Goal: Task Accomplishment & Management: Complete application form

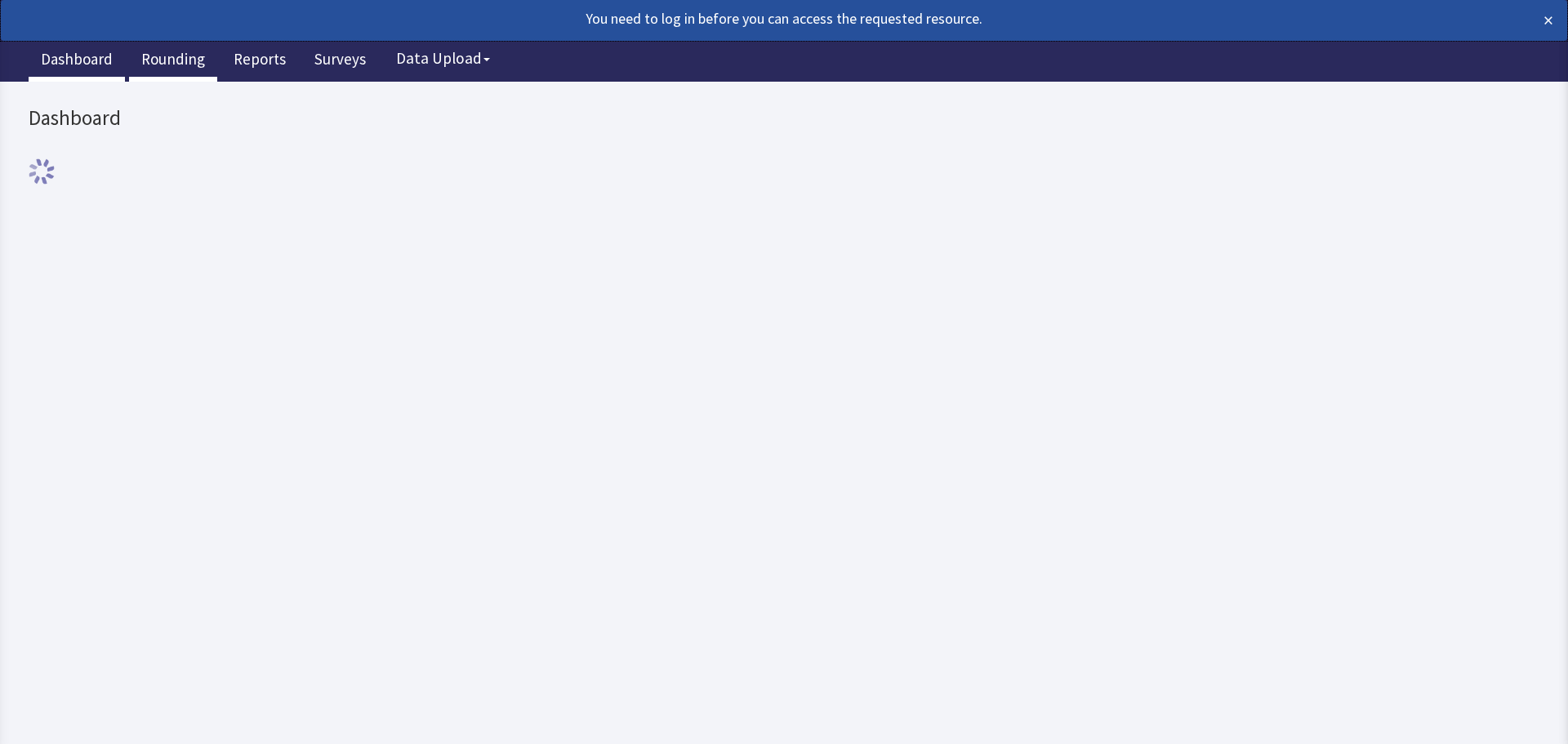
click at [187, 64] on link "Rounding" at bounding box center [173, 61] width 88 height 41
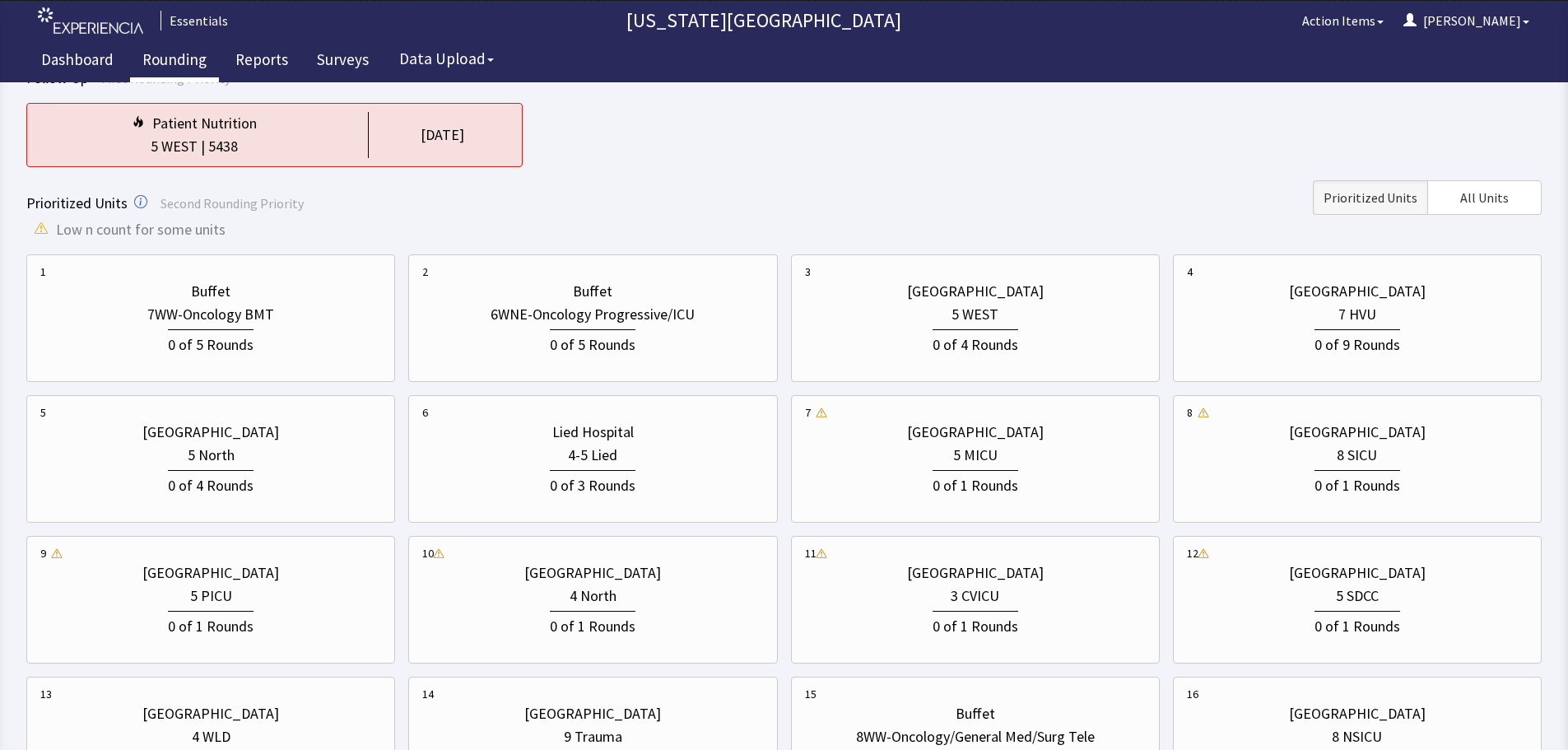
scroll to position [165, 0]
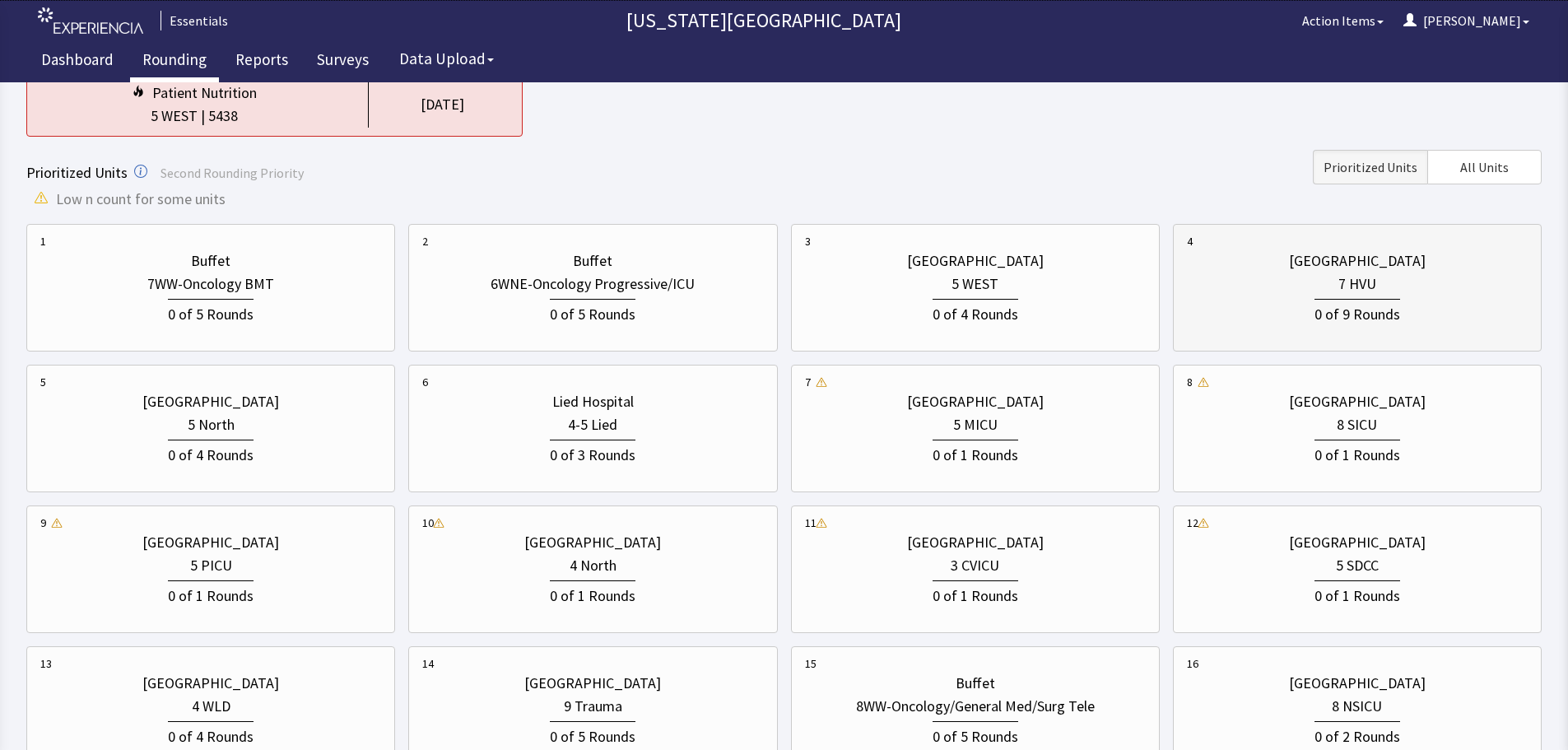
click at [1329, 312] on div "0 of 9 Rounds" at bounding box center [1358, 312] width 86 height 27
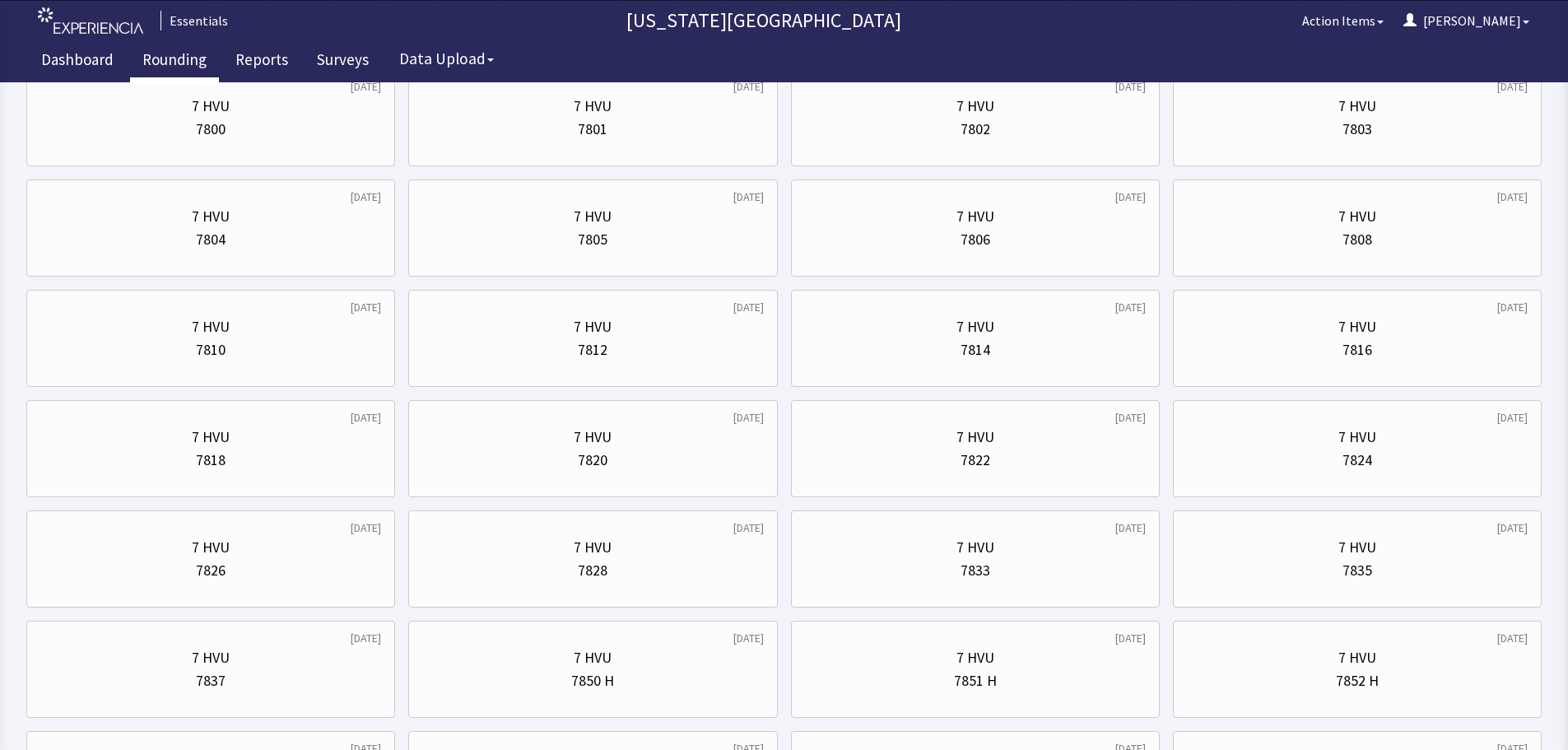
scroll to position [0, 0]
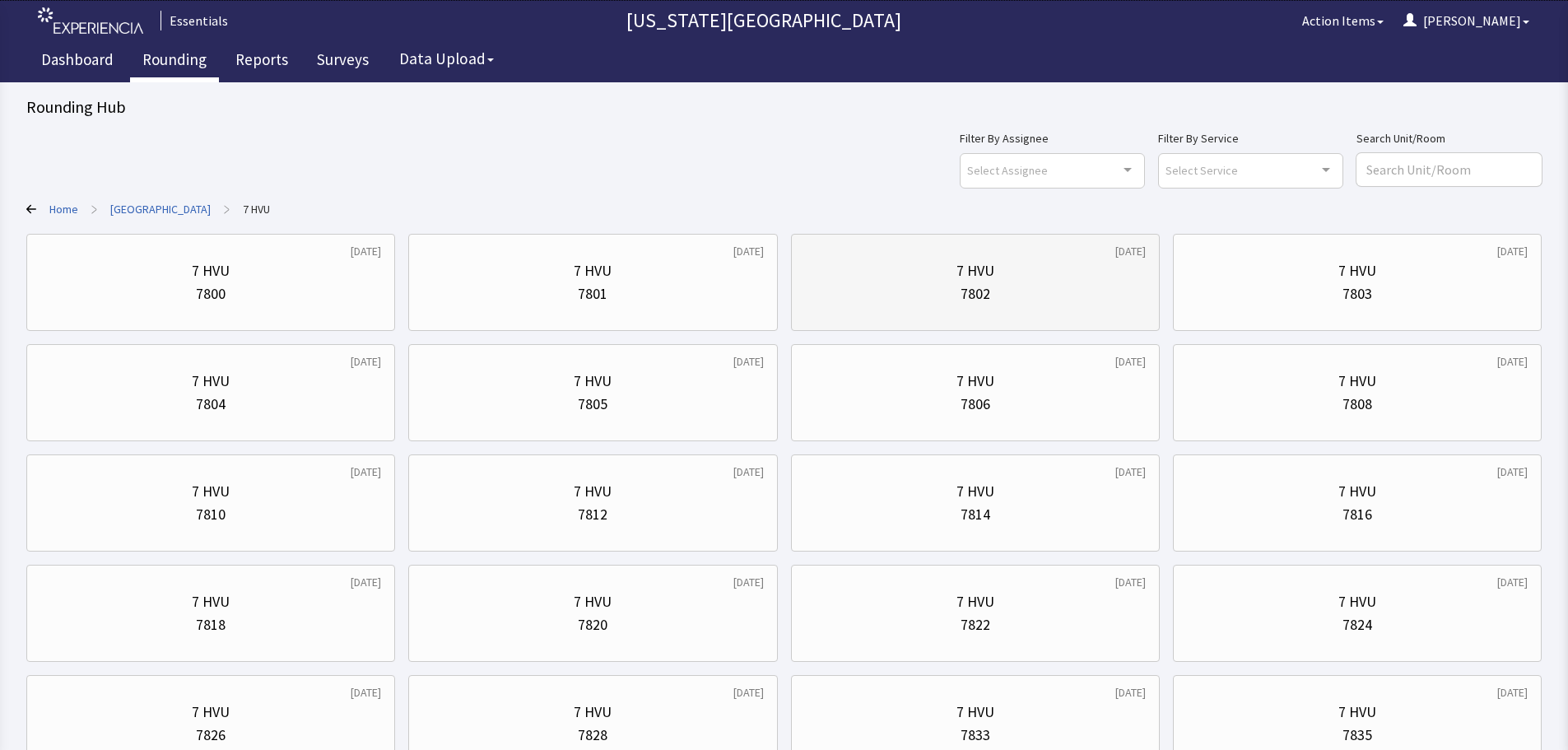
click at [931, 294] on div "7802" at bounding box center [975, 294] width 341 height 23
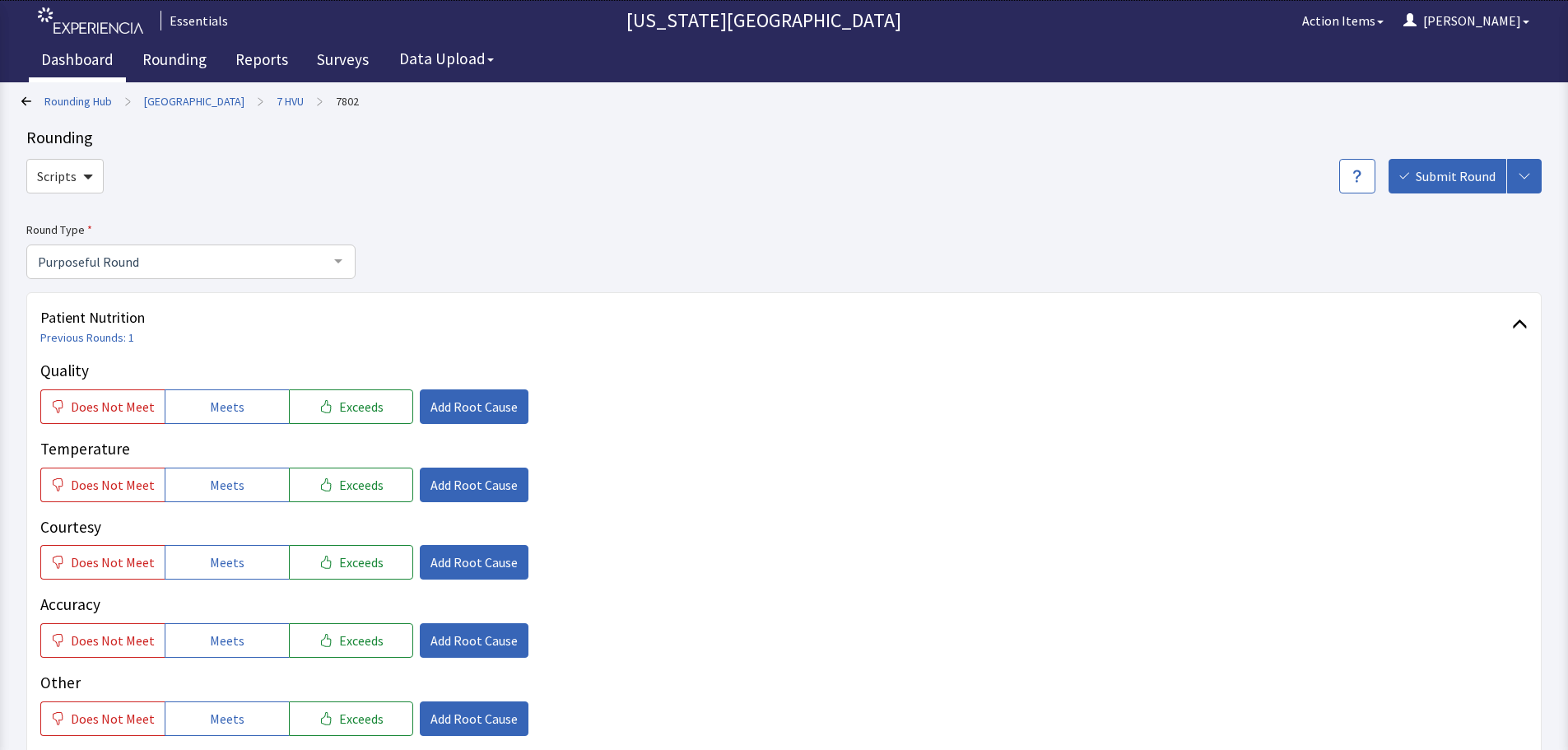
click at [89, 77] on link "Dashboard" at bounding box center [77, 62] width 97 height 41
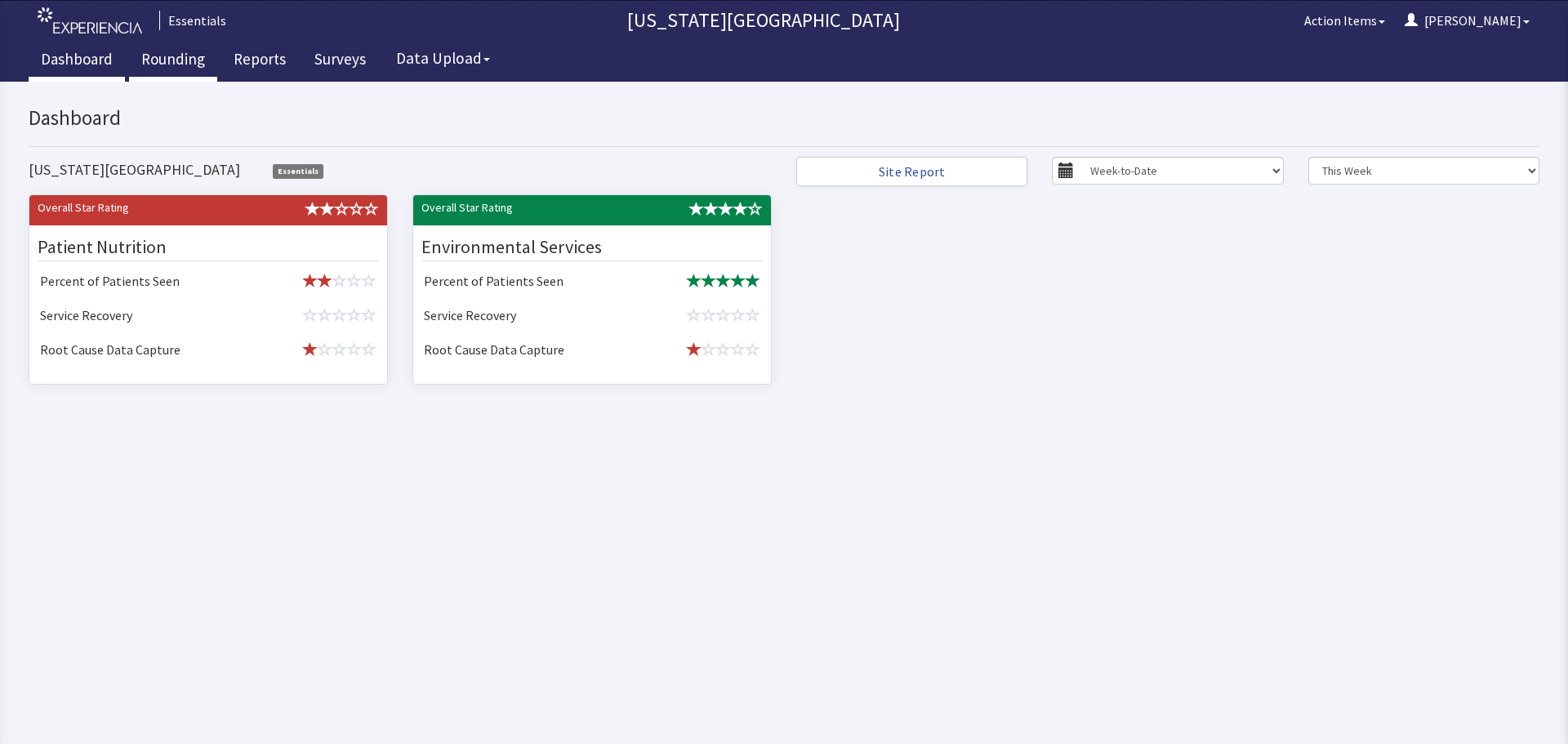
click at [189, 62] on link "Rounding" at bounding box center [173, 61] width 88 height 41
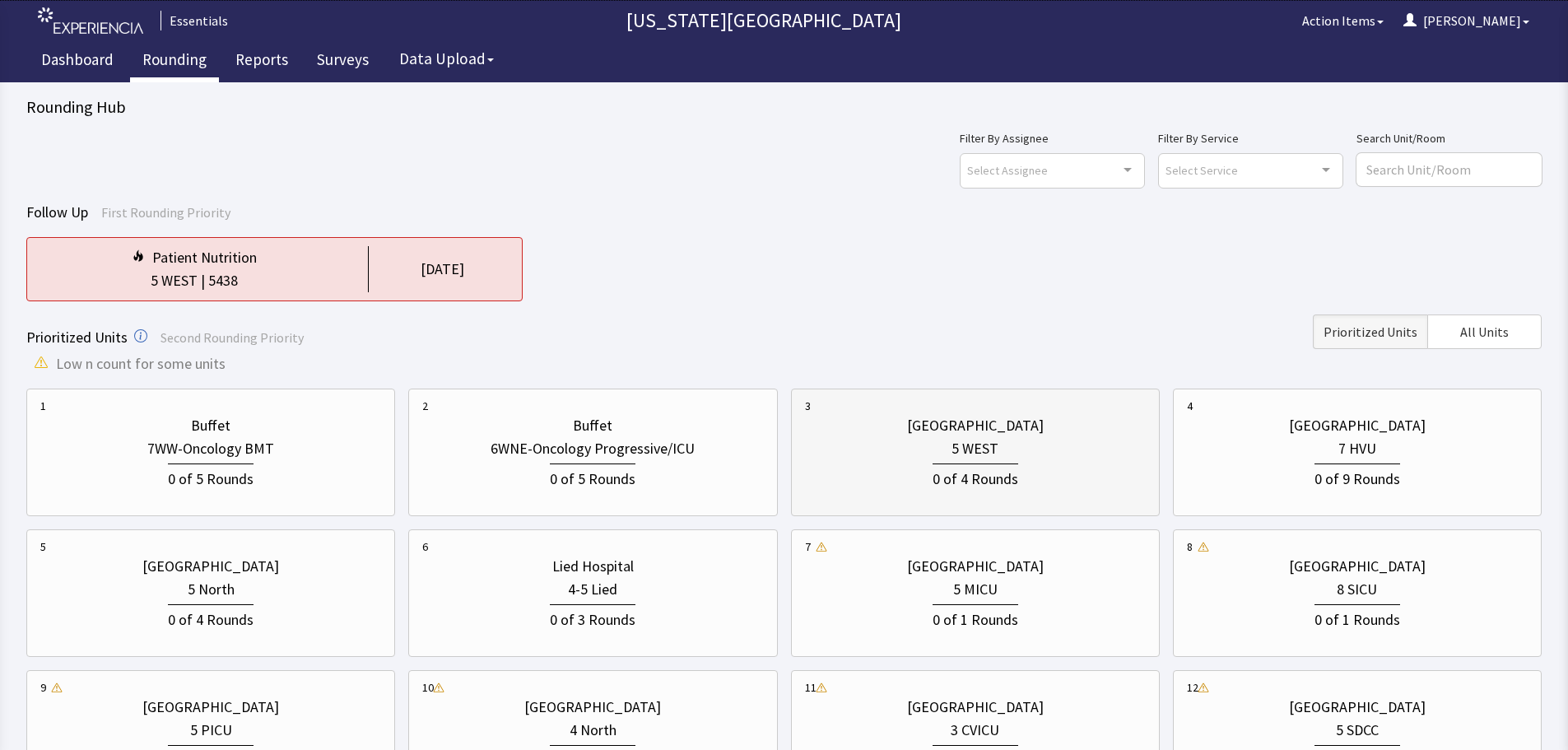
click at [943, 439] on div "5 WEST" at bounding box center [975, 449] width 341 height 23
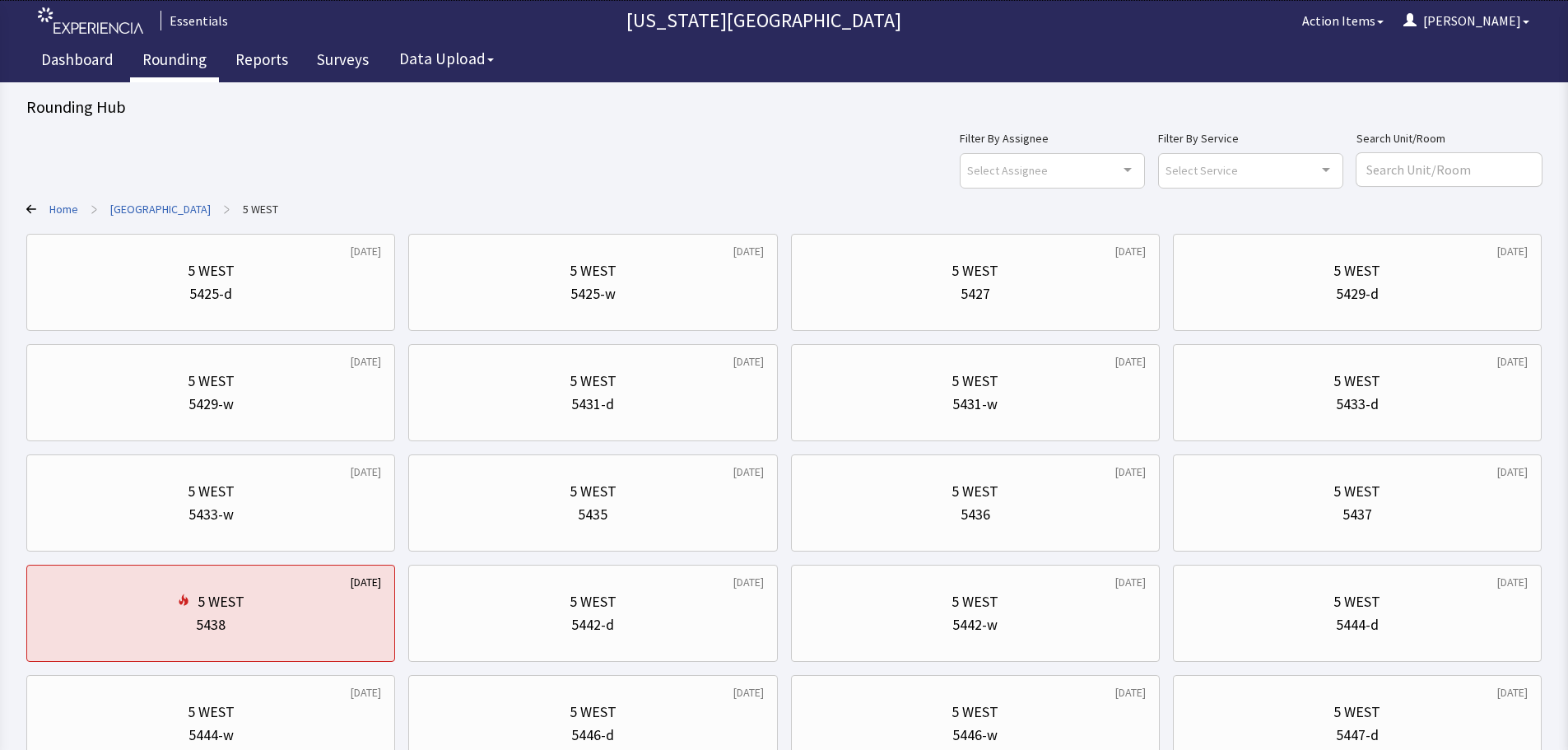
click at [184, 209] on link "University Hospital" at bounding box center [160, 209] width 101 height 16
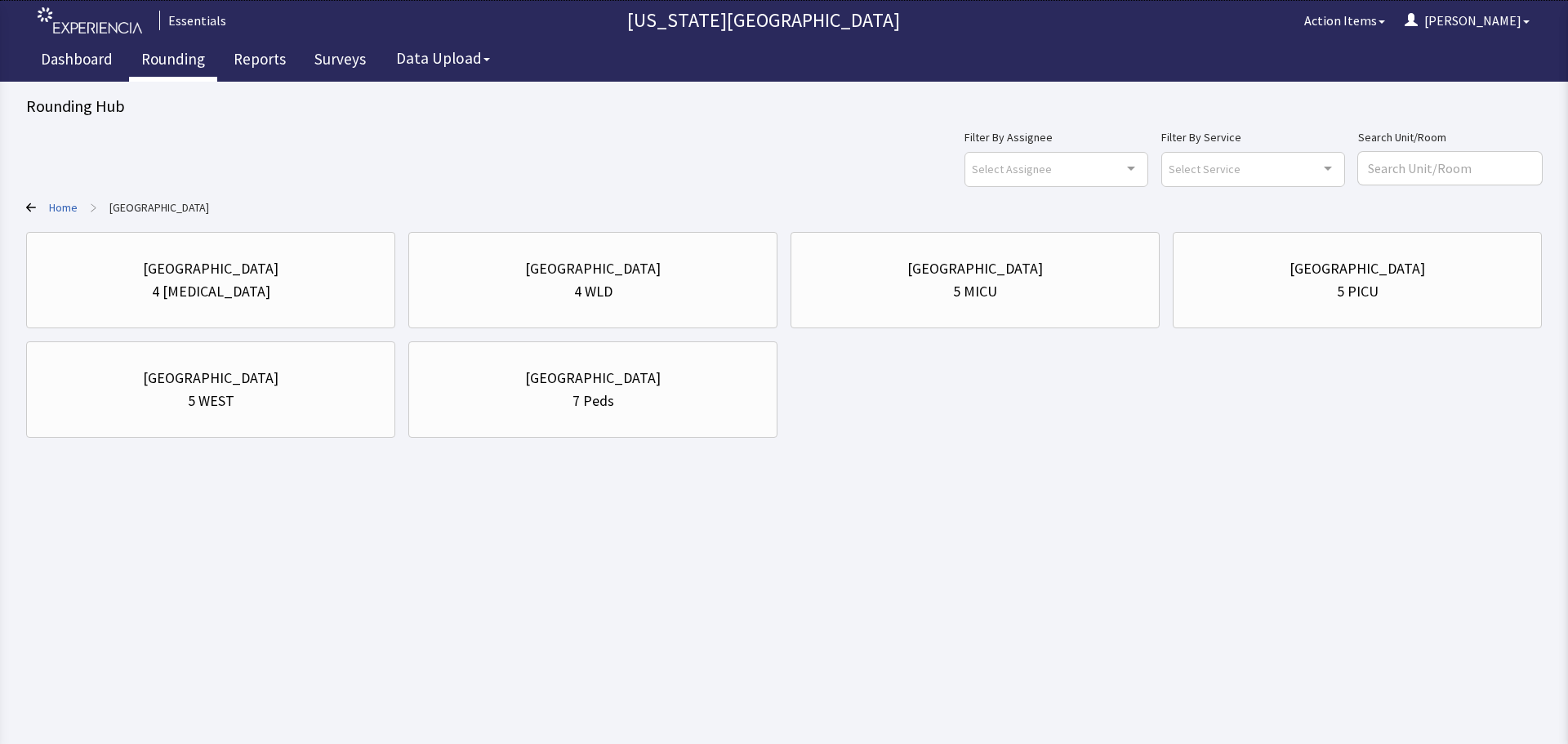
click at [65, 206] on link "Home" at bounding box center [63, 207] width 28 height 16
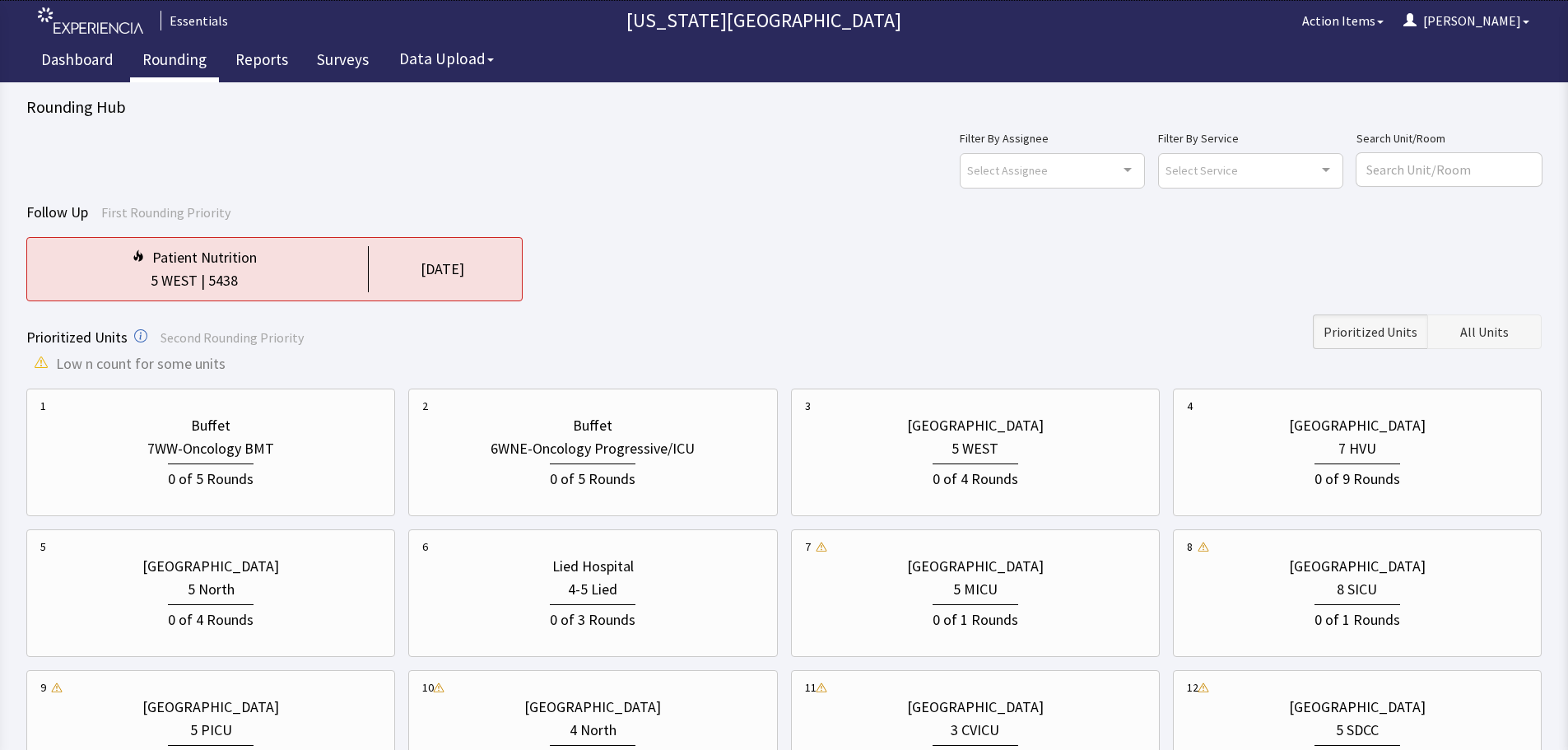
click at [1492, 326] on span "All Units" at bounding box center [1484, 332] width 48 height 20
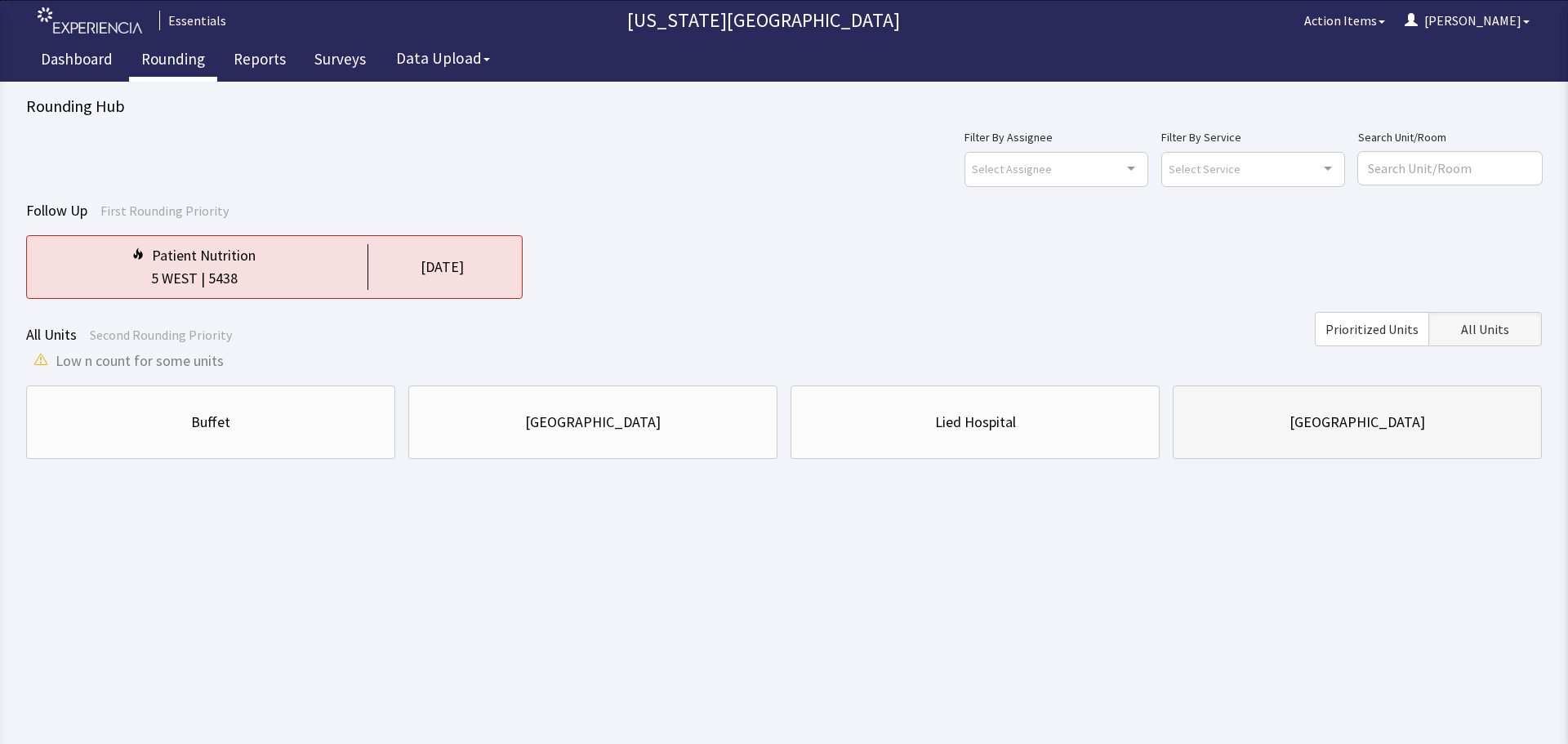
click at [1350, 416] on div "University Hospital" at bounding box center [1357, 423] width 135 height 23
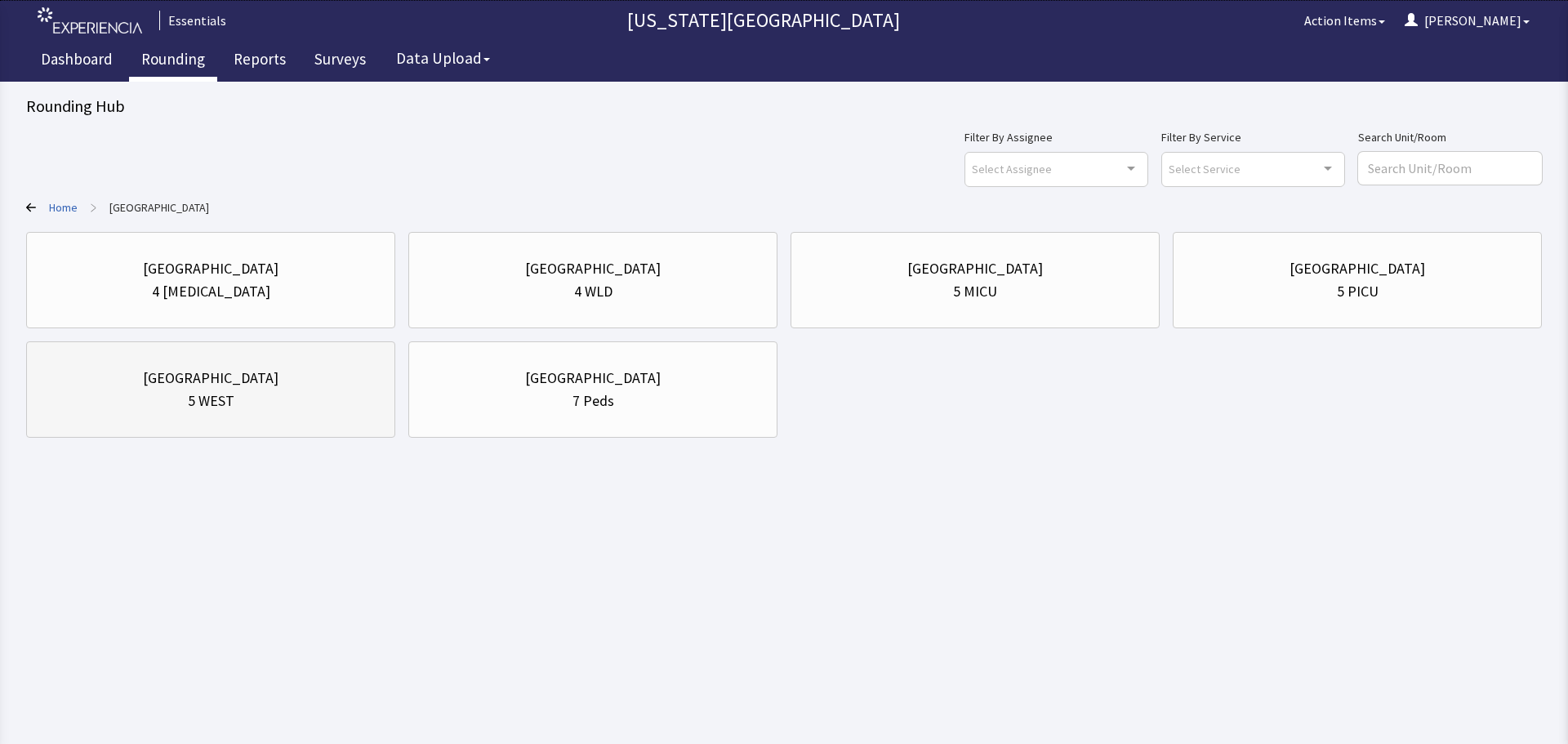
click at [231, 369] on div "[GEOGRAPHIC_DATA]" at bounding box center [210, 379] width 135 height 23
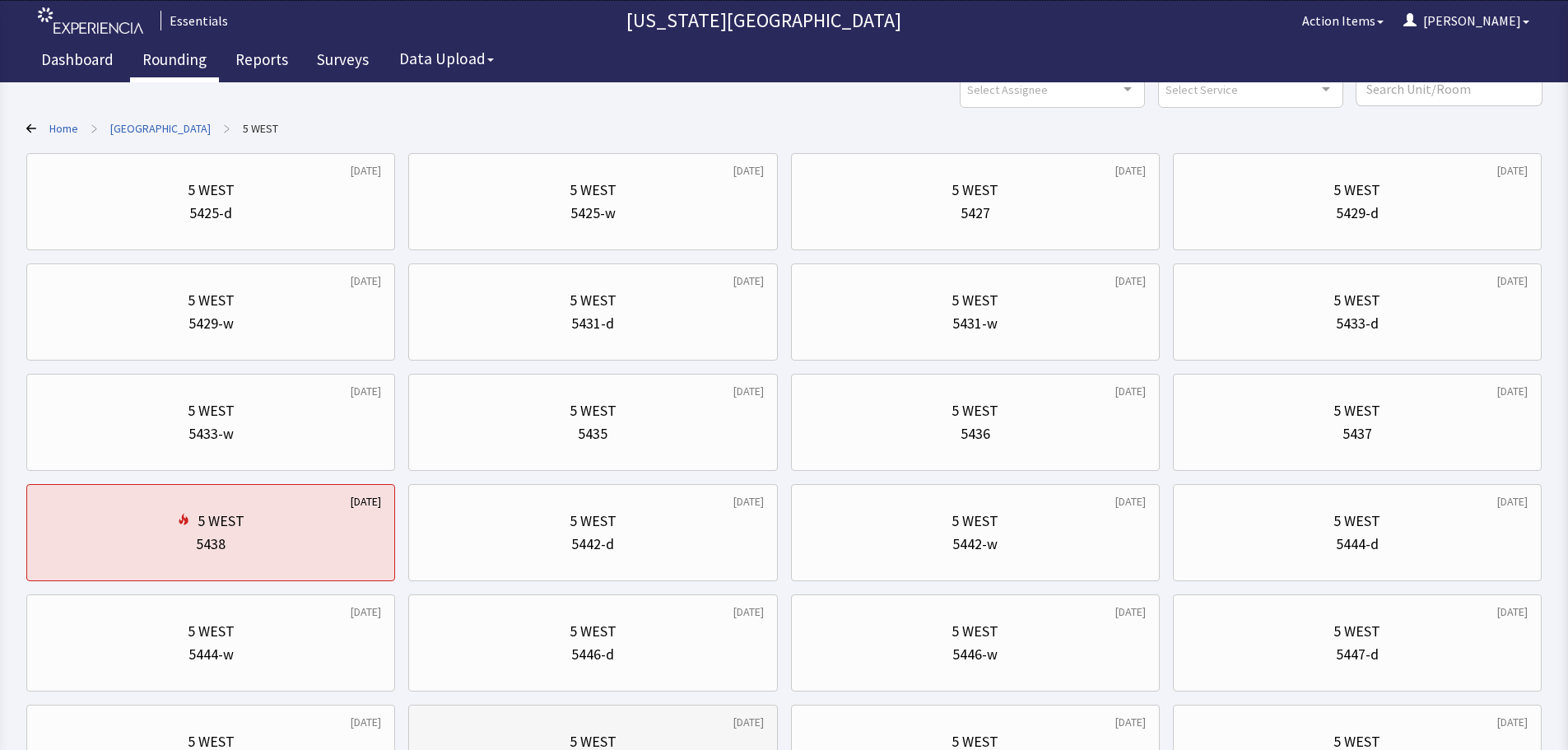
scroll to position [247, 0]
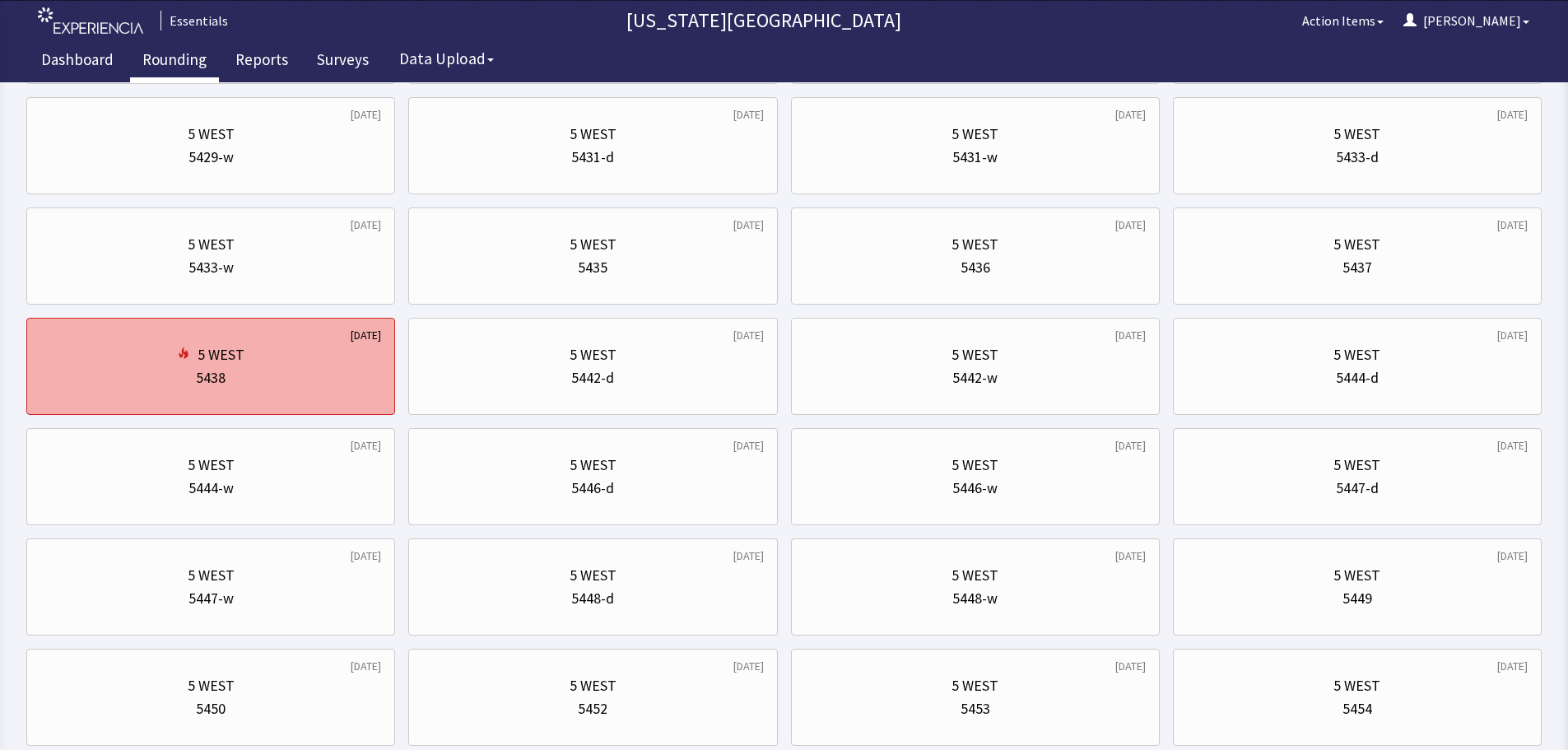
click at [275, 366] on div "5 WEST" at bounding box center [210, 355] width 341 height 23
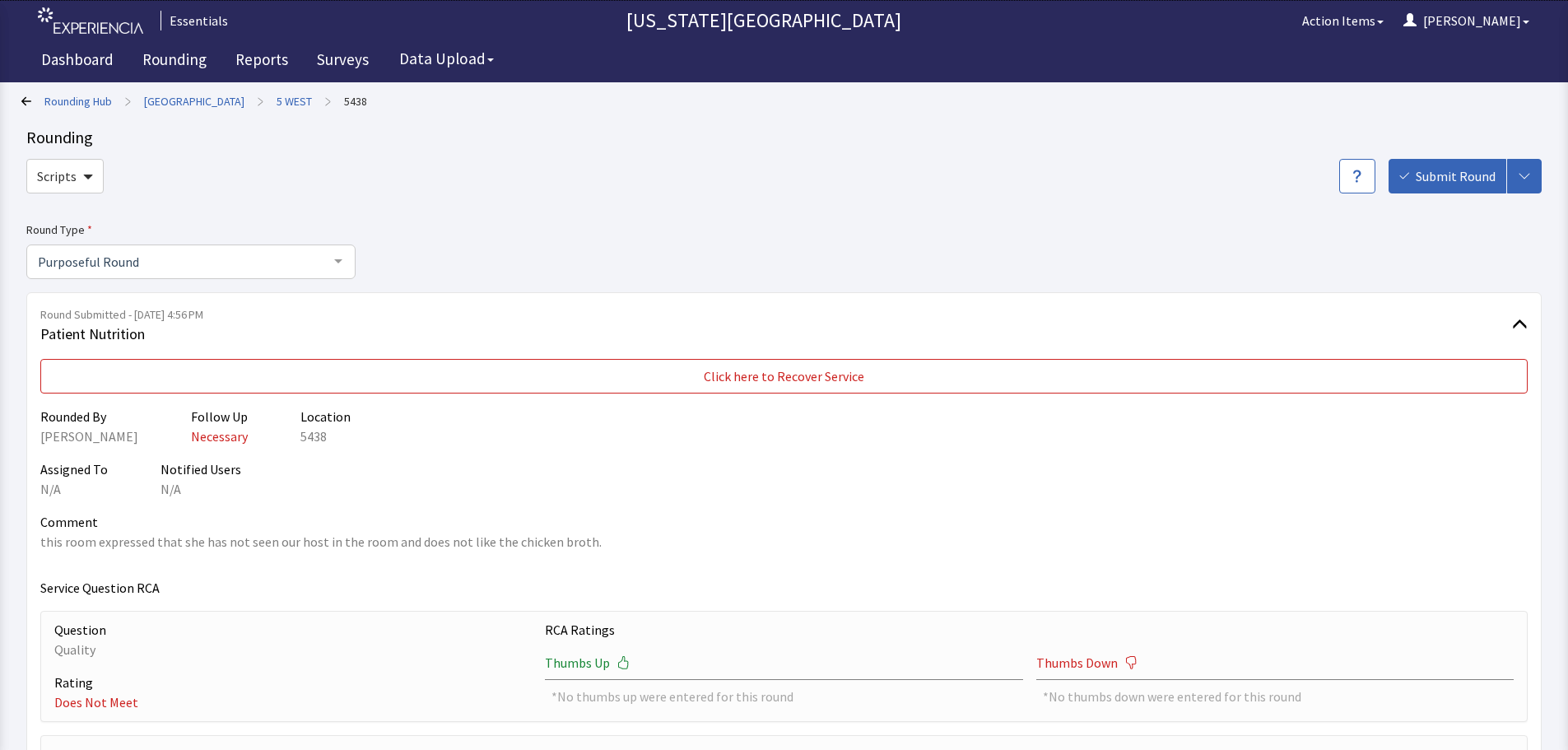
click at [784, 516] on p "Comment" at bounding box center [784, 522] width 1488 height 20
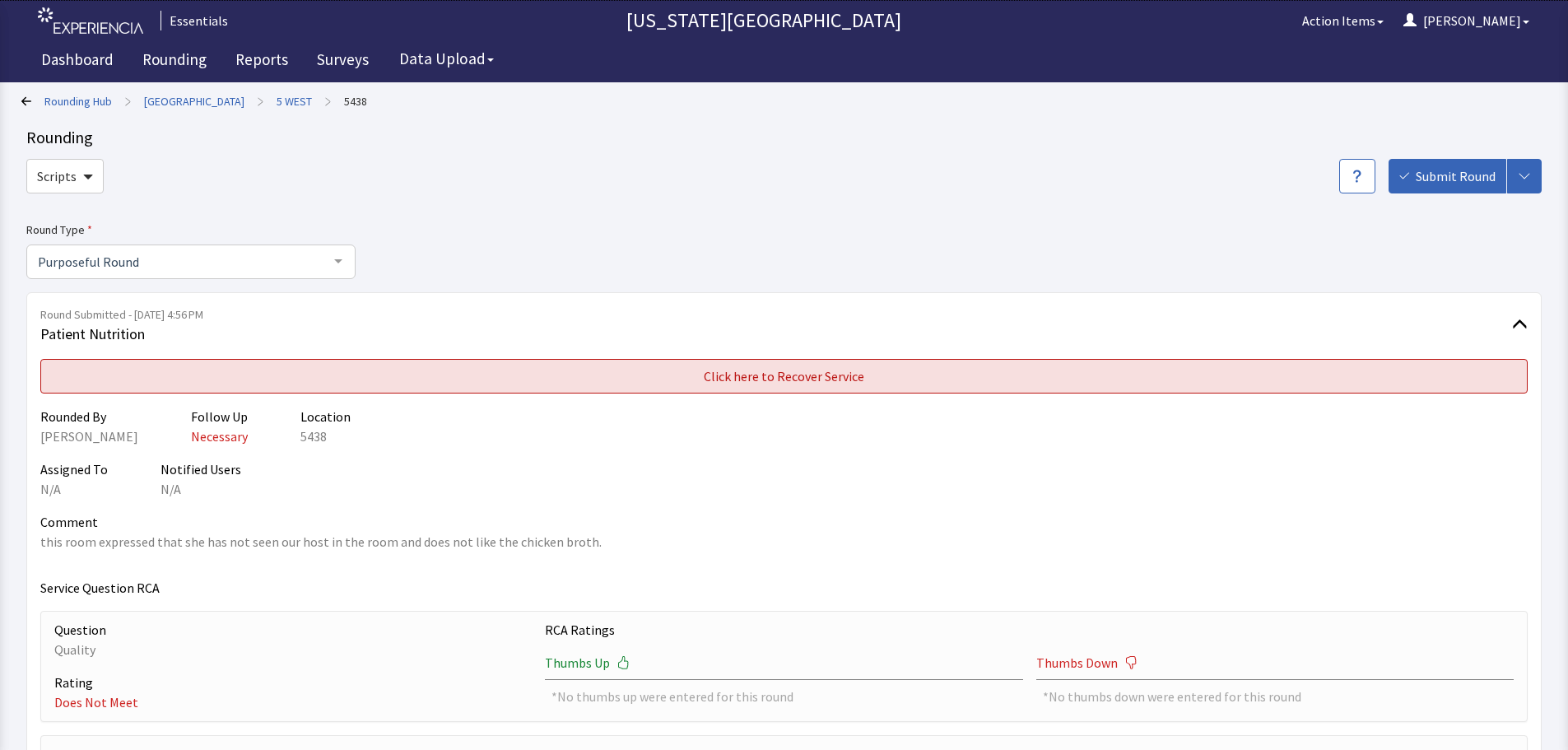
click at [932, 383] on button "Click here to Recover Service" at bounding box center [784, 376] width 1488 height 35
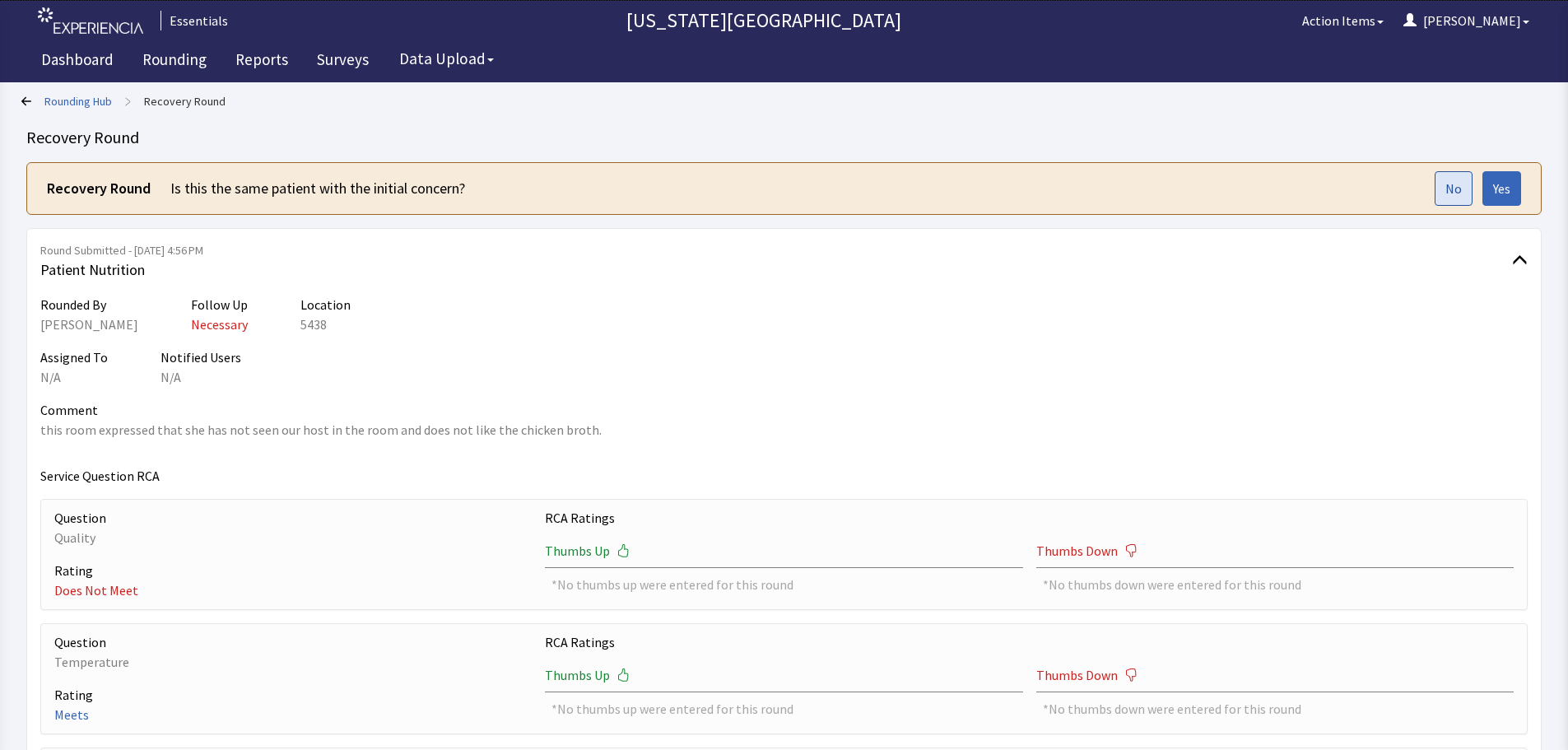
click at [1457, 179] on span "No" at bounding box center [1454, 188] width 16 height 20
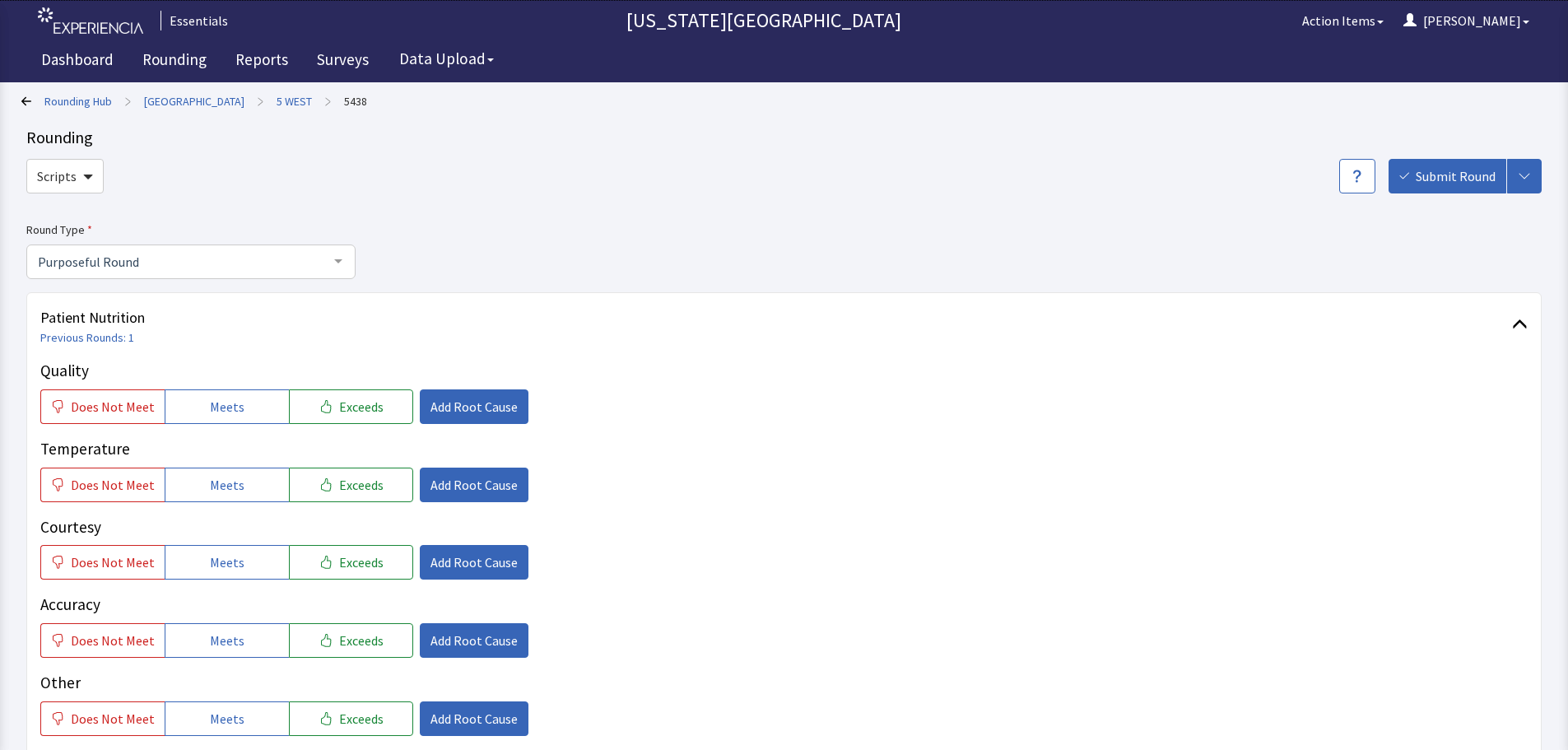
click at [281, 98] on link "5 WEST" at bounding box center [294, 101] width 36 height 16
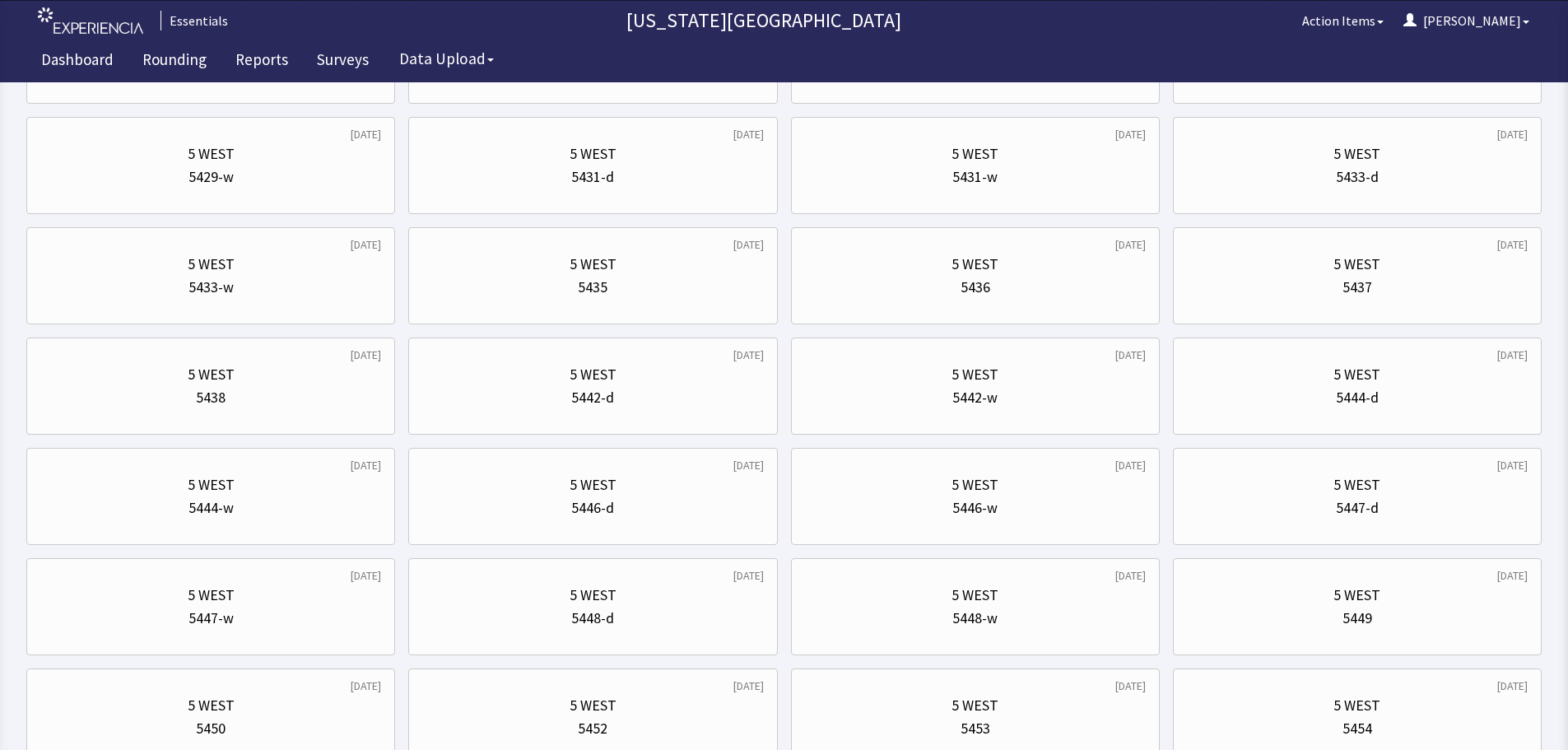
scroll to position [247, 0]
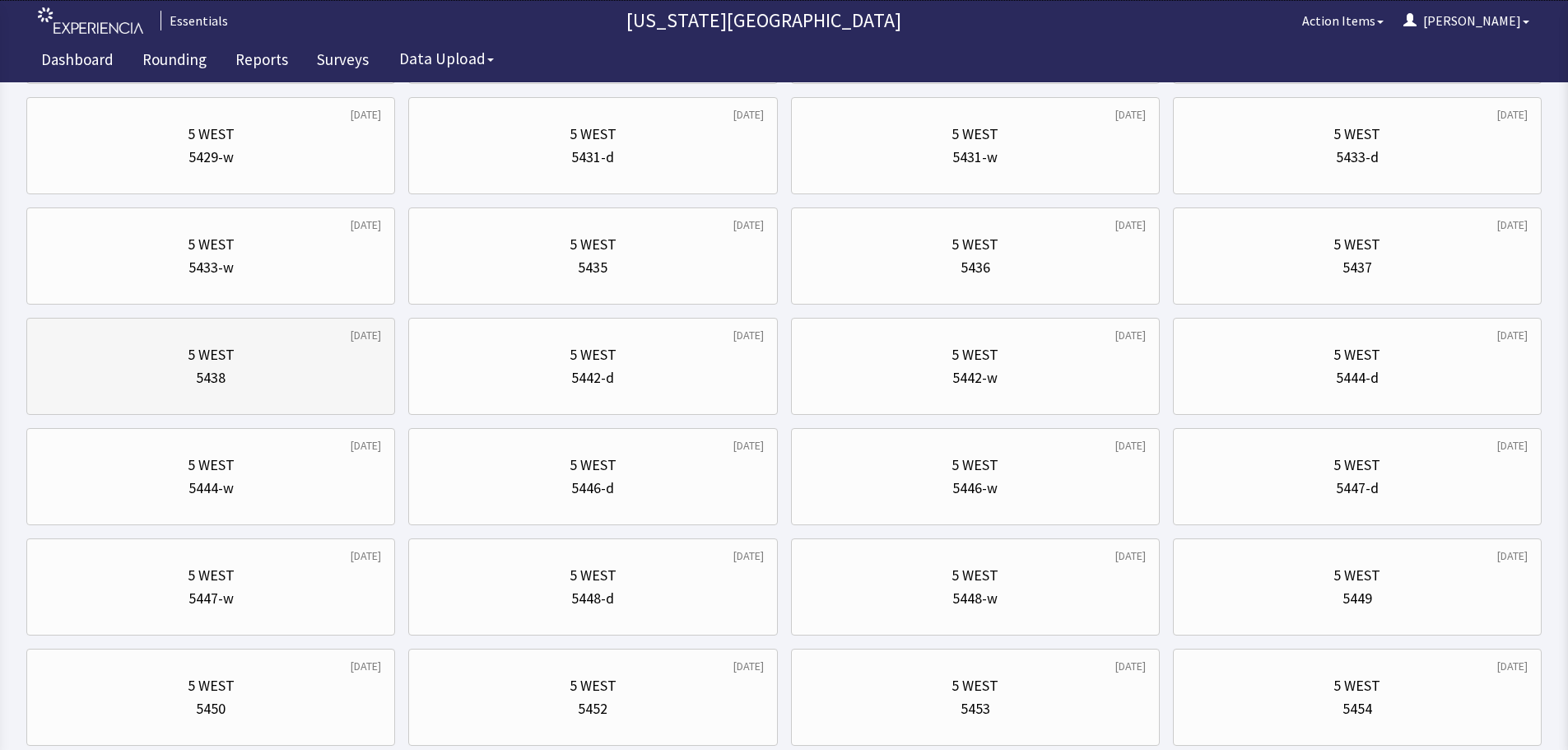
click at [288, 366] on div "5 WEST" at bounding box center [210, 355] width 341 height 23
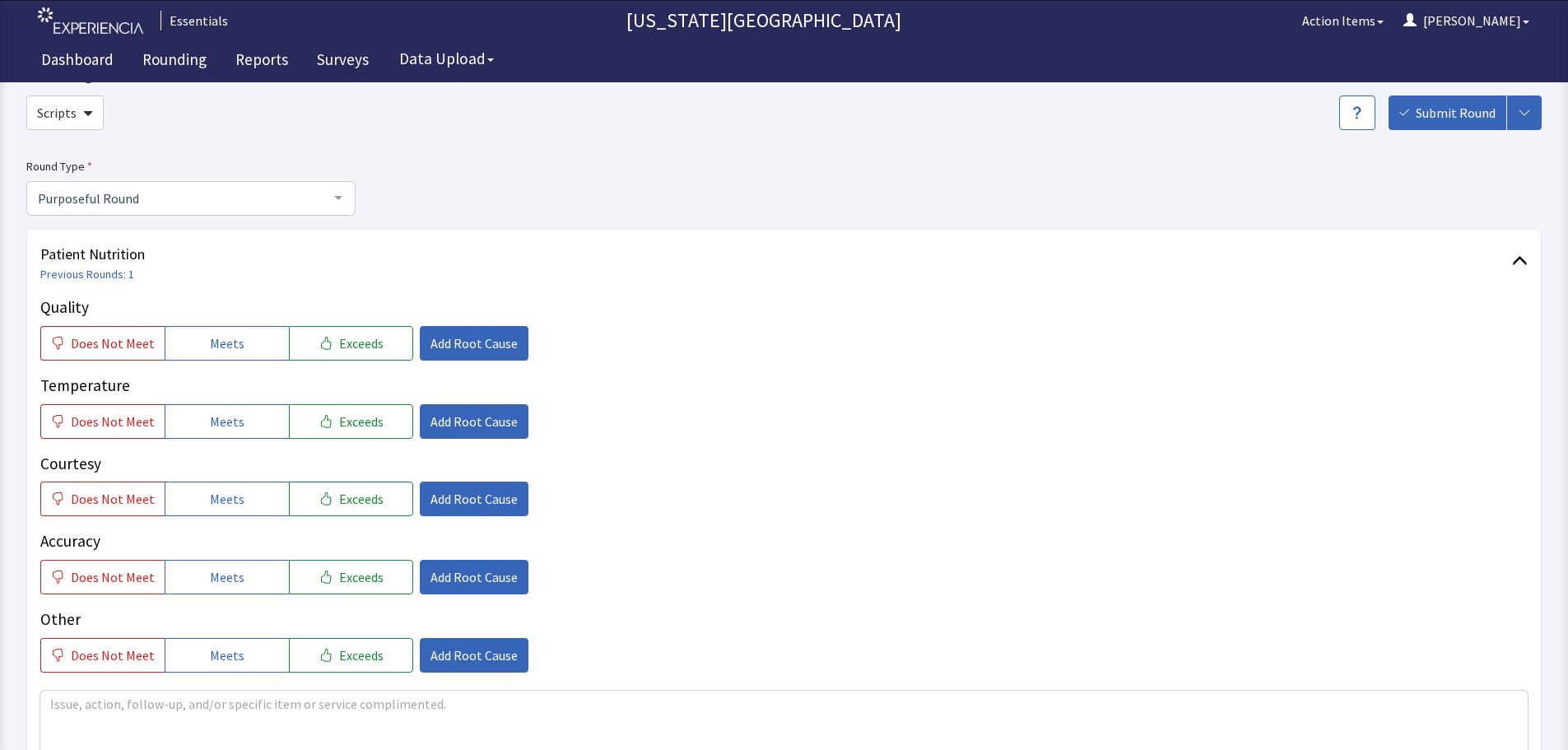
scroll to position [165, 0]
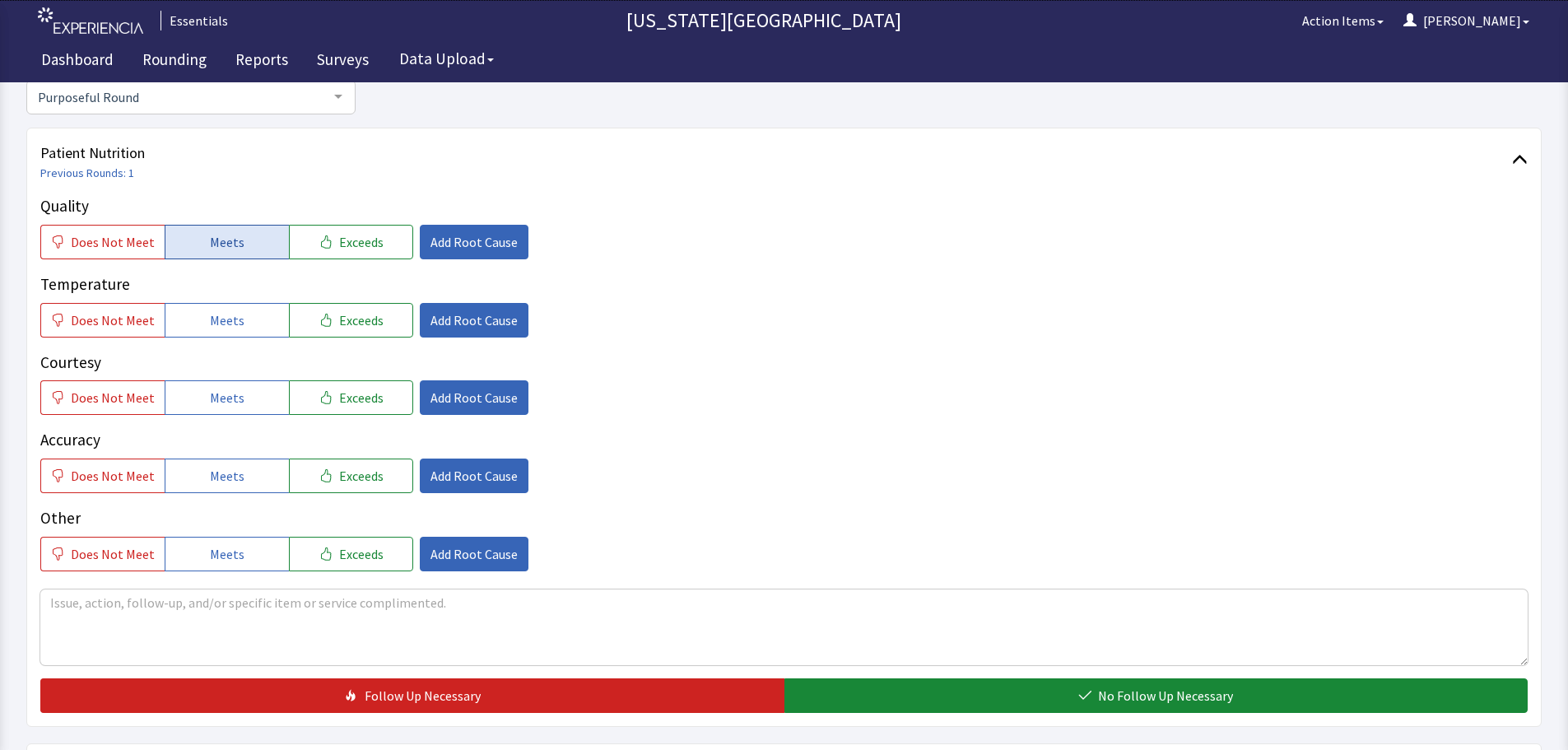
click at [247, 253] on button "Meets" at bounding box center [226, 242] width 124 height 35
click at [242, 311] on button "Meets" at bounding box center [226, 320] width 124 height 35
click at [232, 408] on span "Meets" at bounding box center [227, 398] width 35 height 20
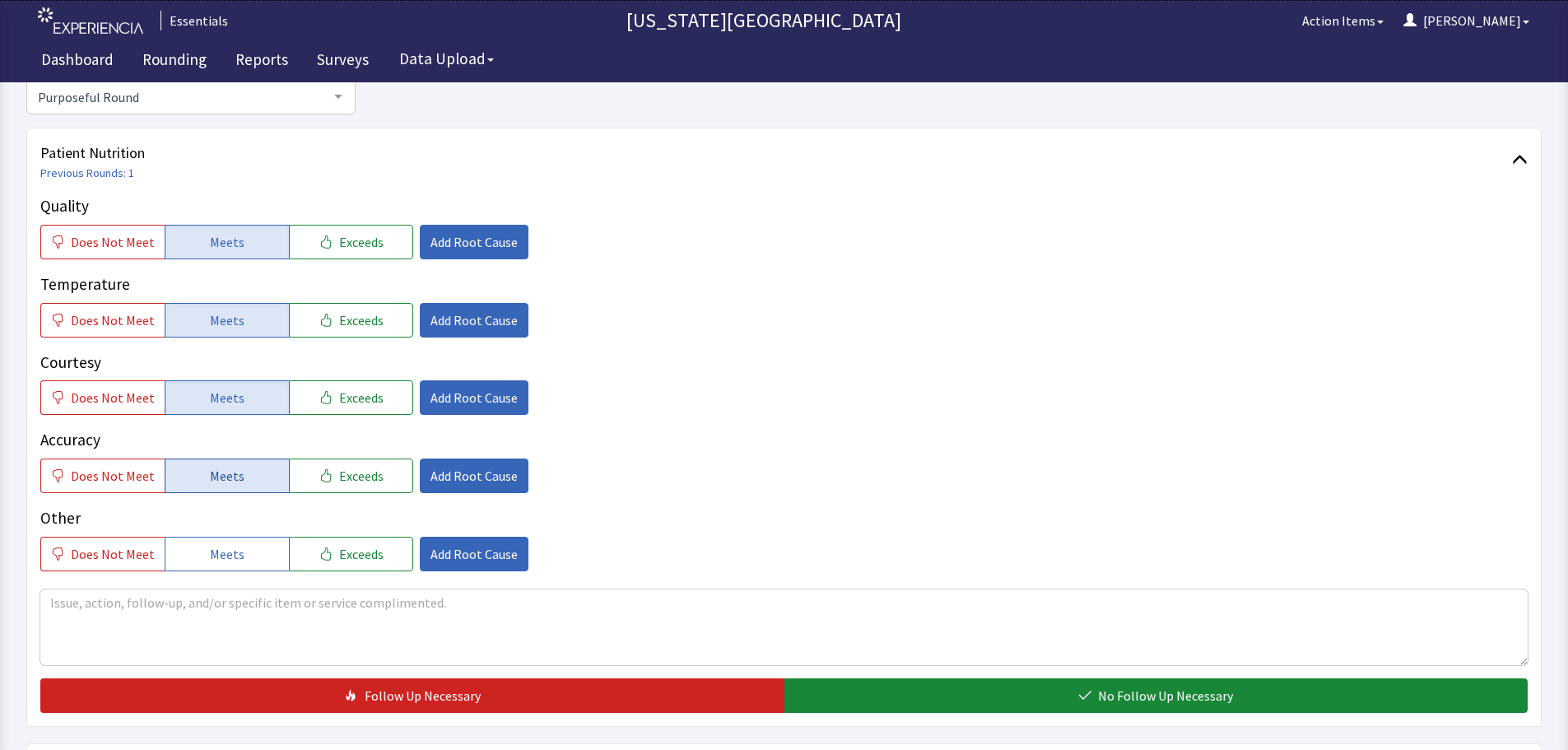
click at [222, 458] on button "Meets" at bounding box center [226, 475] width 124 height 35
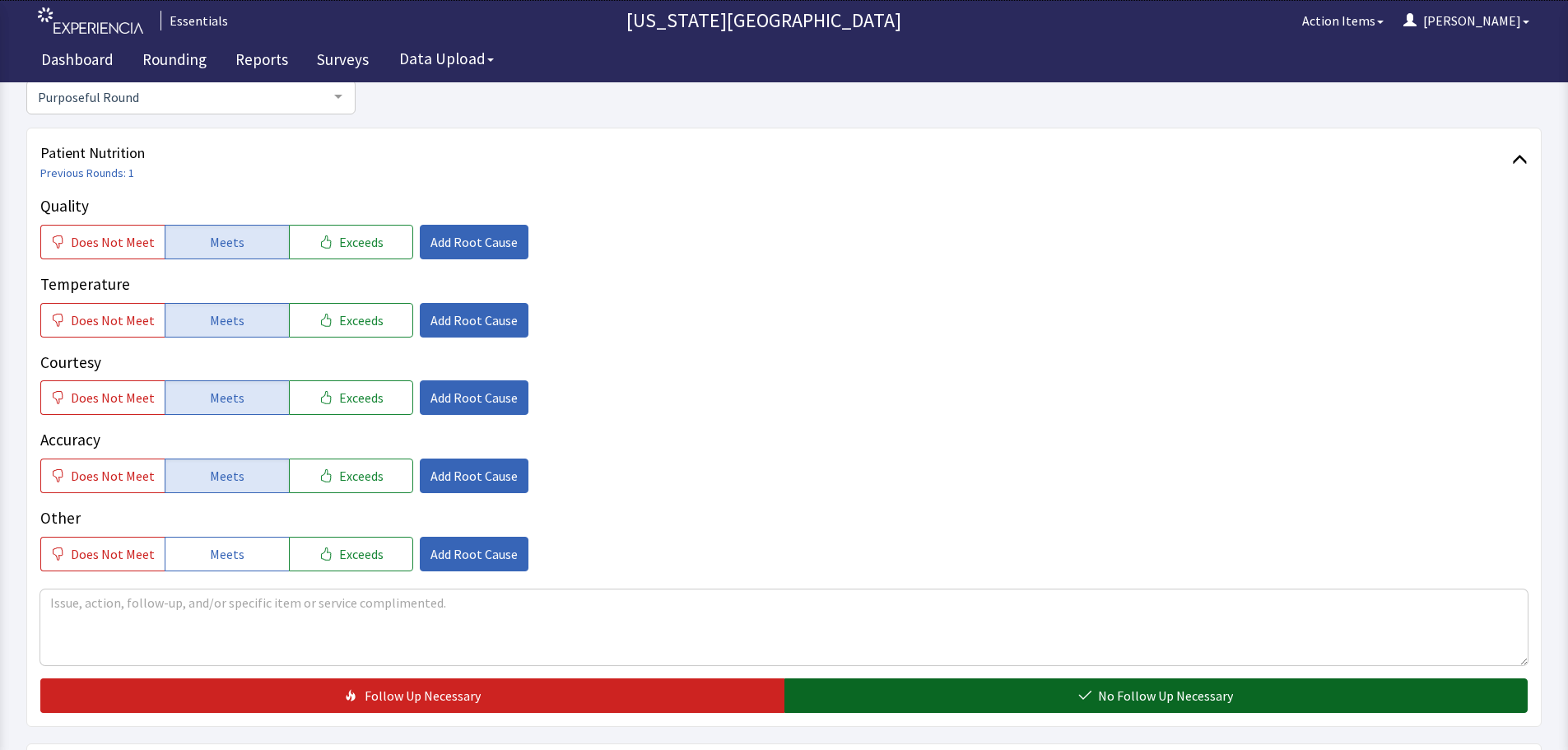
click at [1236, 695] on button "No Follow Up Necessary" at bounding box center [1156, 696] width 744 height 35
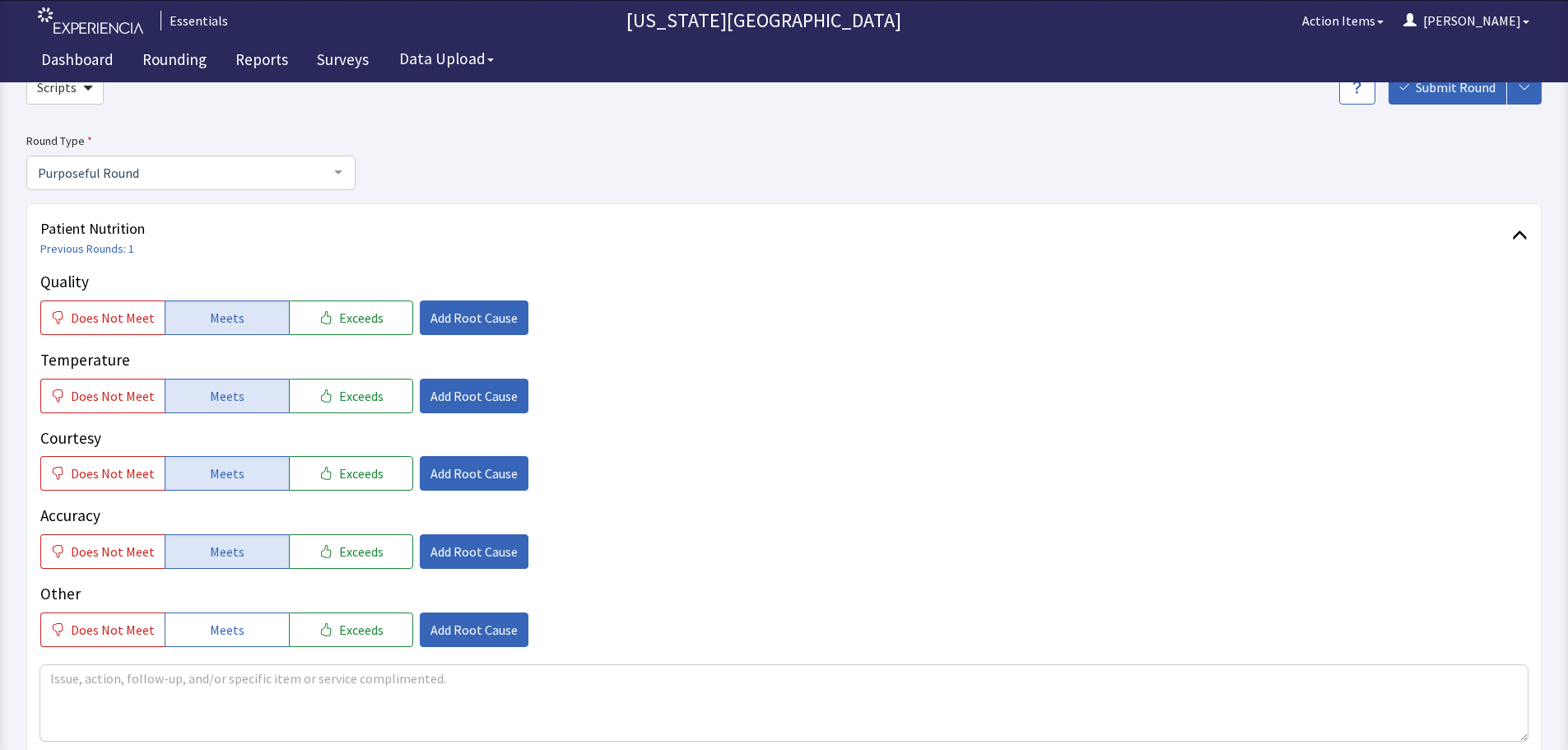
scroll to position [0, 0]
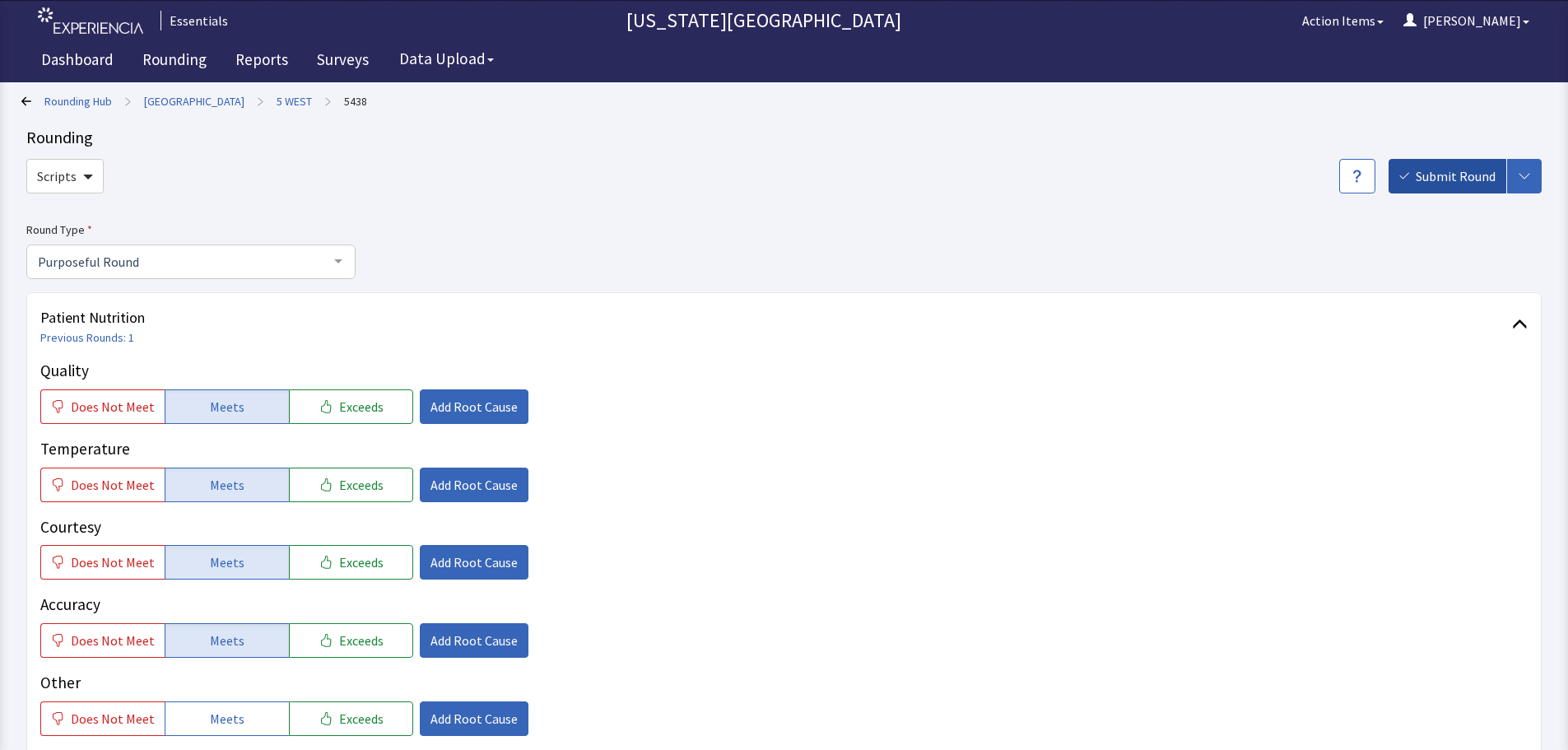
click at [1466, 180] on span "Submit Round" at bounding box center [1457, 177] width 80 height 20
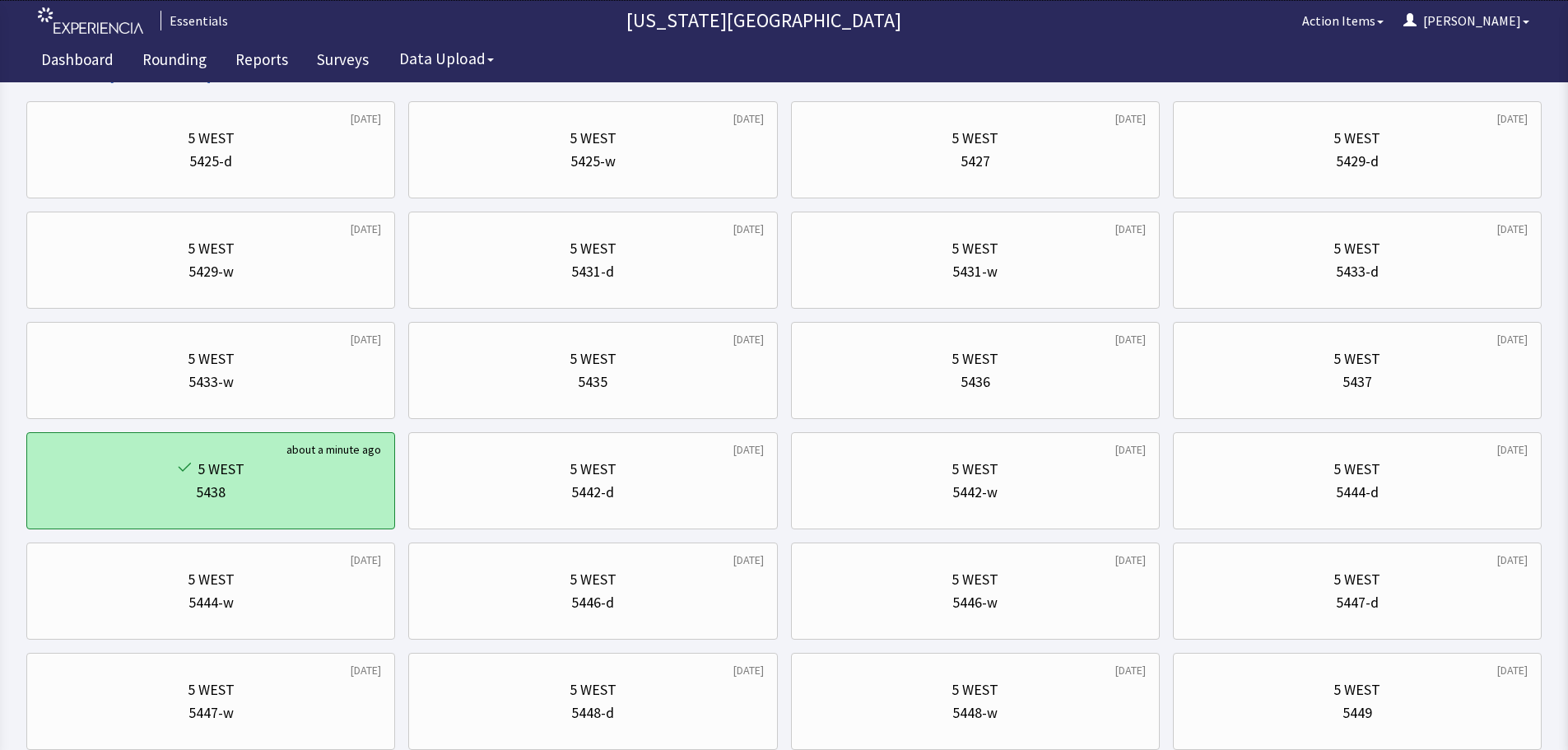
scroll to position [165, 0]
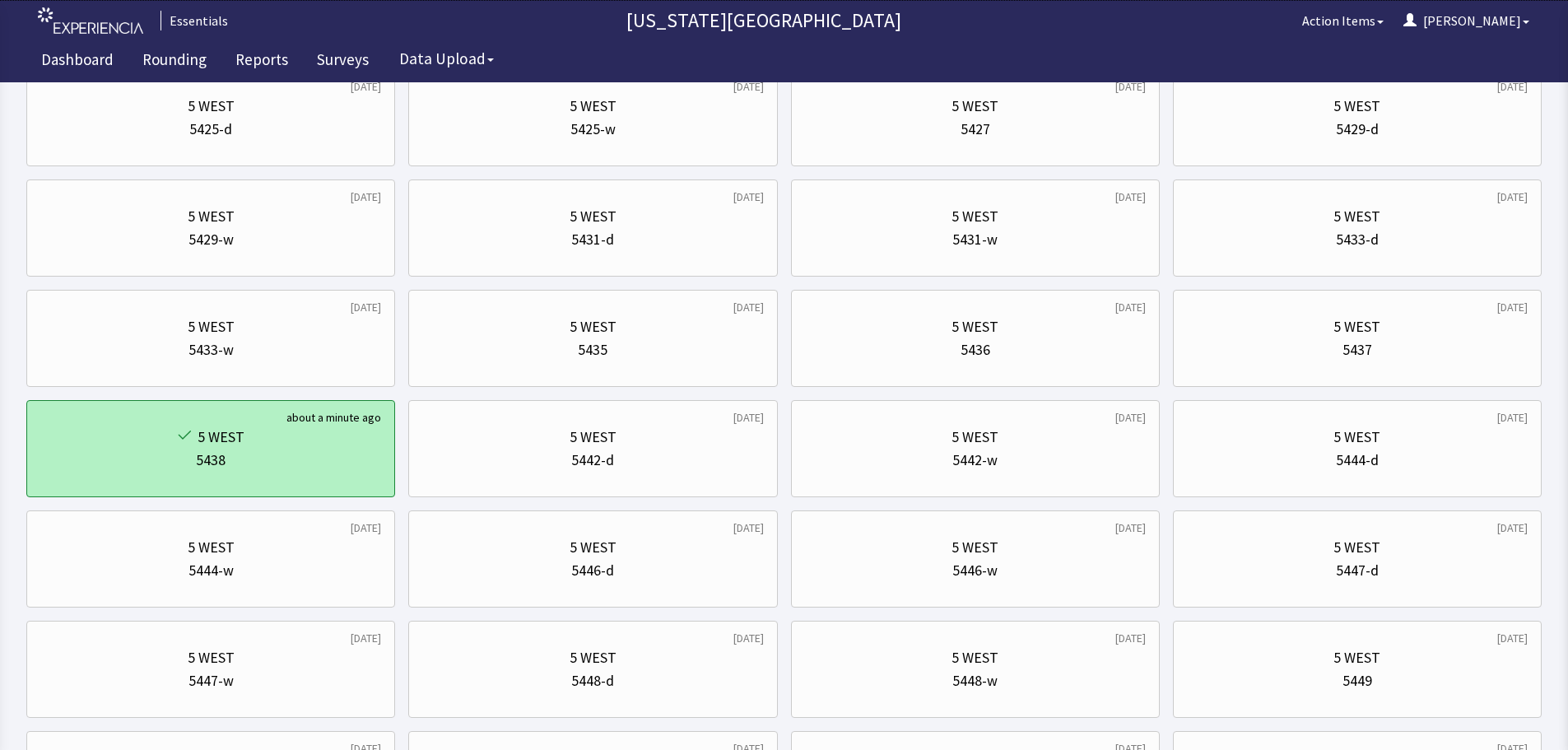
click at [234, 473] on div "5 WEST 5438" at bounding box center [210, 449] width 341 height 79
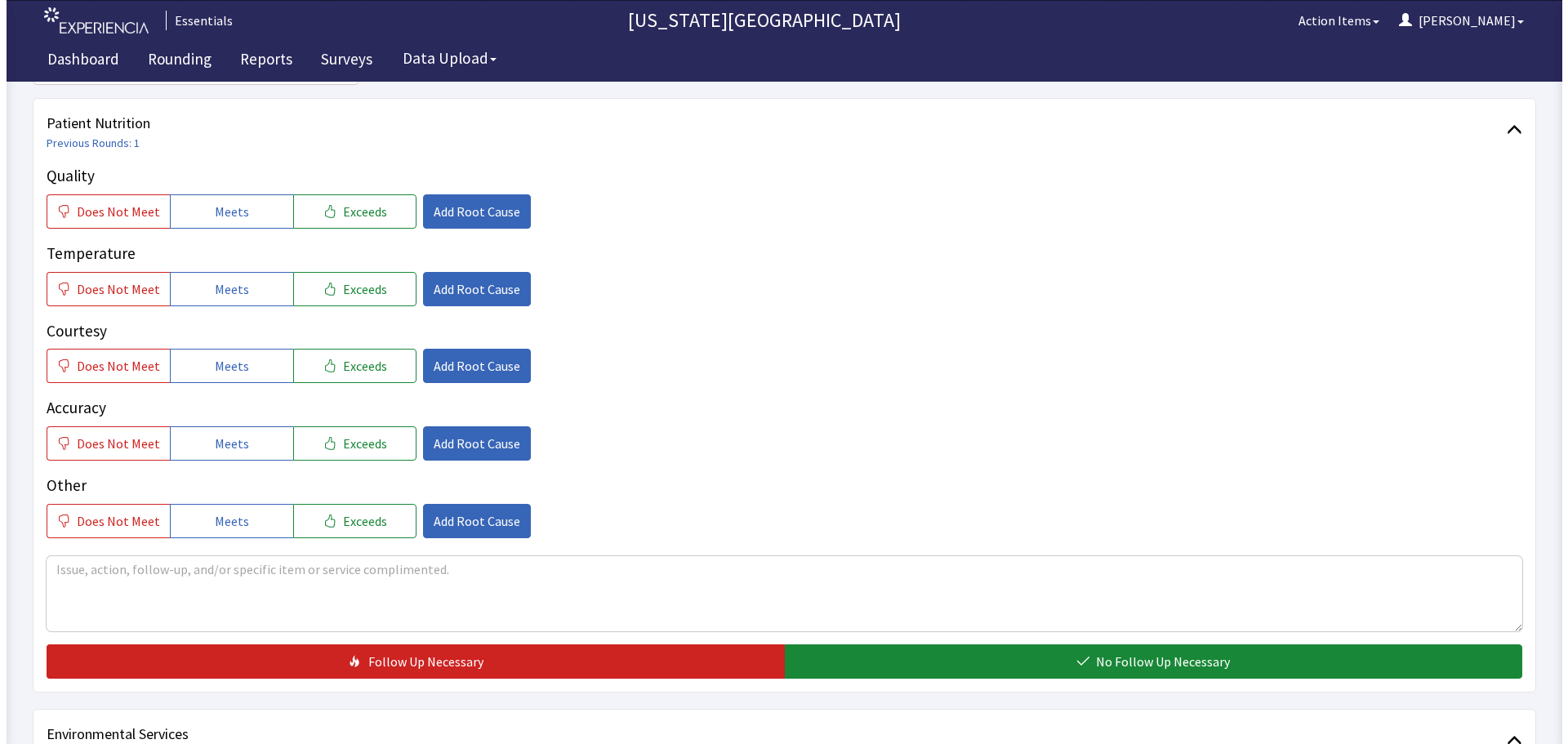
scroll to position [164, 0]
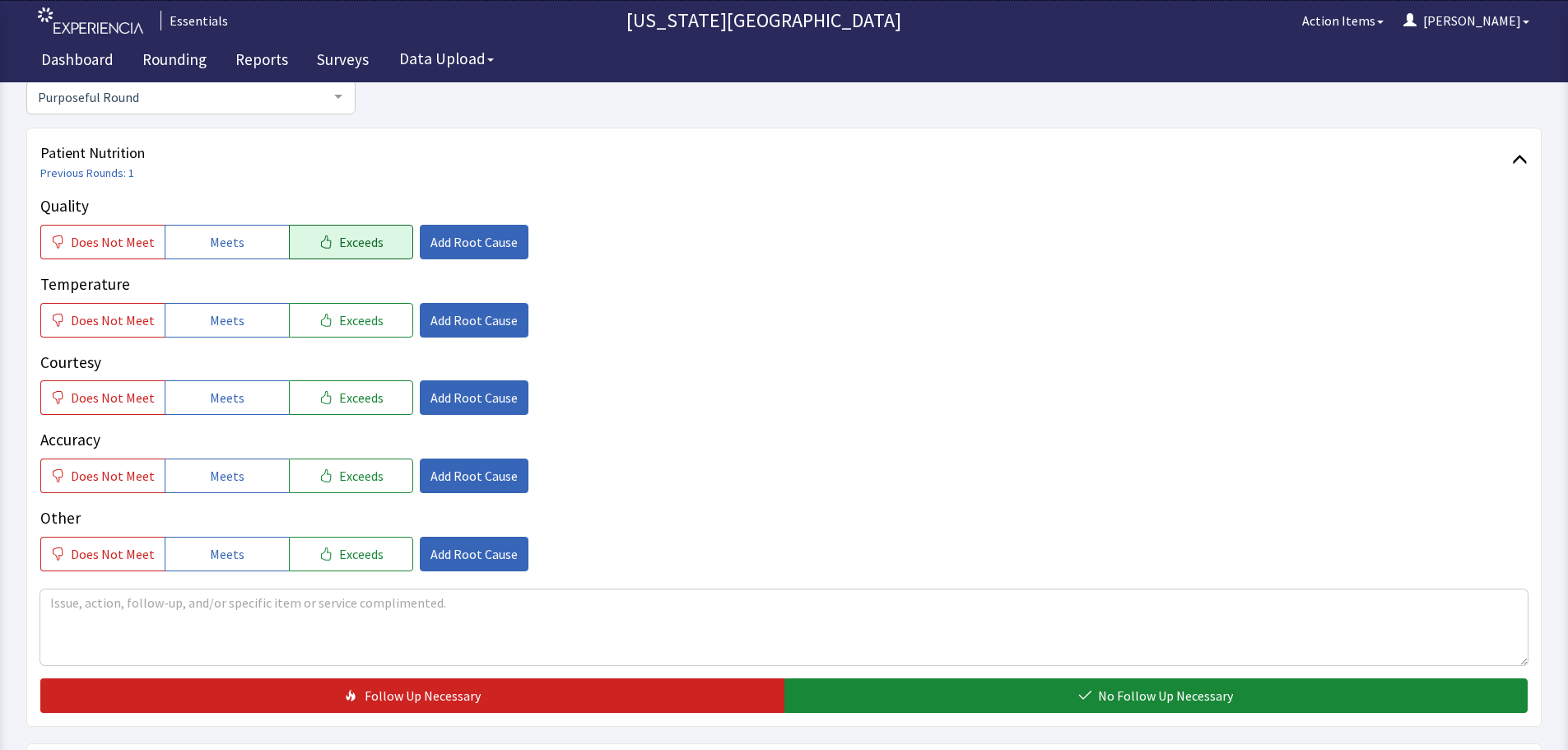
click at [358, 240] on span "Exceeds" at bounding box center [362, 242] width 45 height 20
click at [349, 381] on button "Exceeds" at bounding box center [350, 398] width 124 height 35
click at [487, 244] on span "Add Root Cause" at bounding box center [474, 242] width 87 height 20
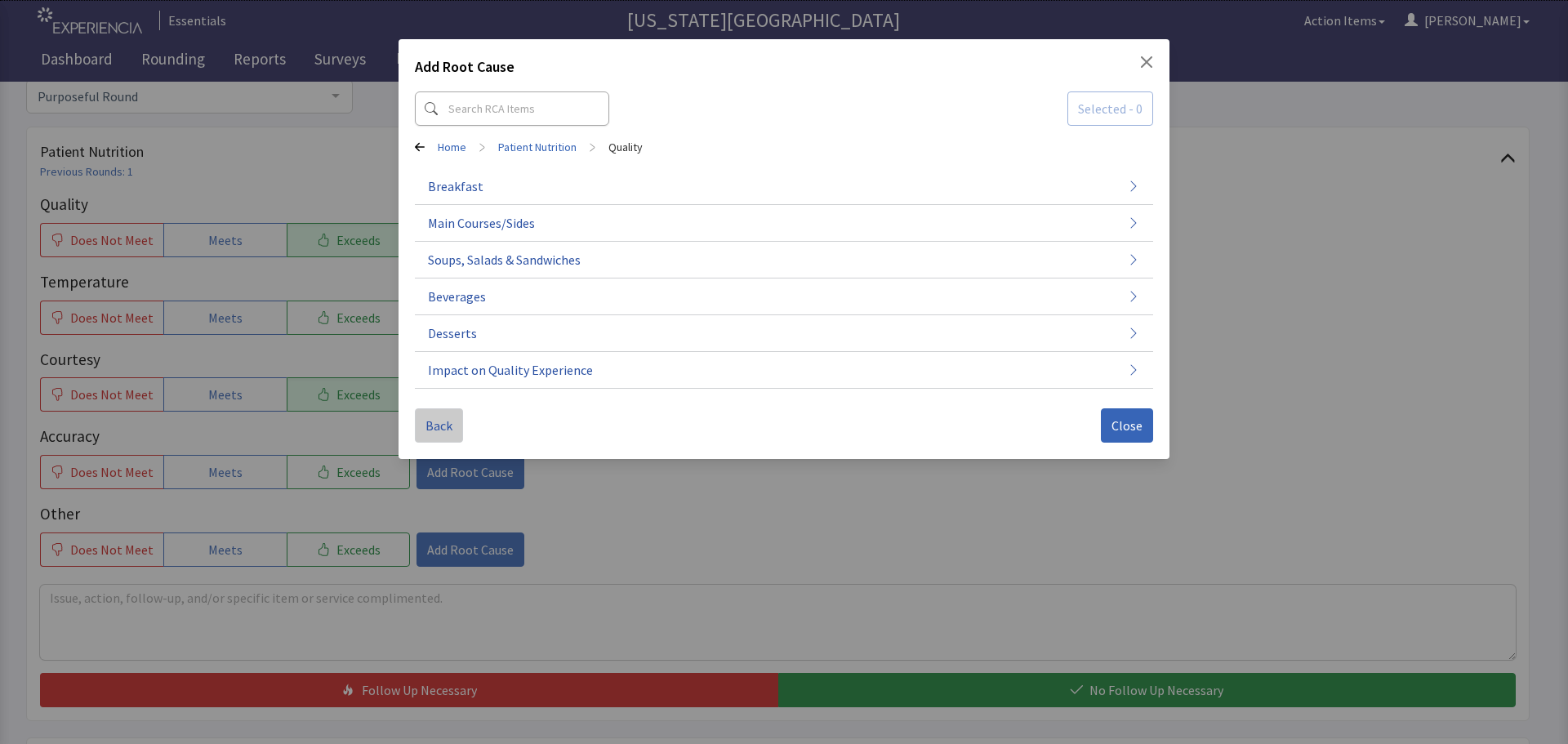
click at [432, 423] on span "Back" at bounding box center [439, 426] width 27 height 19
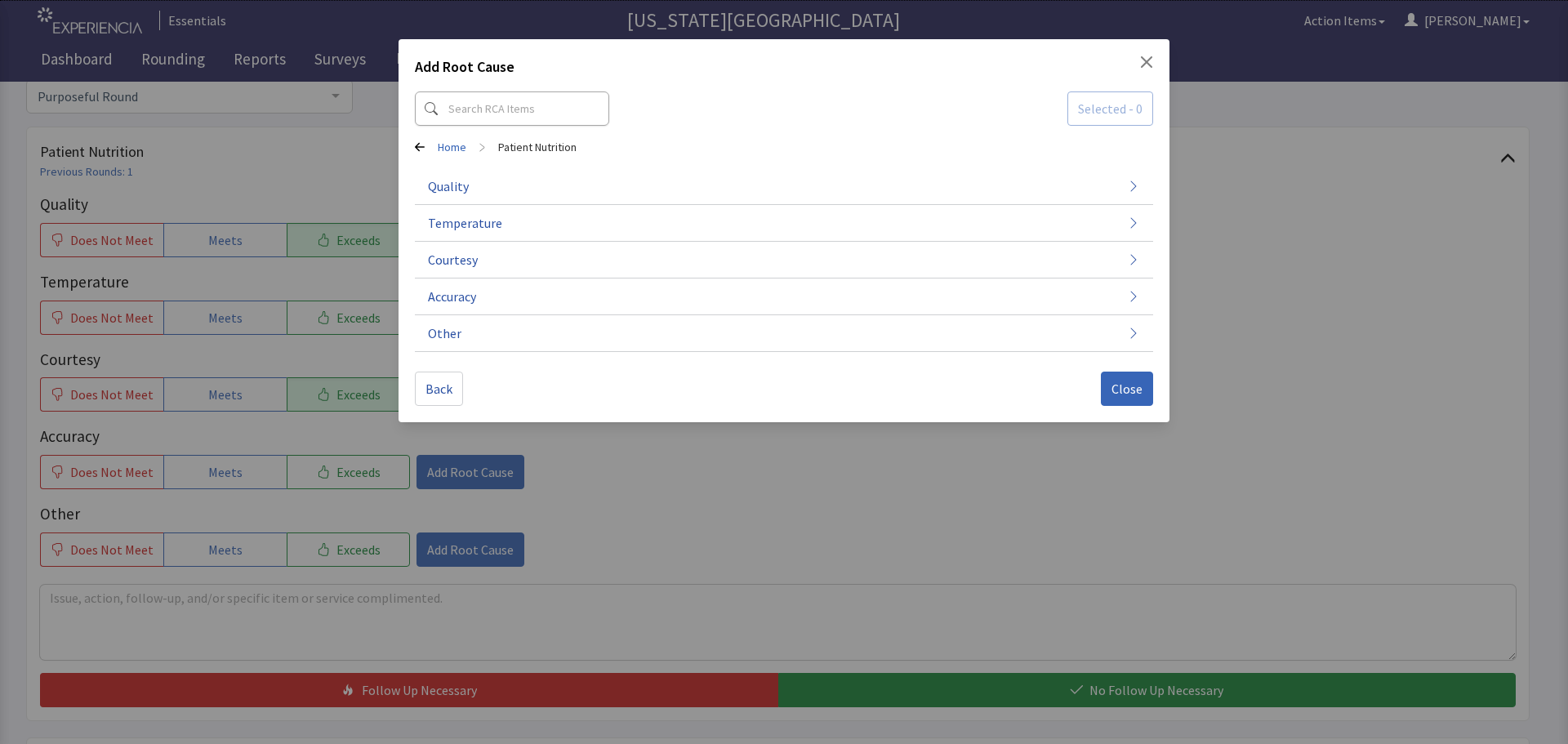
click at [1140, 58] on icon "Close" at bounding box center [1146, 62] width 13 height 13
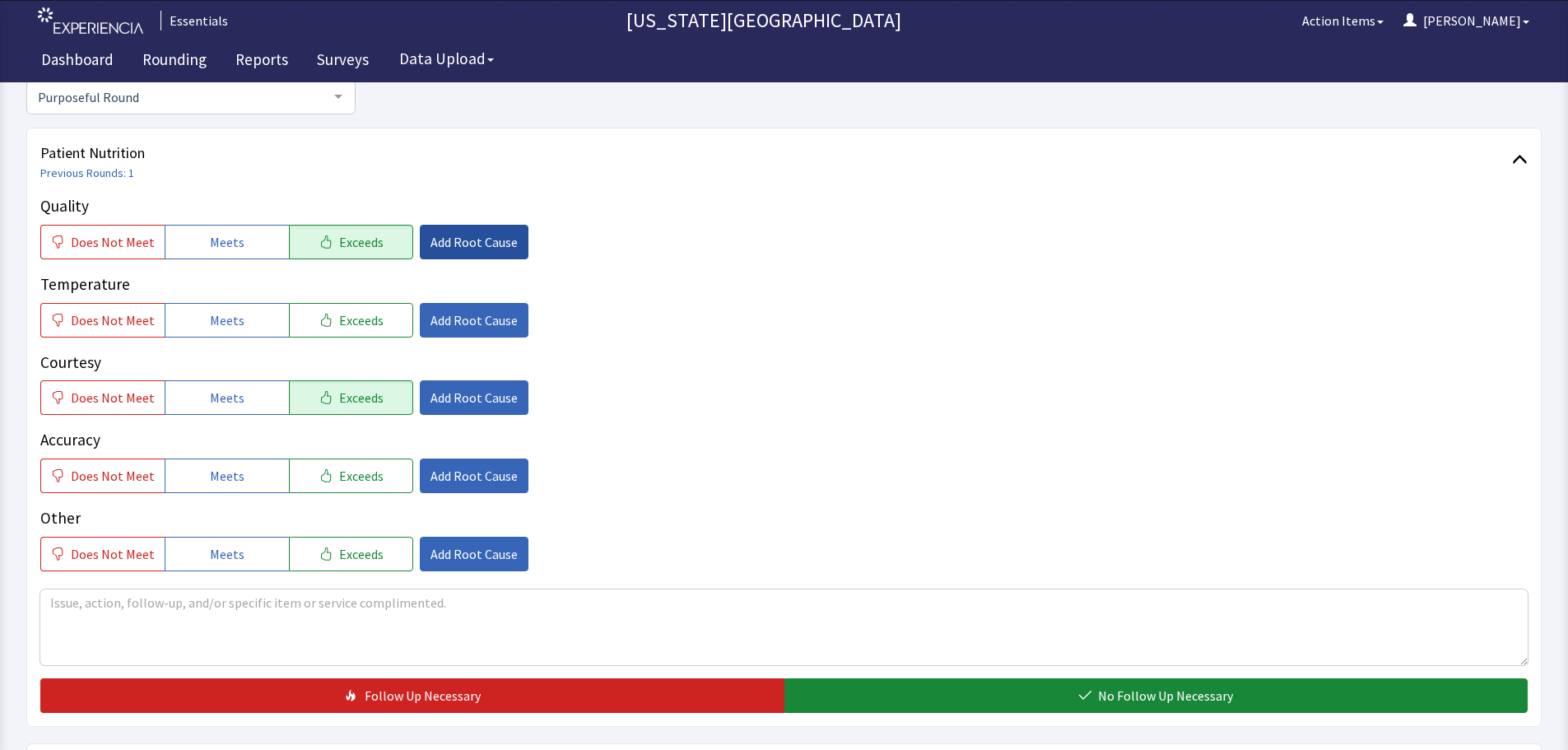
click at [471, 245] on span "Add Root Cause" at bounding box center [474, 242] width 87 height 20
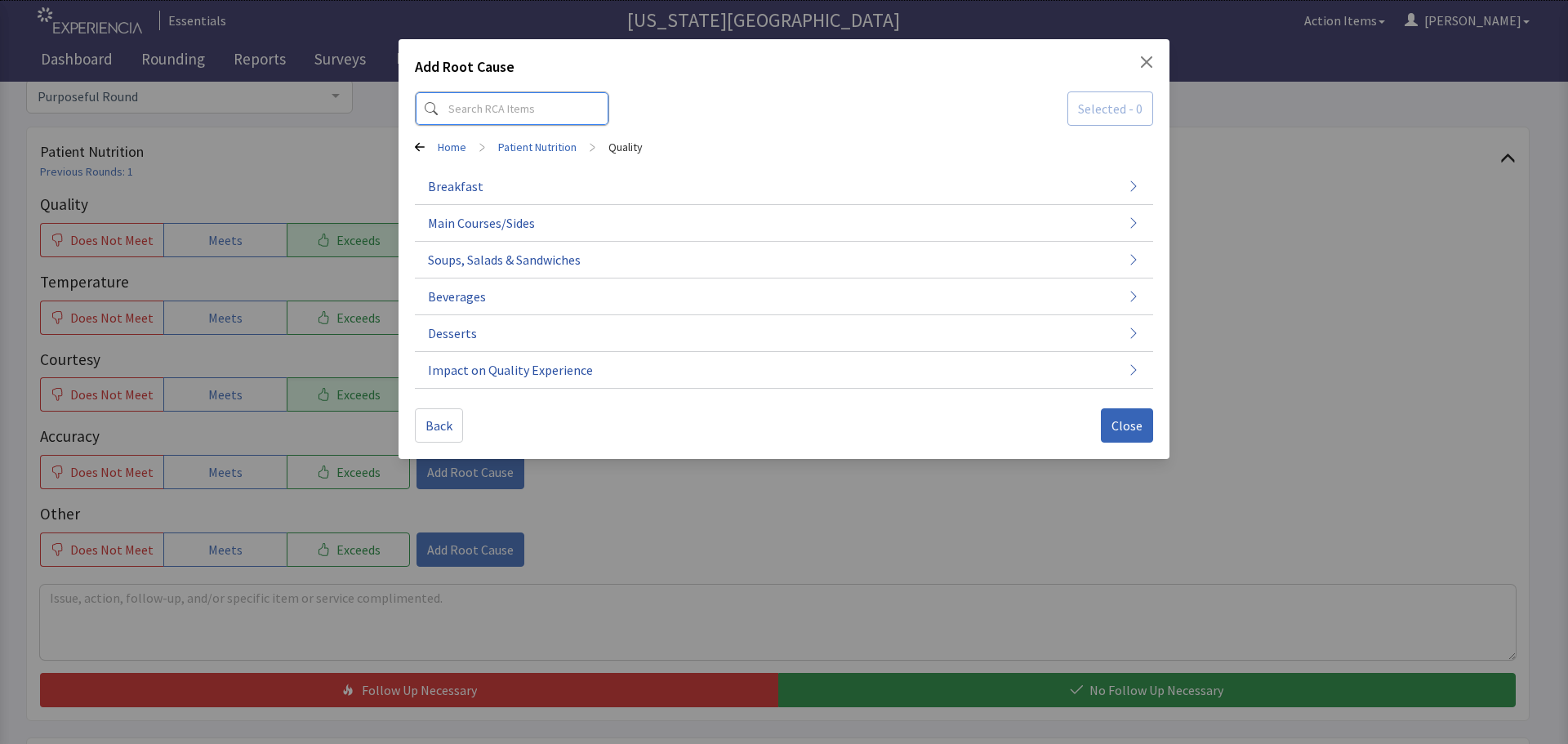
click at [518, 112] on input at bounding box center [512, 108] width 195 height 35
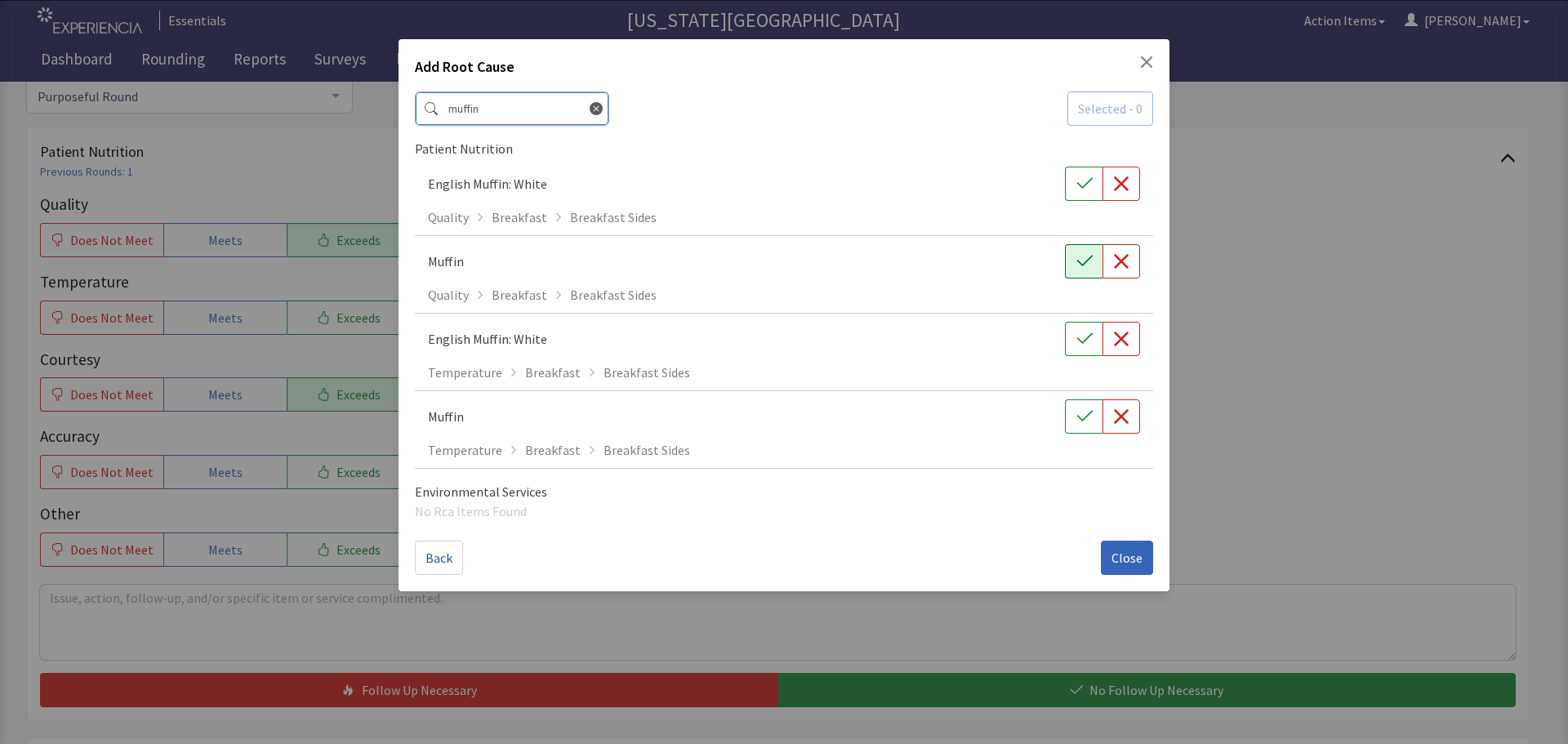
type input "muffin"
click at [1083, 260] on icon "button" at bounding box center [1084, 261] width 16 height 16
click at [590, 110] on icon at bounding box center [596, 108] width 13 height 13
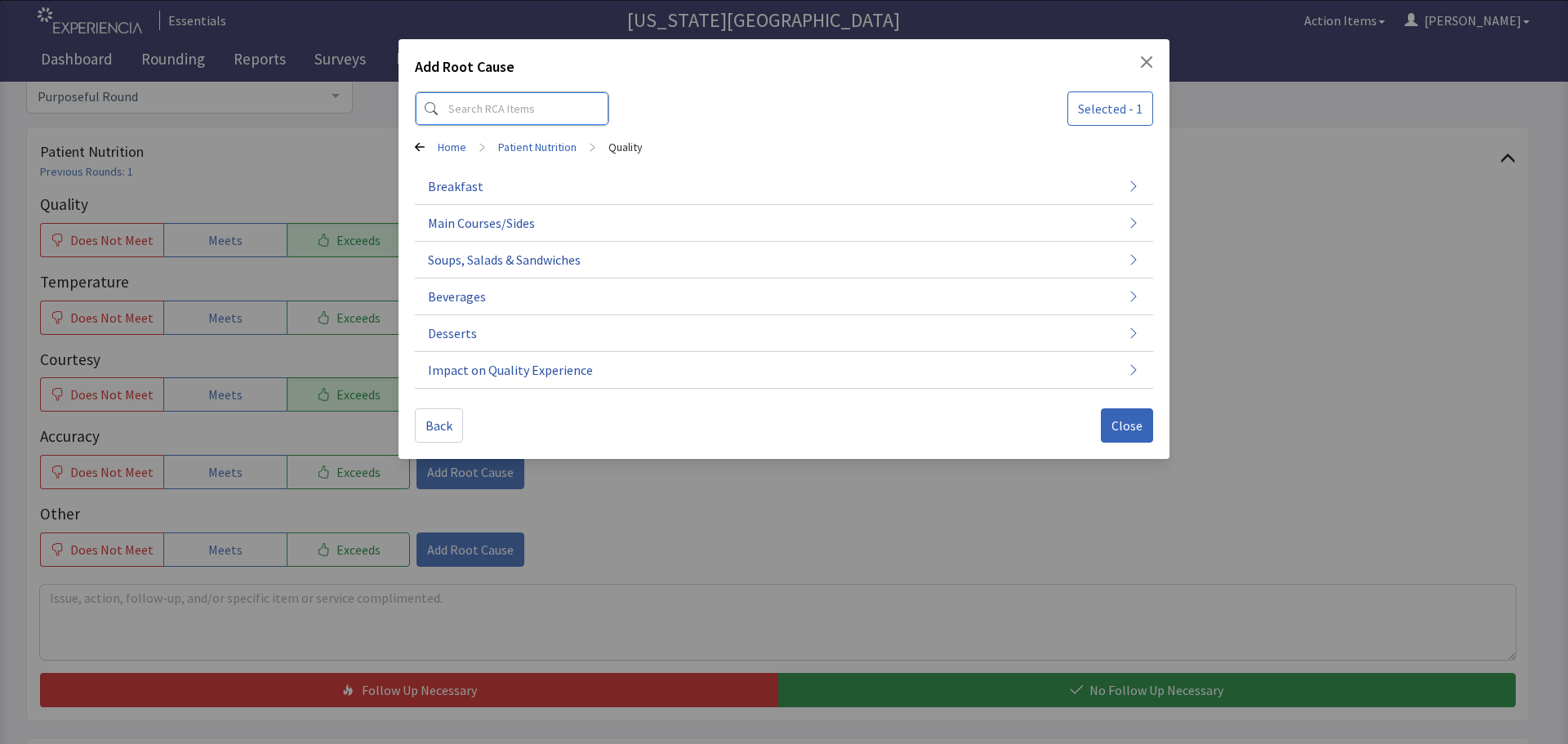
click at [496, 110] on input at bounding box center [512, 108] width 195 height 35
click at [1122, 433] on span "Close" at bounding box center [1127, 426] width 31 height 19
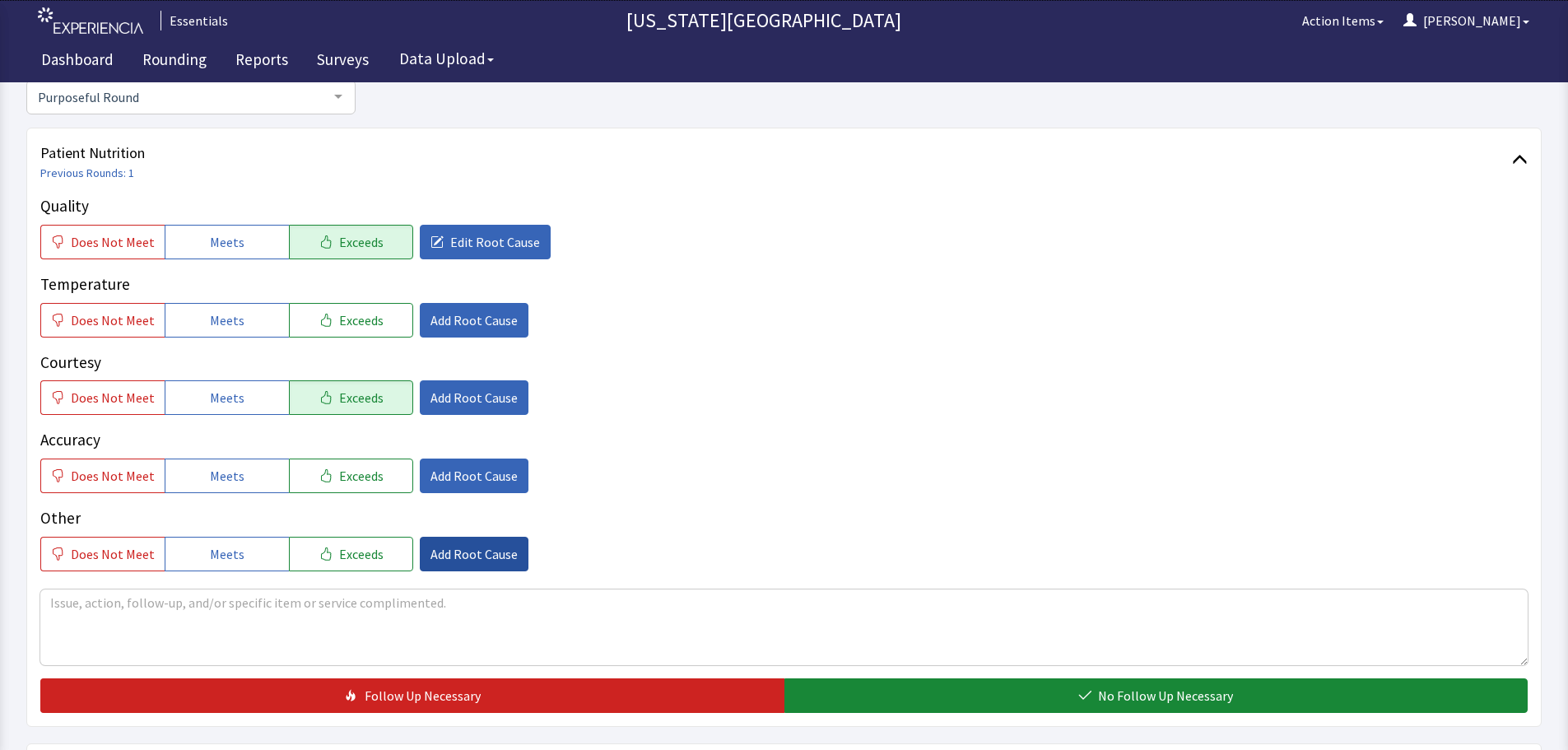
click at [450, 562] on span "Add Root Cause" at bounding box center [474, 554] width 87 height 20
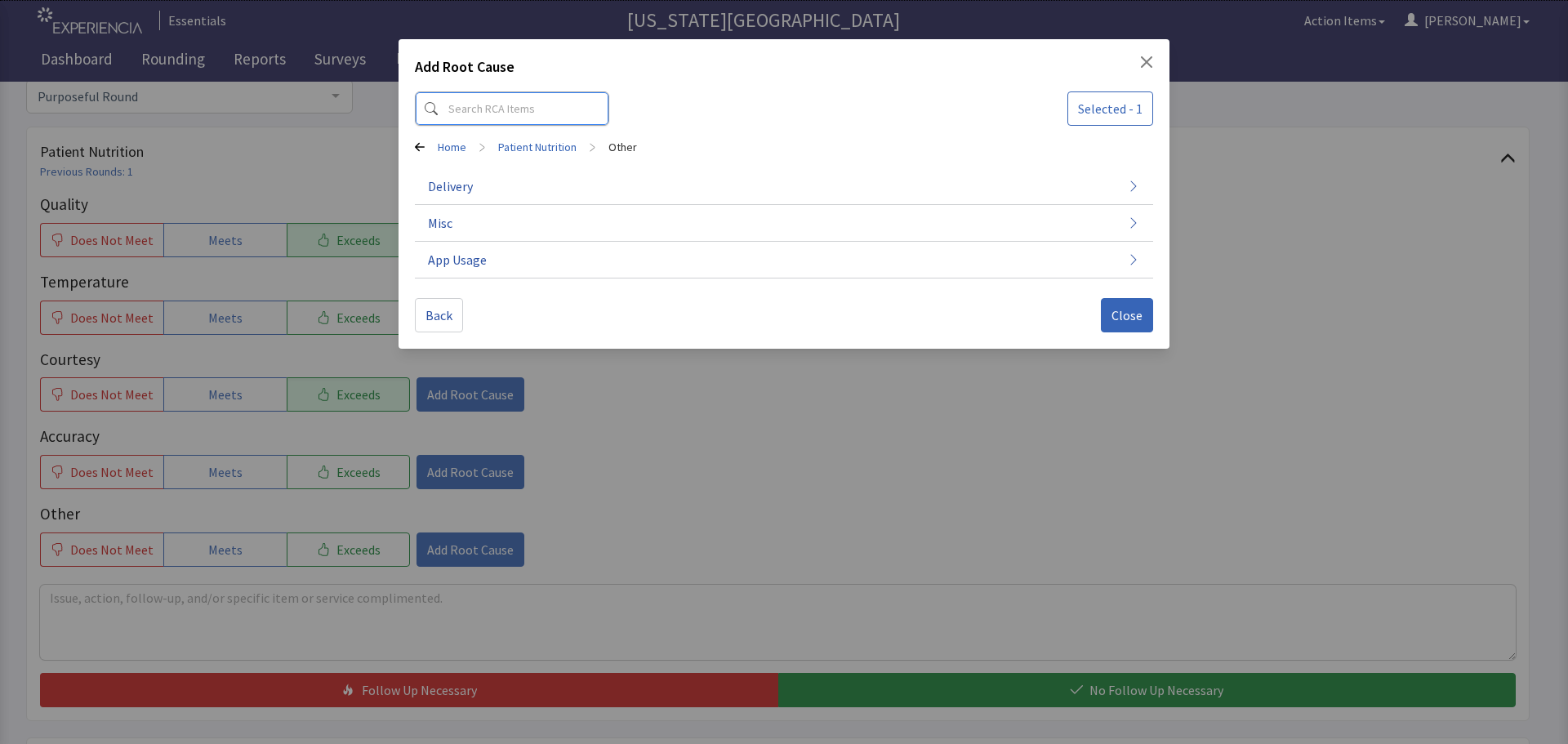
click at [528, 108] on input at bounding box center [512, 108] width 195 height 35
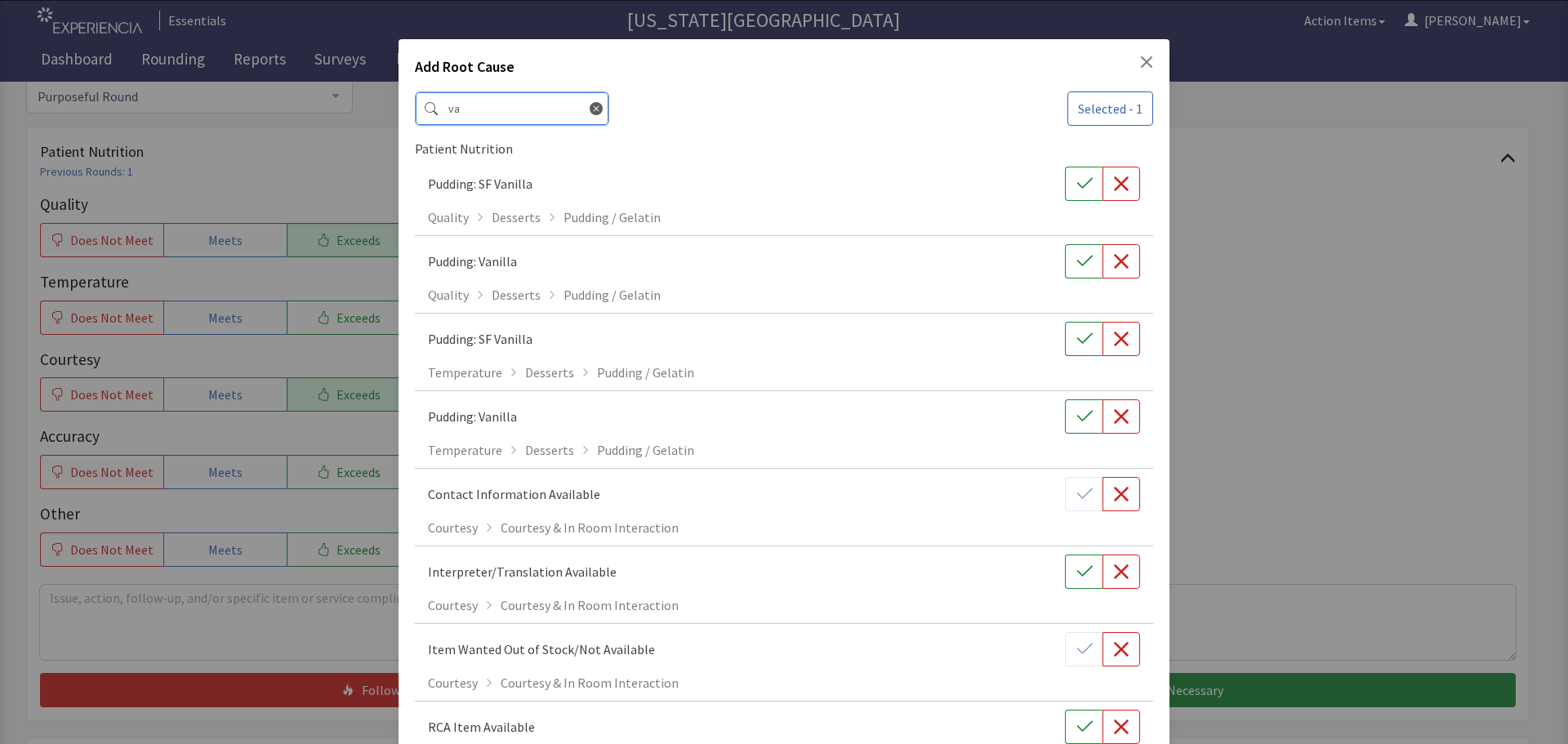
type input "v"
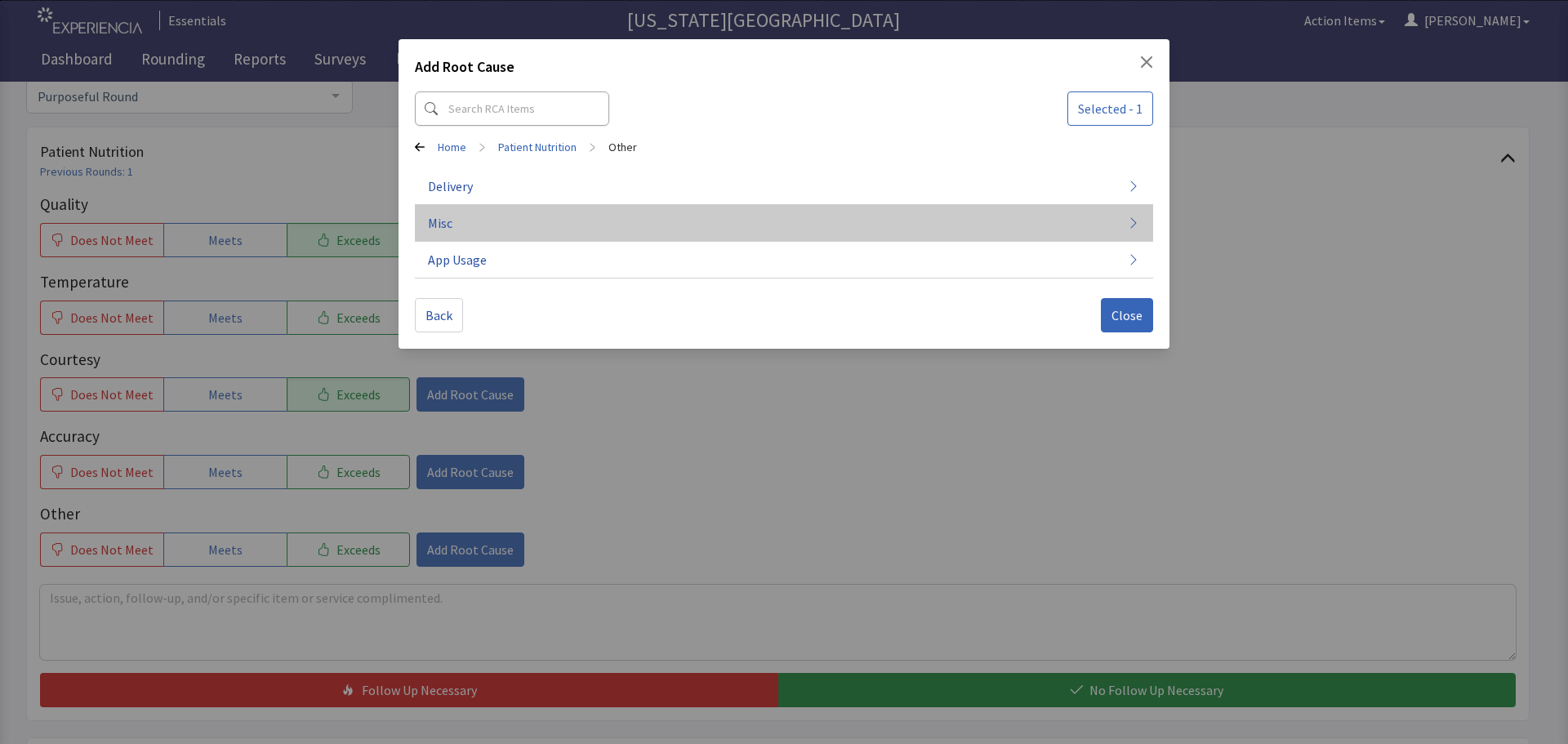
click at [757, 233] on button "Misc" at bounding box center [784, 224] width 738 height 37
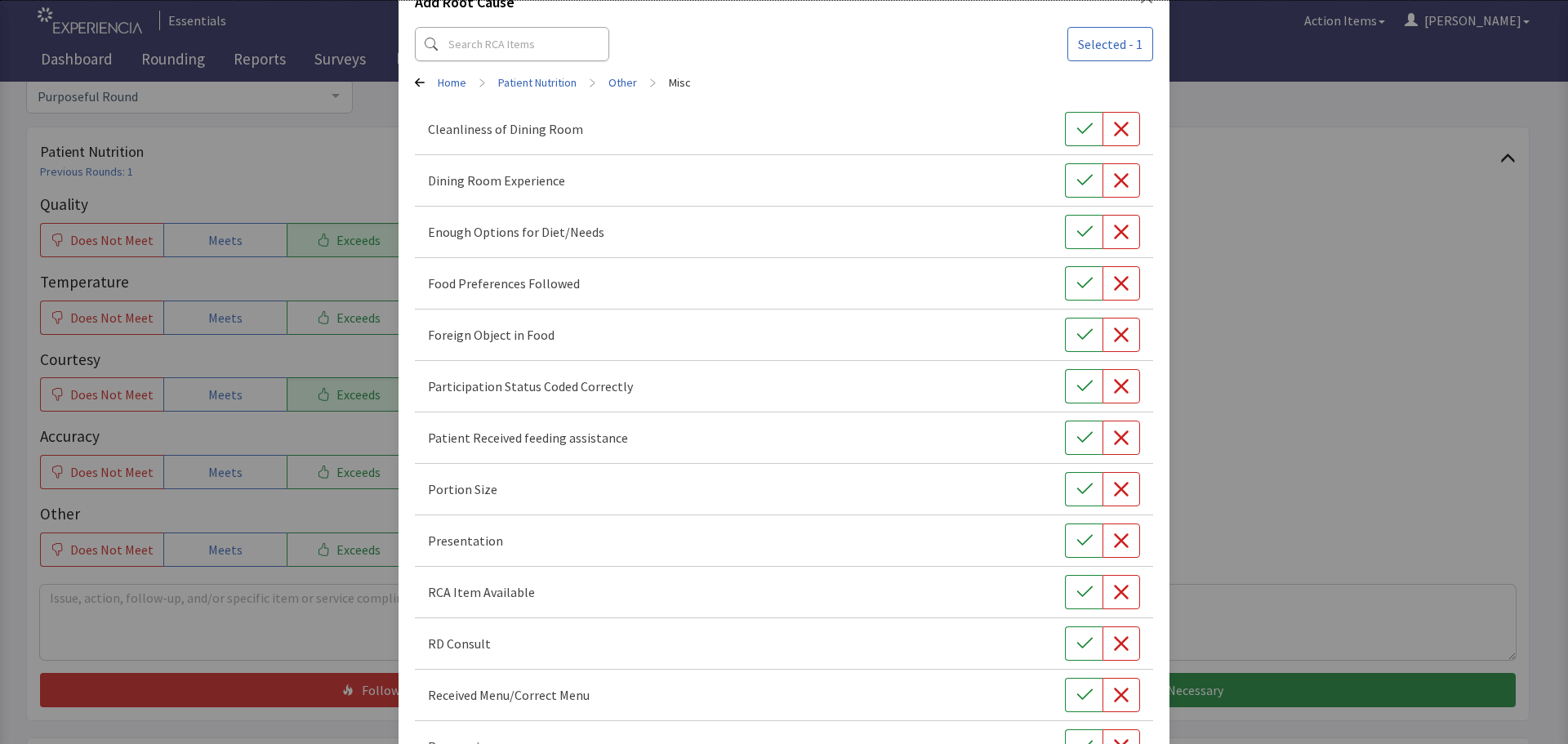
scroll to position [0, 0]
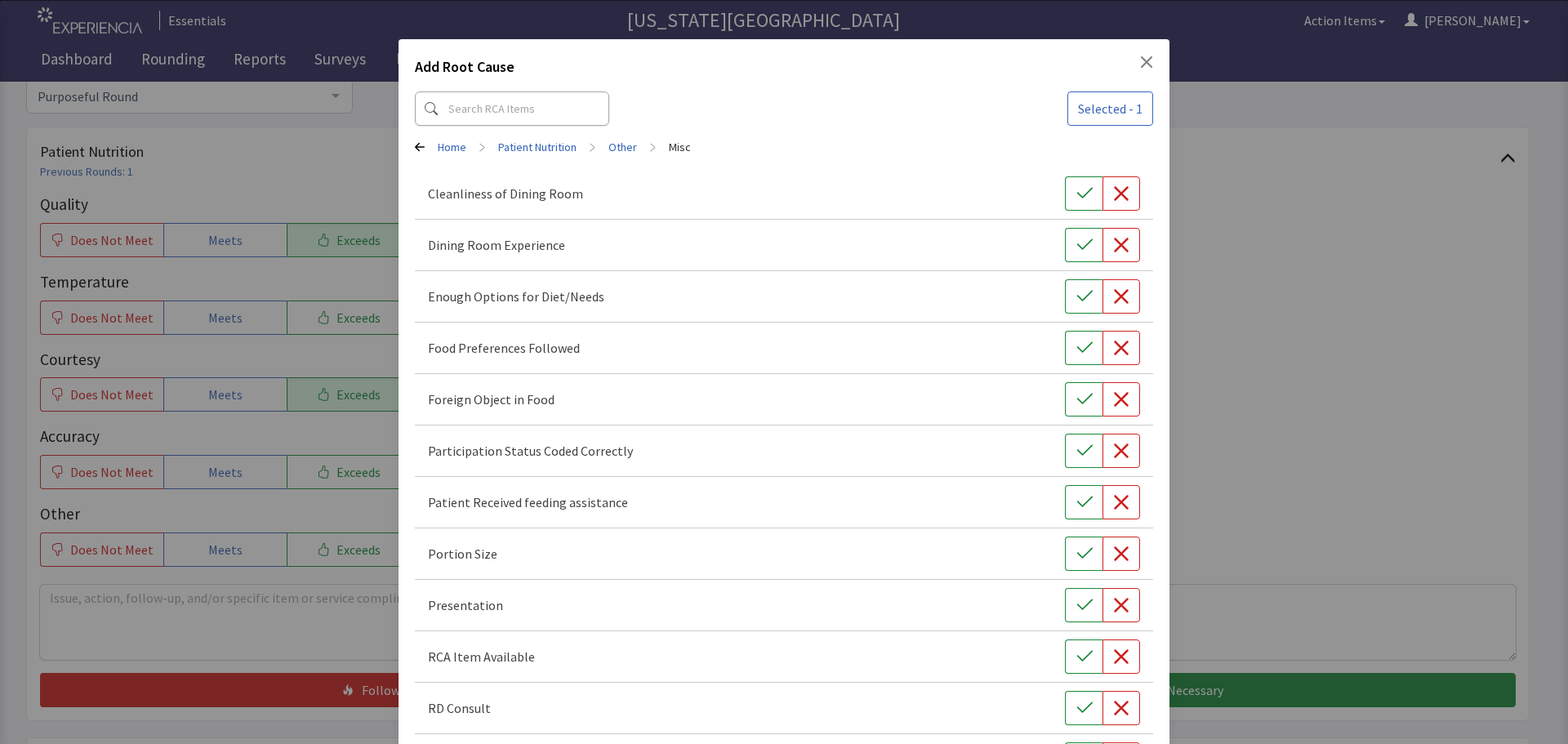
click at [610, 141] on link "Other" at bounding box center [623, 147] width 28 height 16
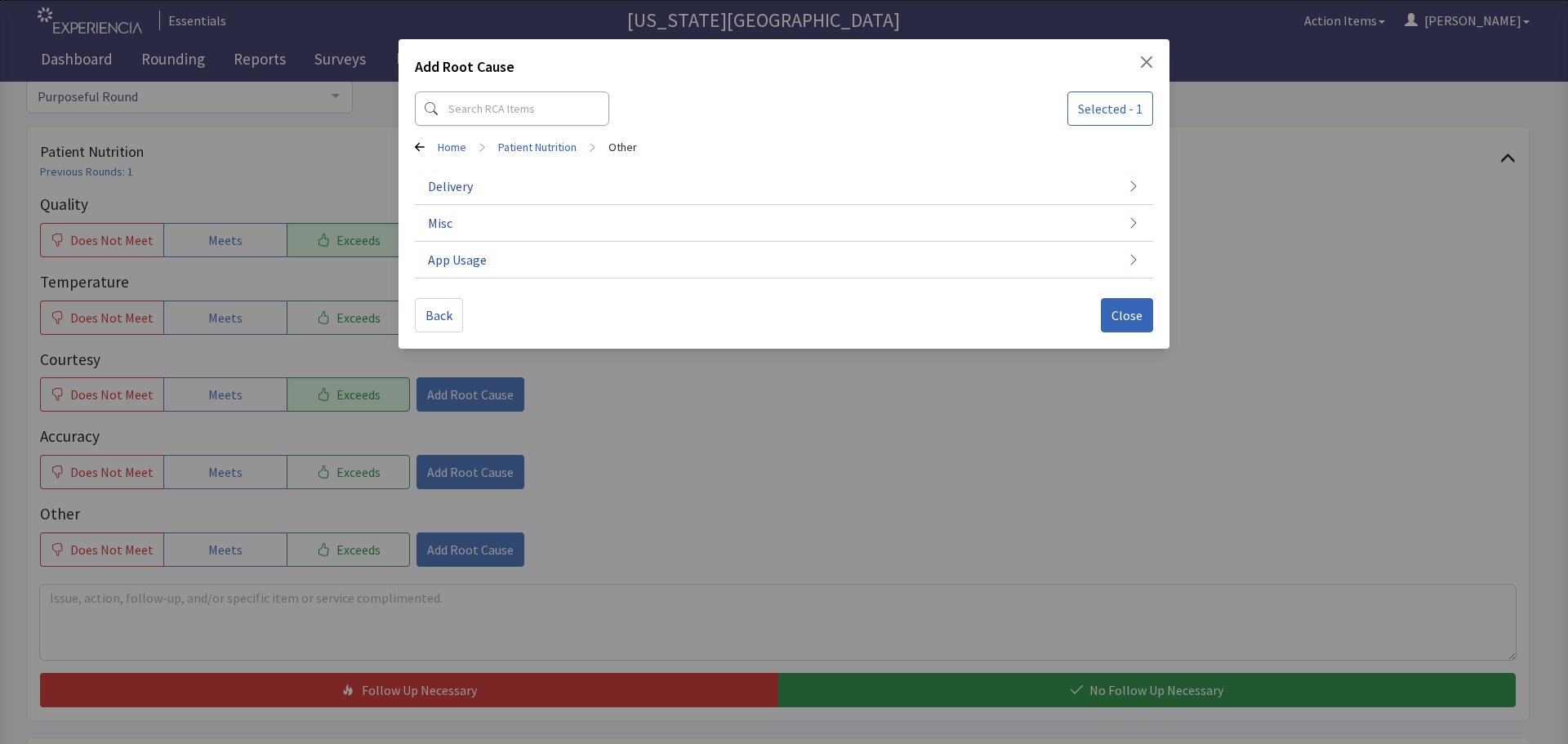
click at [619, 141] on link "Other" at bounding box center [623, 147] width 28 height 16
click at [529, 142] on link "Patient Nutrition" at bounding box center [537, 147] width 79 height 16
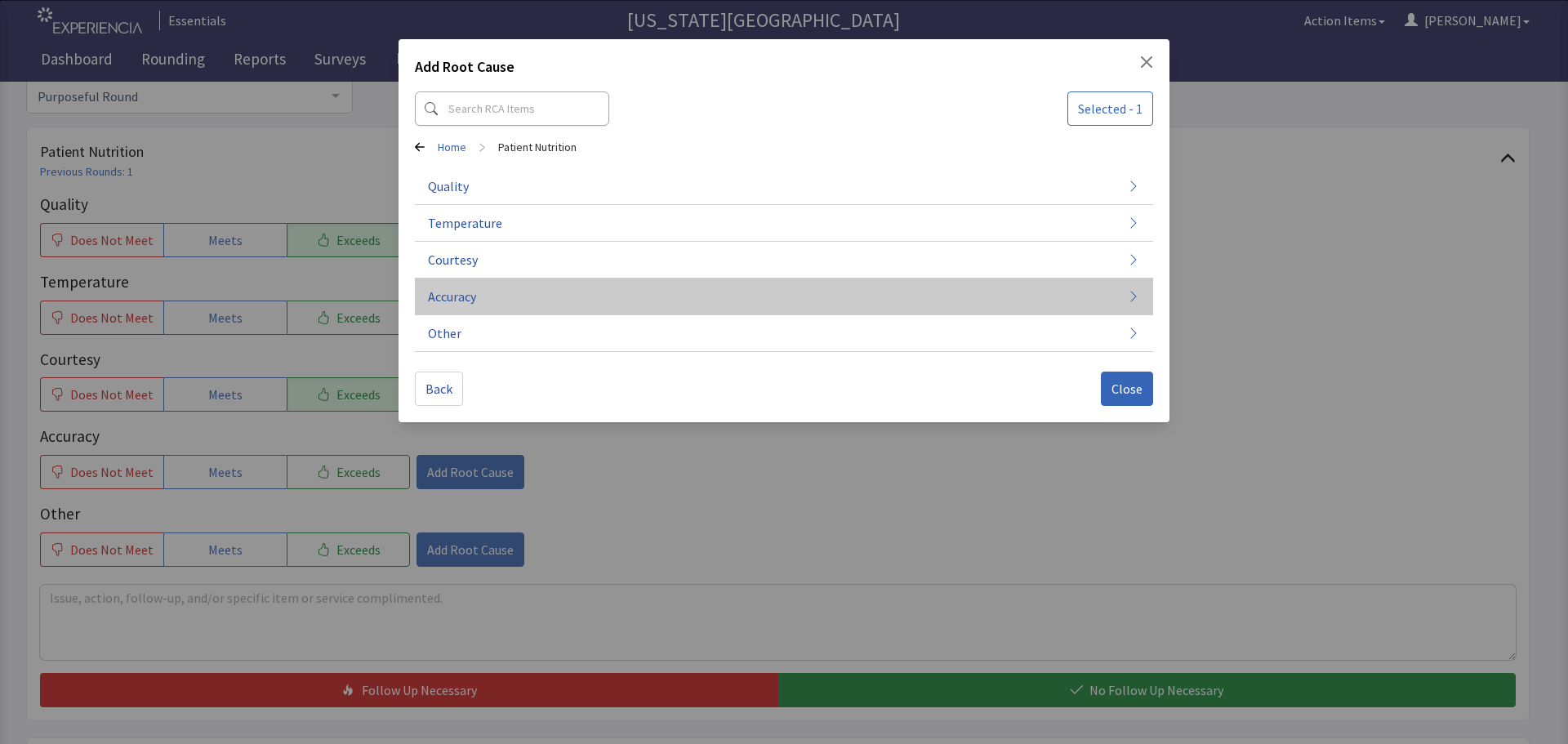
click at [562, 297] on button "Accuracy" at bounding box center [784, 297] width 738 height 37
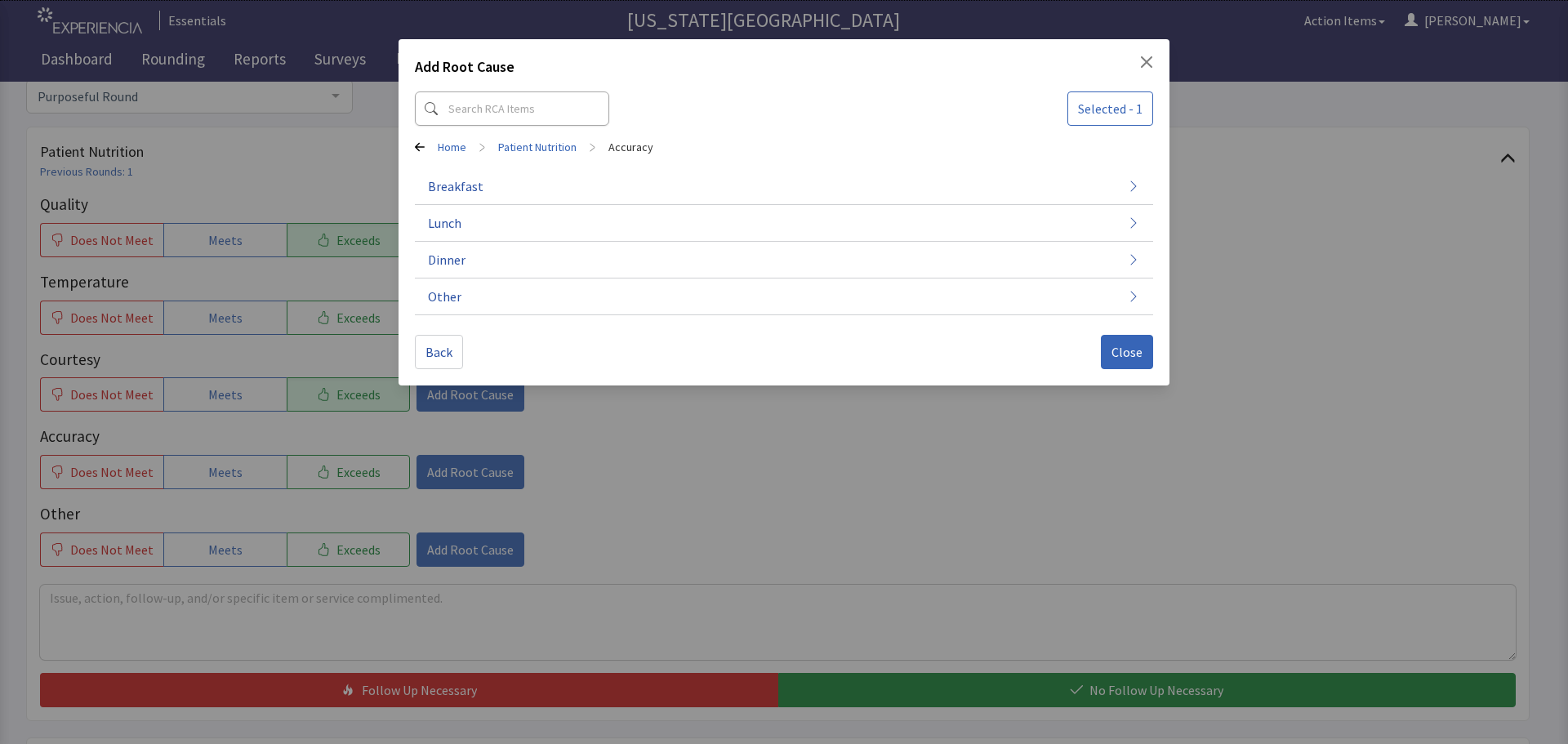
click at [540, 144] on link "Patient Nutrition" at bounding box center [537, 147] width 79 height 16
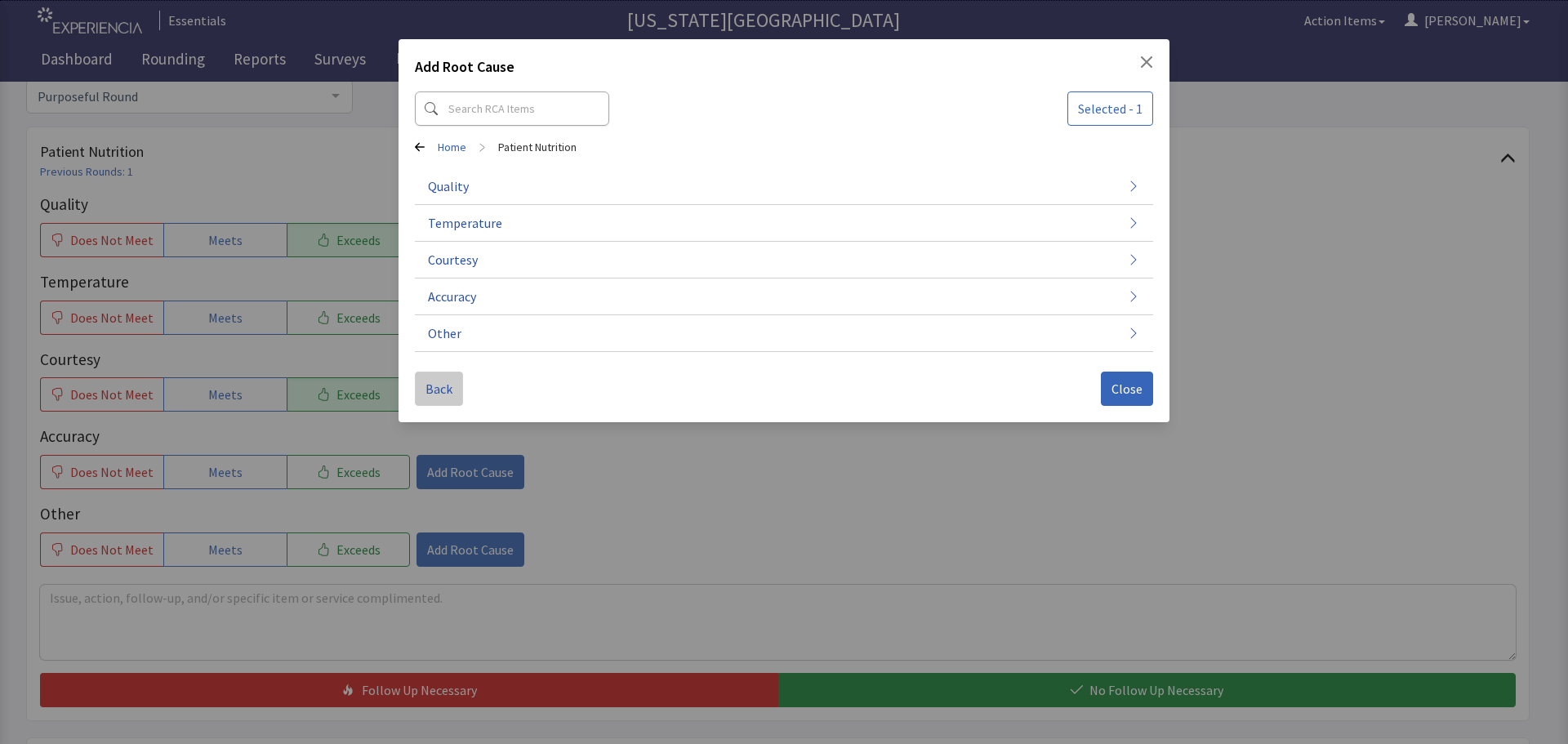
click at [434, 380] on span "Back" at bounding box center [439, 389] width 27 height 19
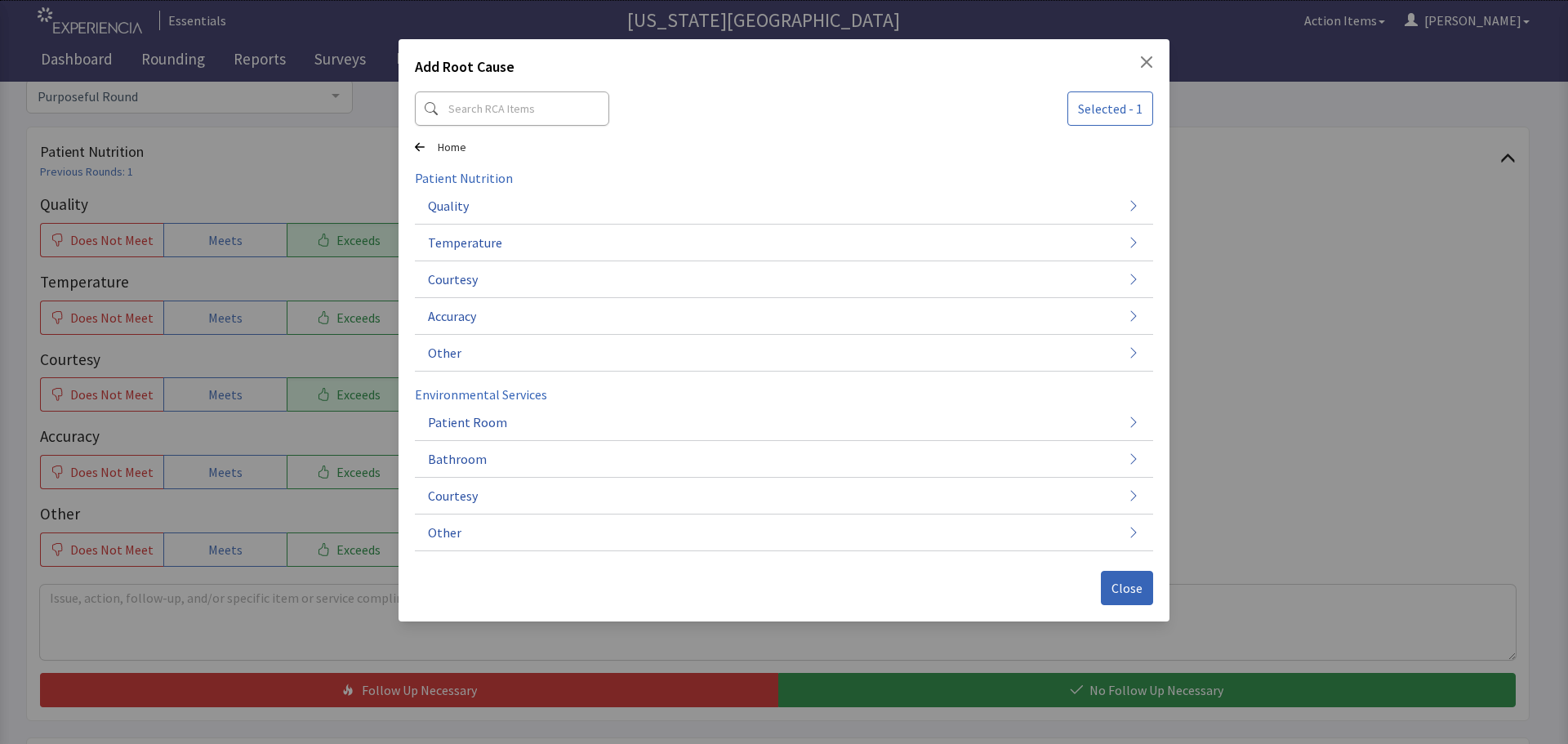
click at [1138, 57] on div "Add Root Cause" at bounding box center [784, 70] width 738 height 29
click at [1145, 59] on icon "Close" at bounding box center [1146, 62] width 11 height 12
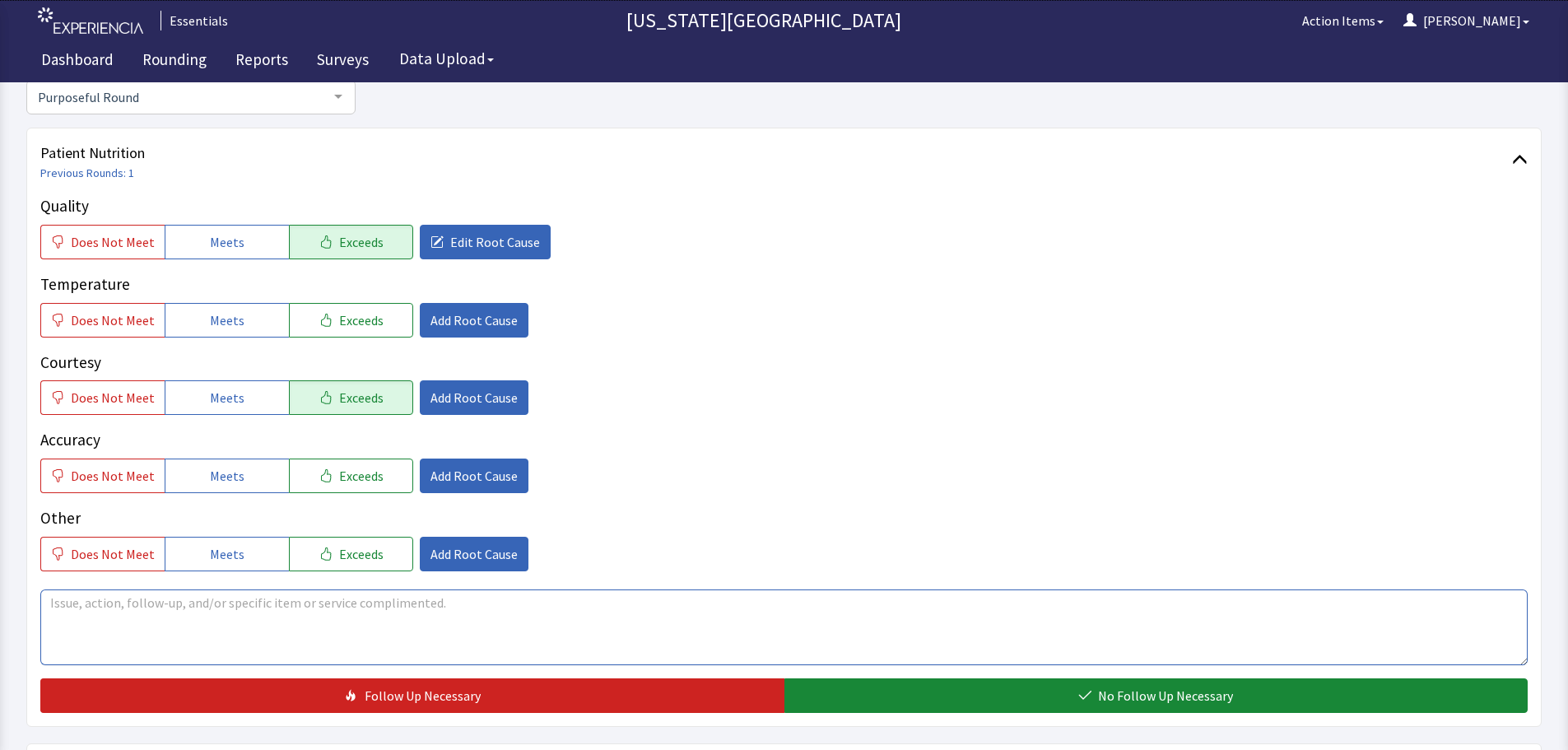
click at [529, 599] on textarea at bounding box center [784, 627] width 1488 height 76
click at [485, 402] on span "Add Root Cause" at bounding box center [474, 398] width 87 height 20
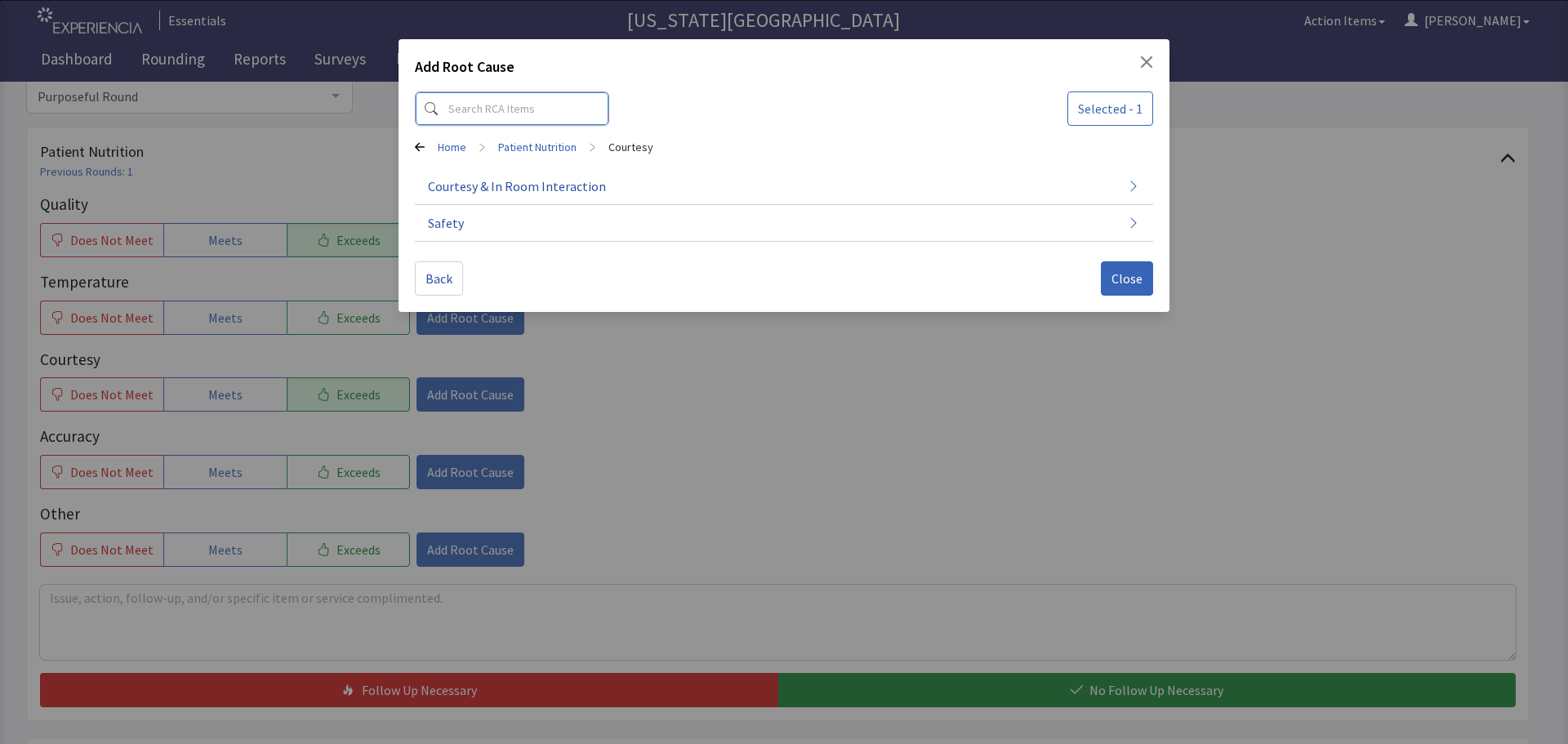
click at [499, 118] on input at bounding box center [512, 108] width 195 height 35
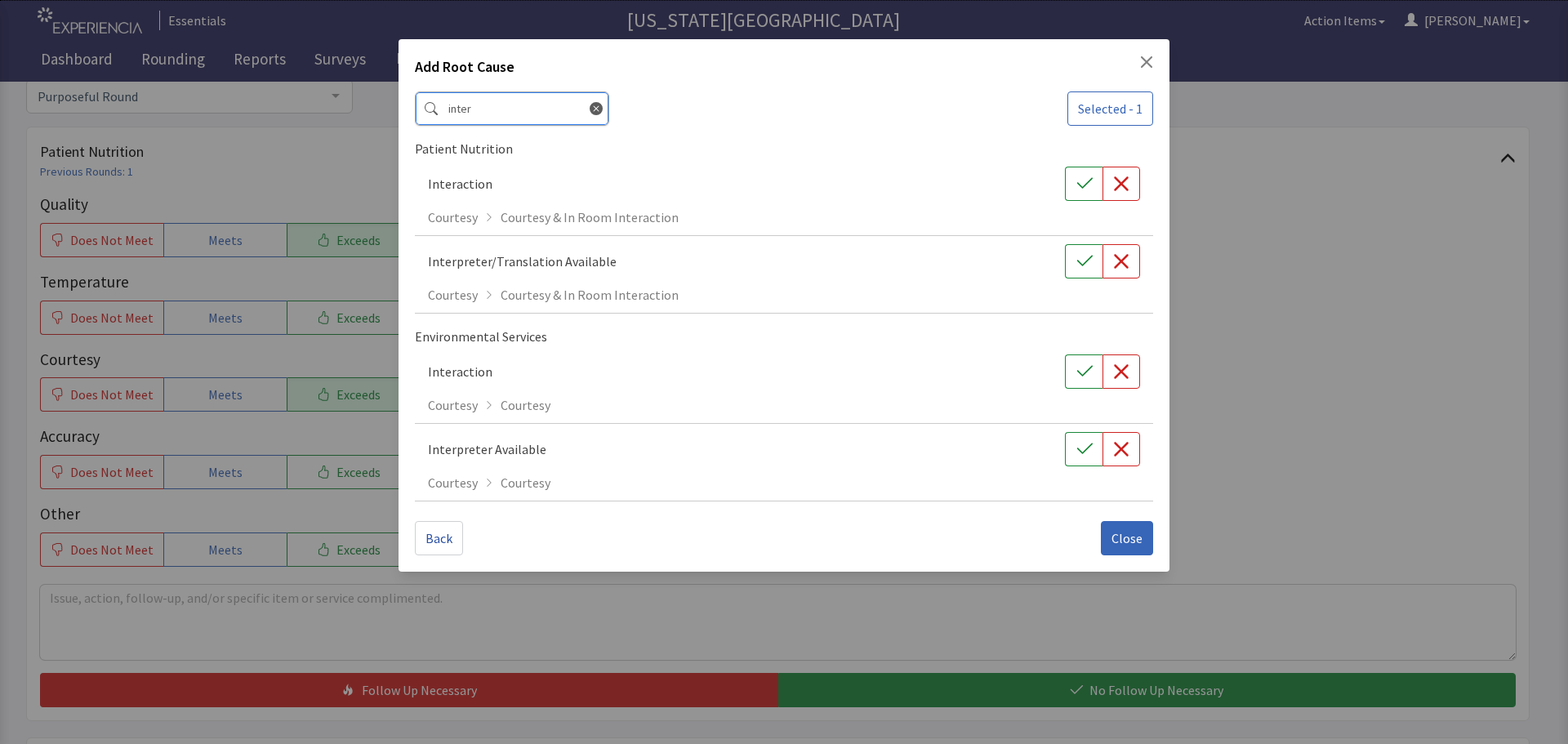
type input "inter"
click at [1149, 57] on icon "Close" at bounding box center [1146, 62] width 13 height 13
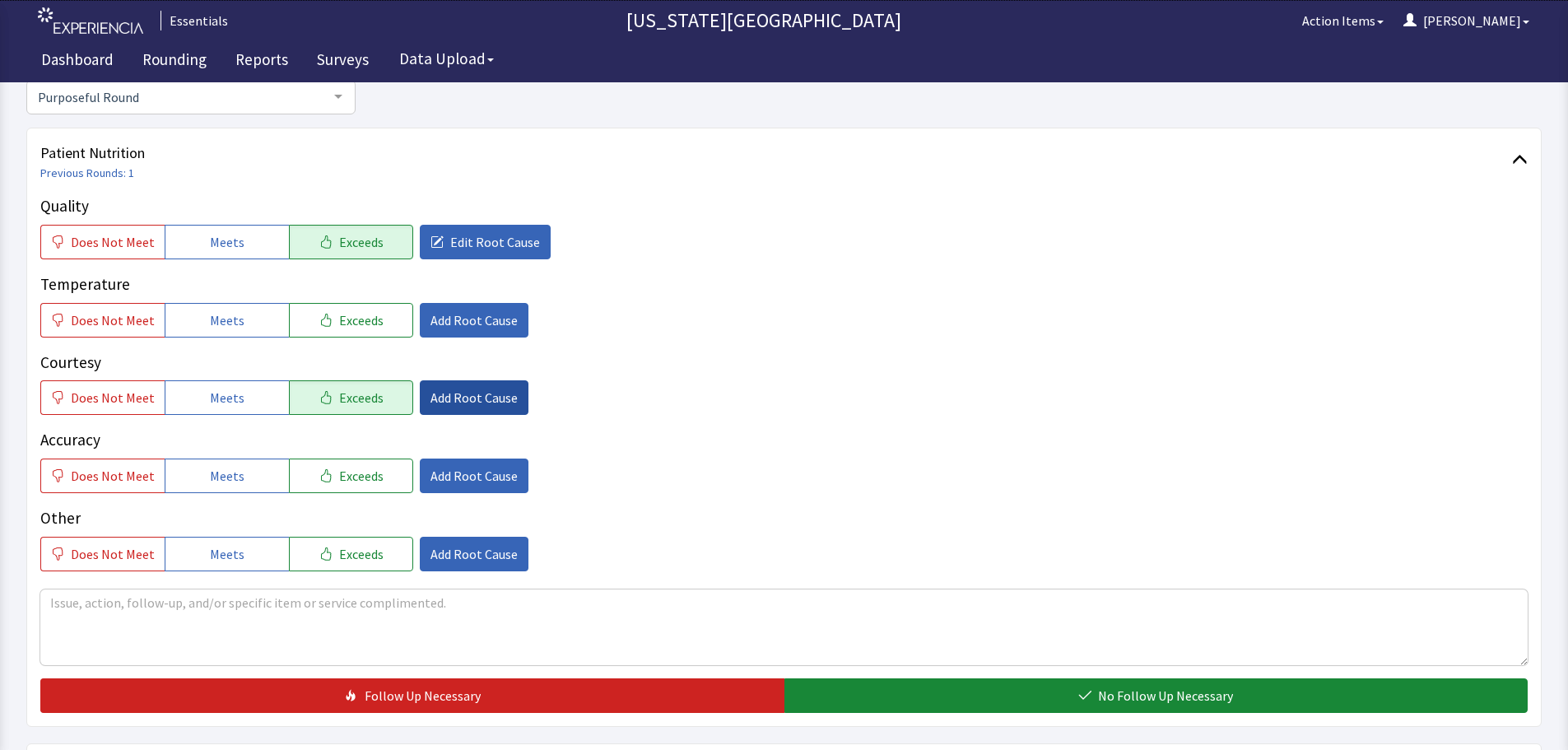
click at [462, 400] on span "Add Root Cause" at bounding box center [474, 398] width 87 height 20
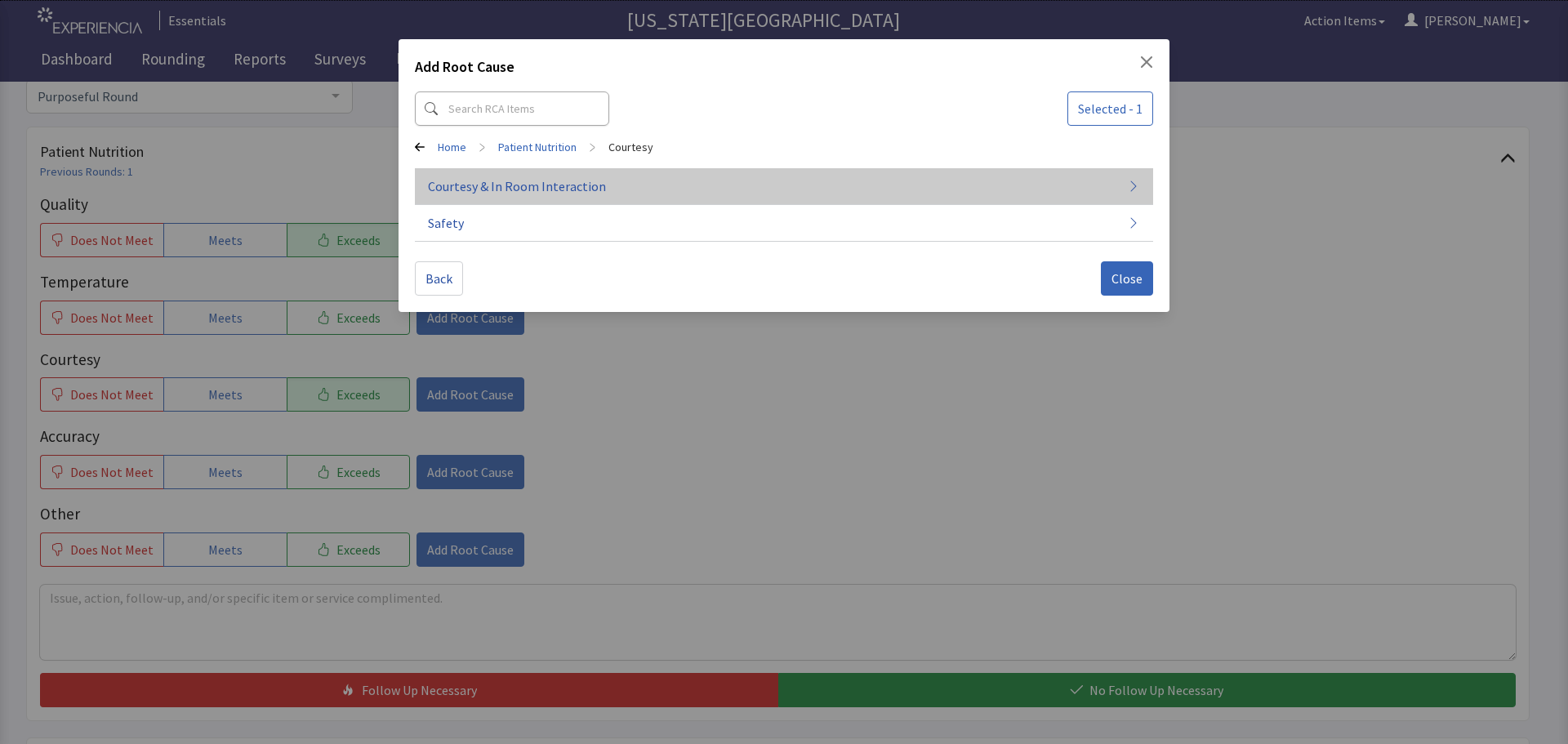
click at [487, 191] on span "Courtesy & In Room Interaction" at bounding box center [516, 186] width 178 height 19
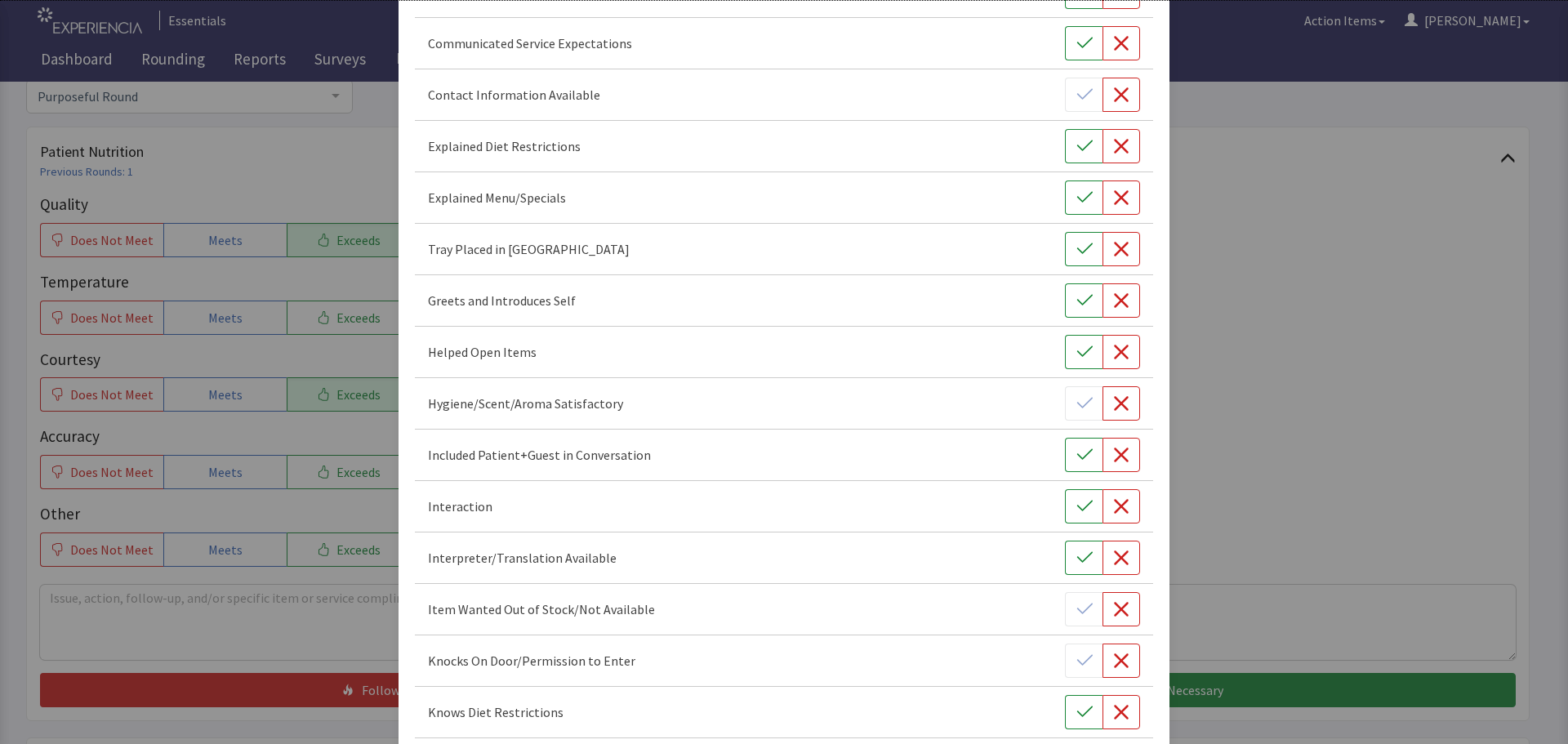
scroll to position [245, 0]
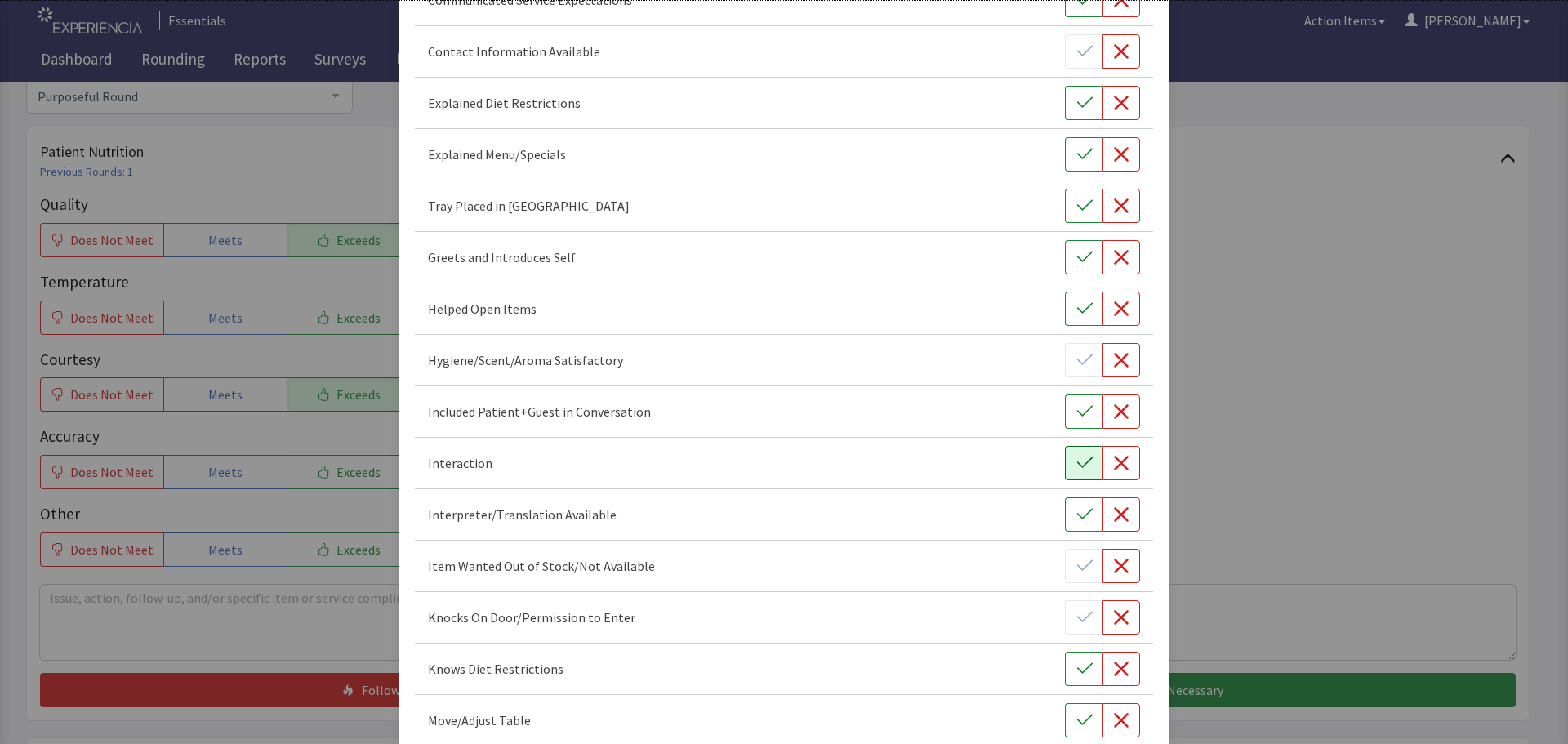
click at [1076, 467] on icon "button" at bounding box center [1084, 463] width 16 height 16
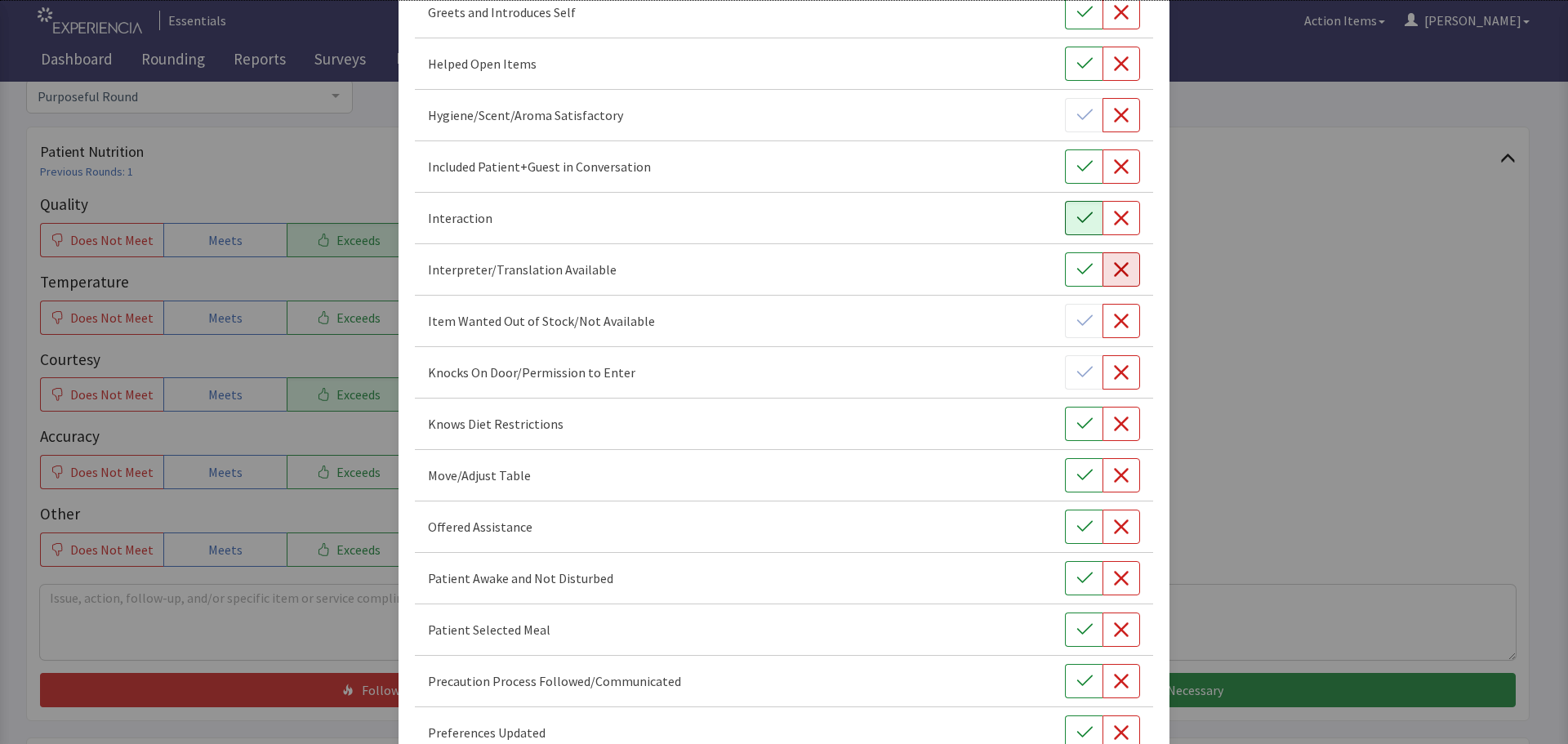
click at [1117, 270] on icon "button" at bounding box center [1121, 270] width 16 height 16
click at [1103, 270] on button "button" at bounding box center [1121, 269] width 37 height 35
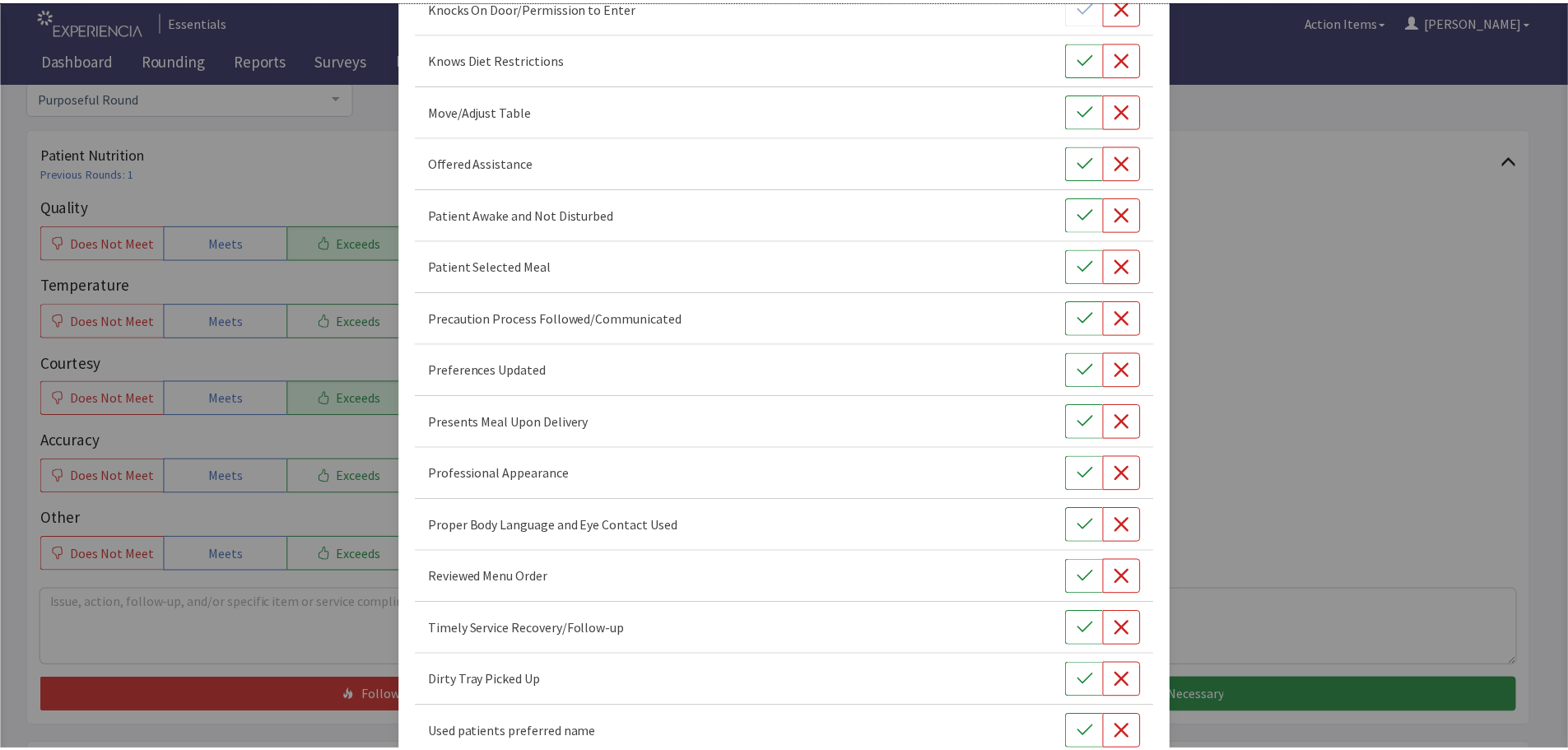
scroll to position [1008, 0]
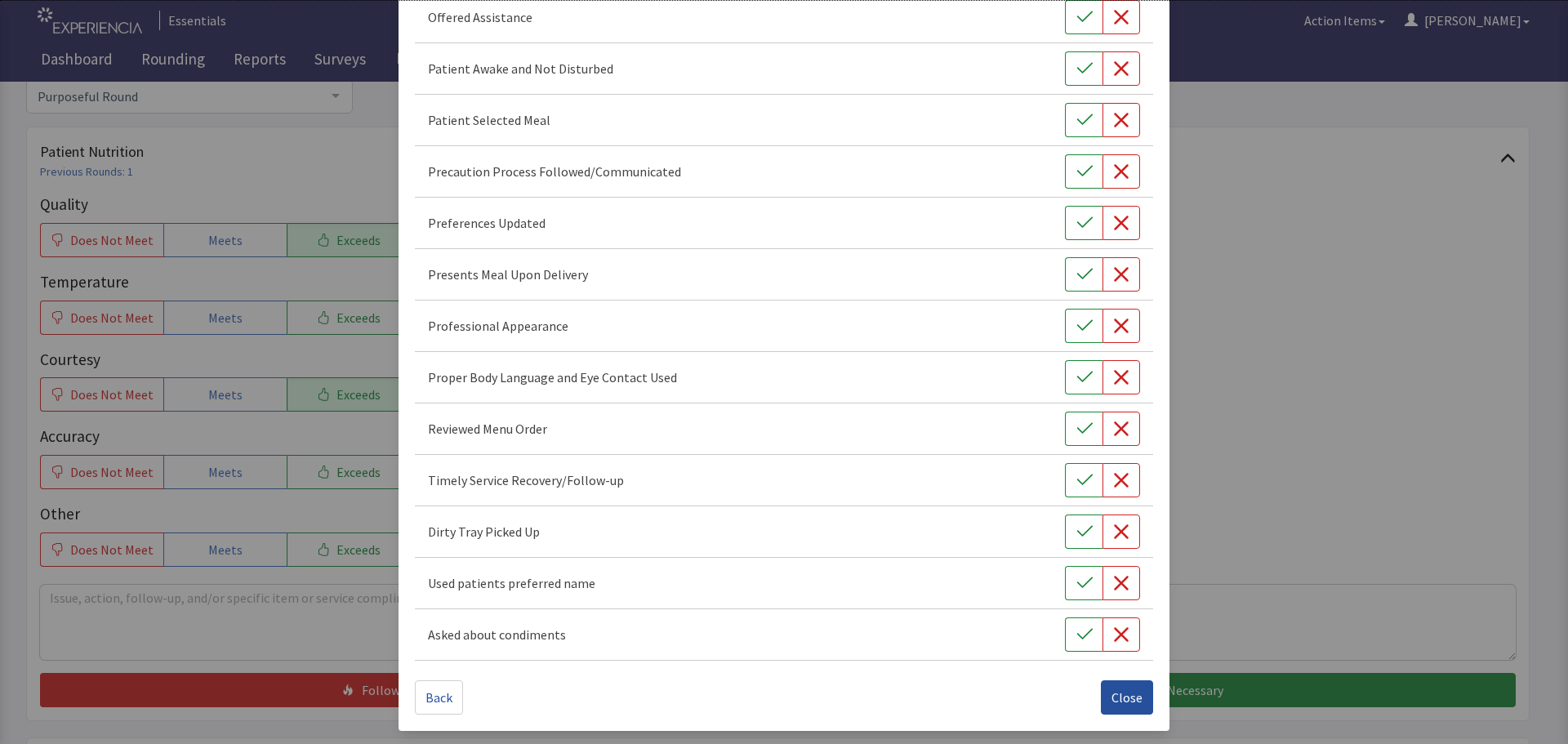
click at [1125, 707] on span "Close" at bounding box center [1127, 698] width 31 height 19
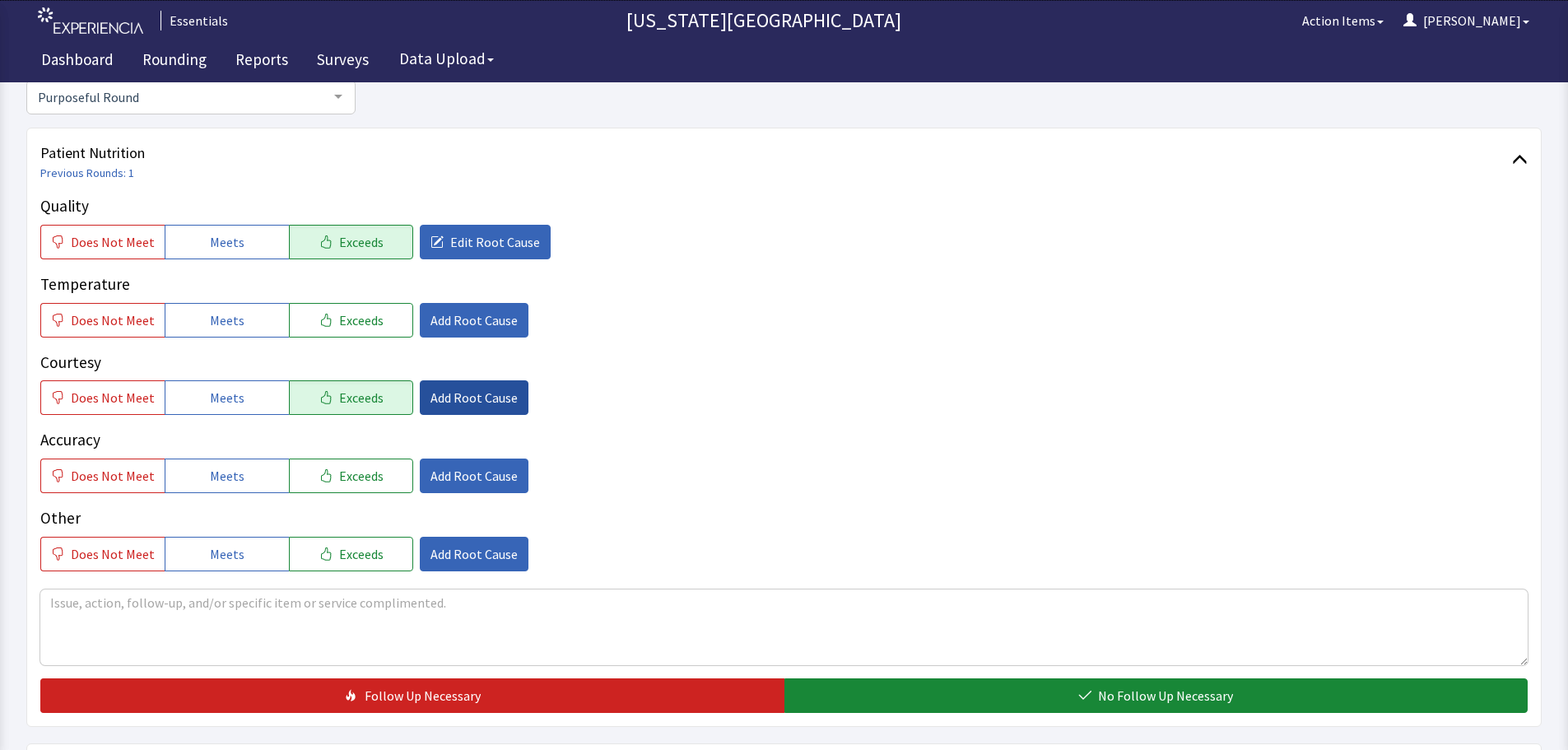
click at [484, 389] on span "Add Root Cause" at bounding box center [474, 398] width 87 height 20
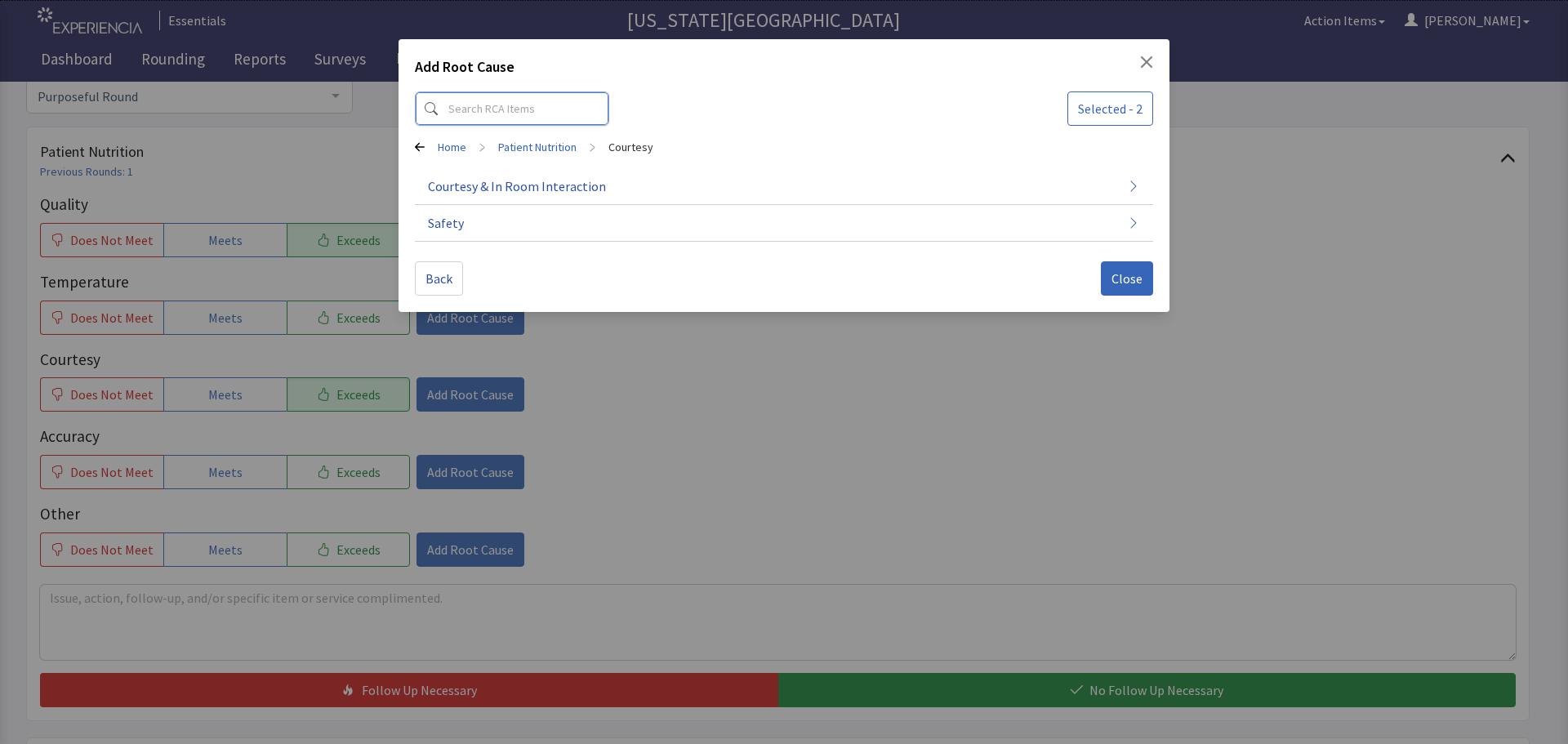
click at [516, 122] on input at bounding box center [512, 108] width 195 height 35
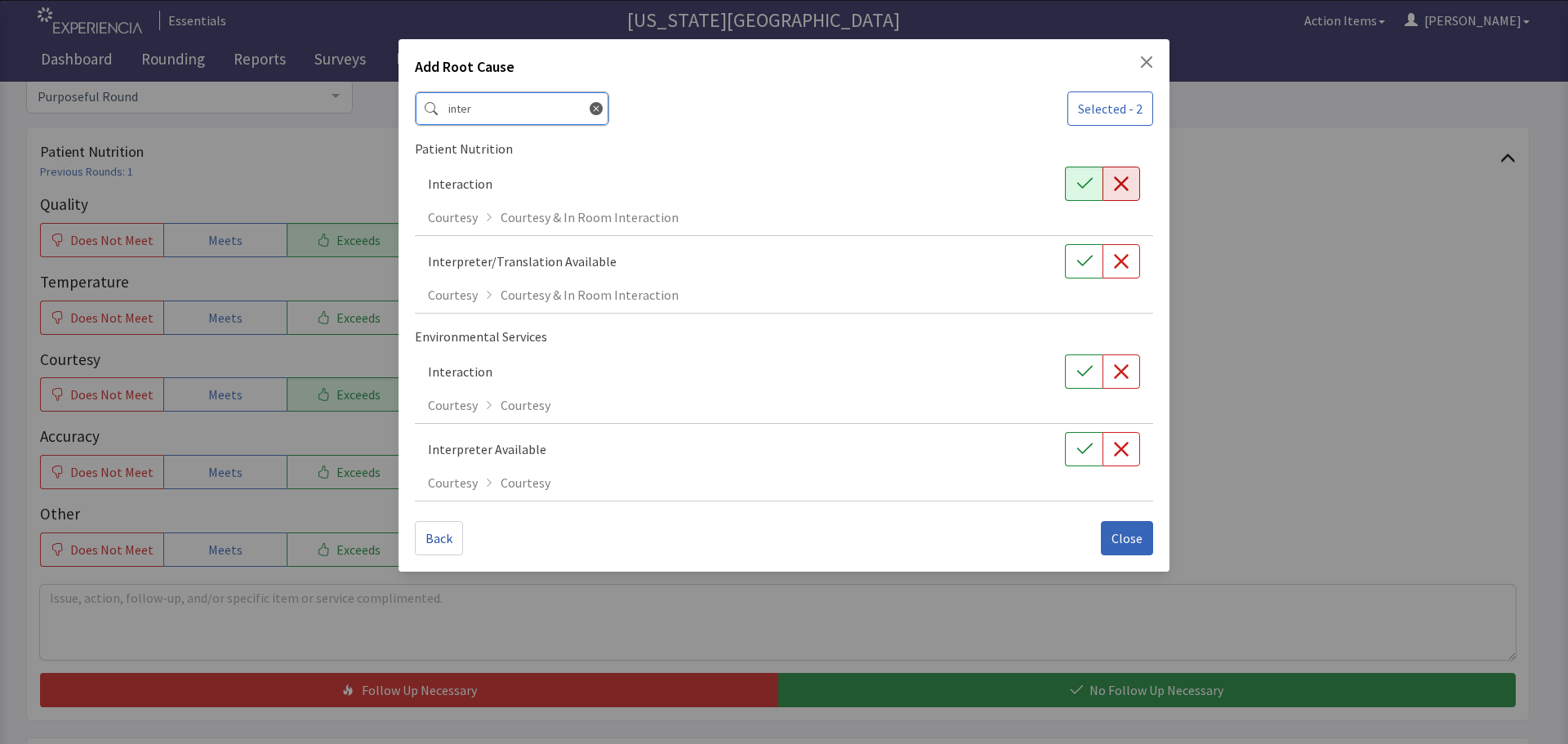
type input "inter"
drag, startPoint x: 1108, startPoint y: 169, endPoint x: 1090, endPoint y: 176, distance: 19.3
click at [1107, 169] on button "button" at bounding box center [1121, 183] width 37 height 35
click at [1079, 181] on icon "button" at bounding box center [1084, 184] width 16 height 16
click at [1125, 534] on span "Close" at bounding box center [1127, 539] width 31 height 19
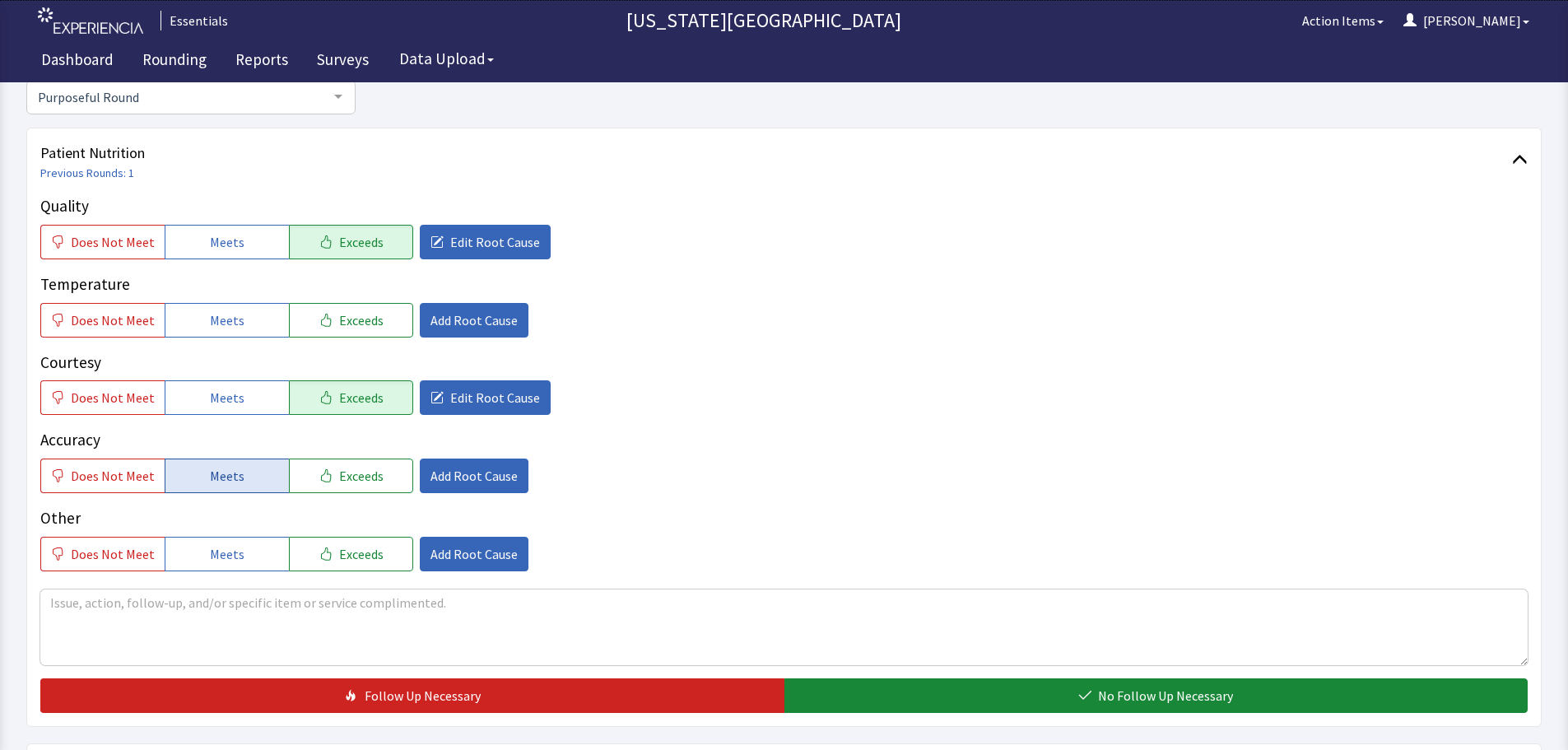
click at [231, 472] on span "Meets" at bounding box center [227, 476] width 35 height 20
click at [535, 611] on textarea at bounding box center [784, 627] width 1488 height 76
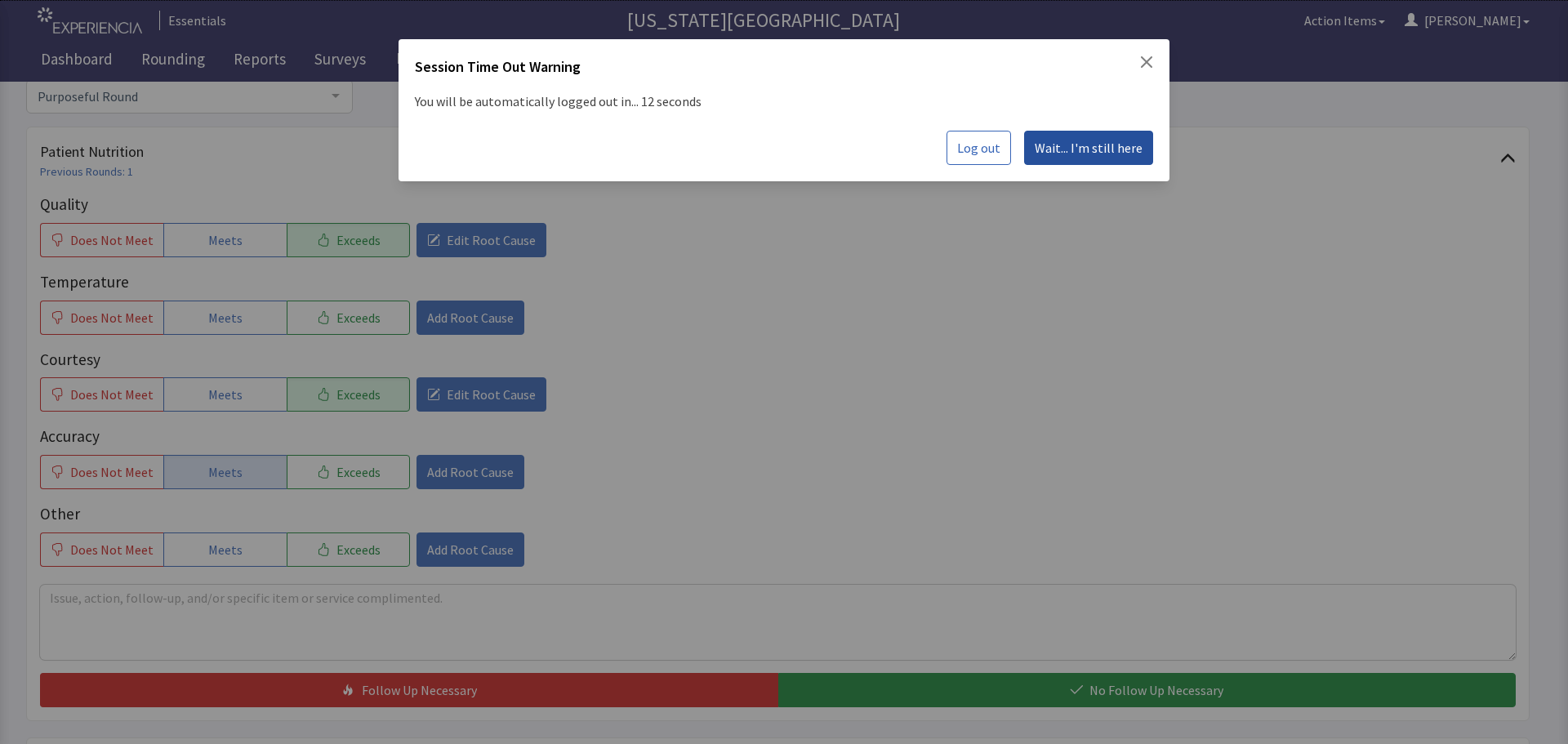
click at [1109, 152] on span "Wait... I'm still here" at bounding box center [1089, 148] width 108 height 19
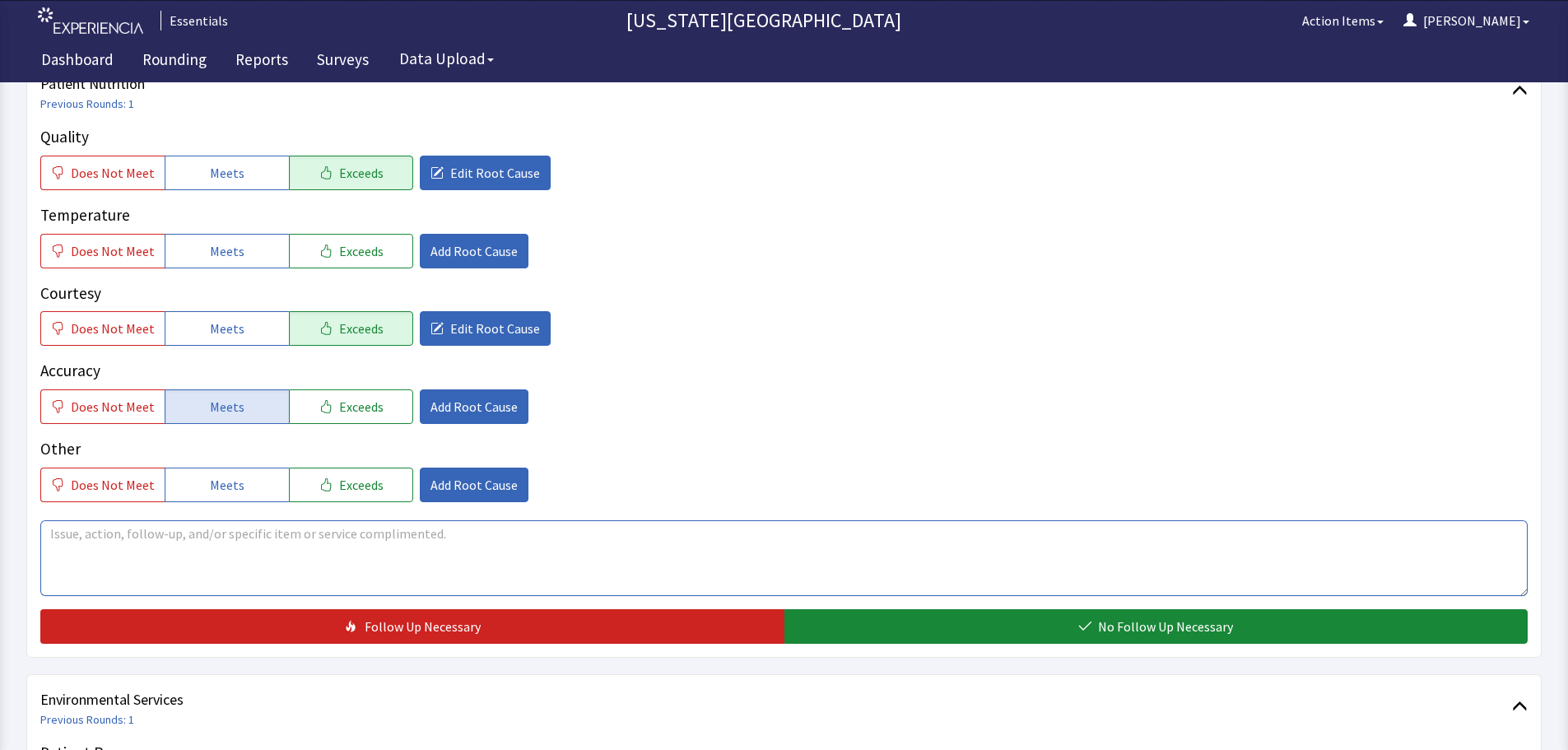
scroll to position [329, 0]
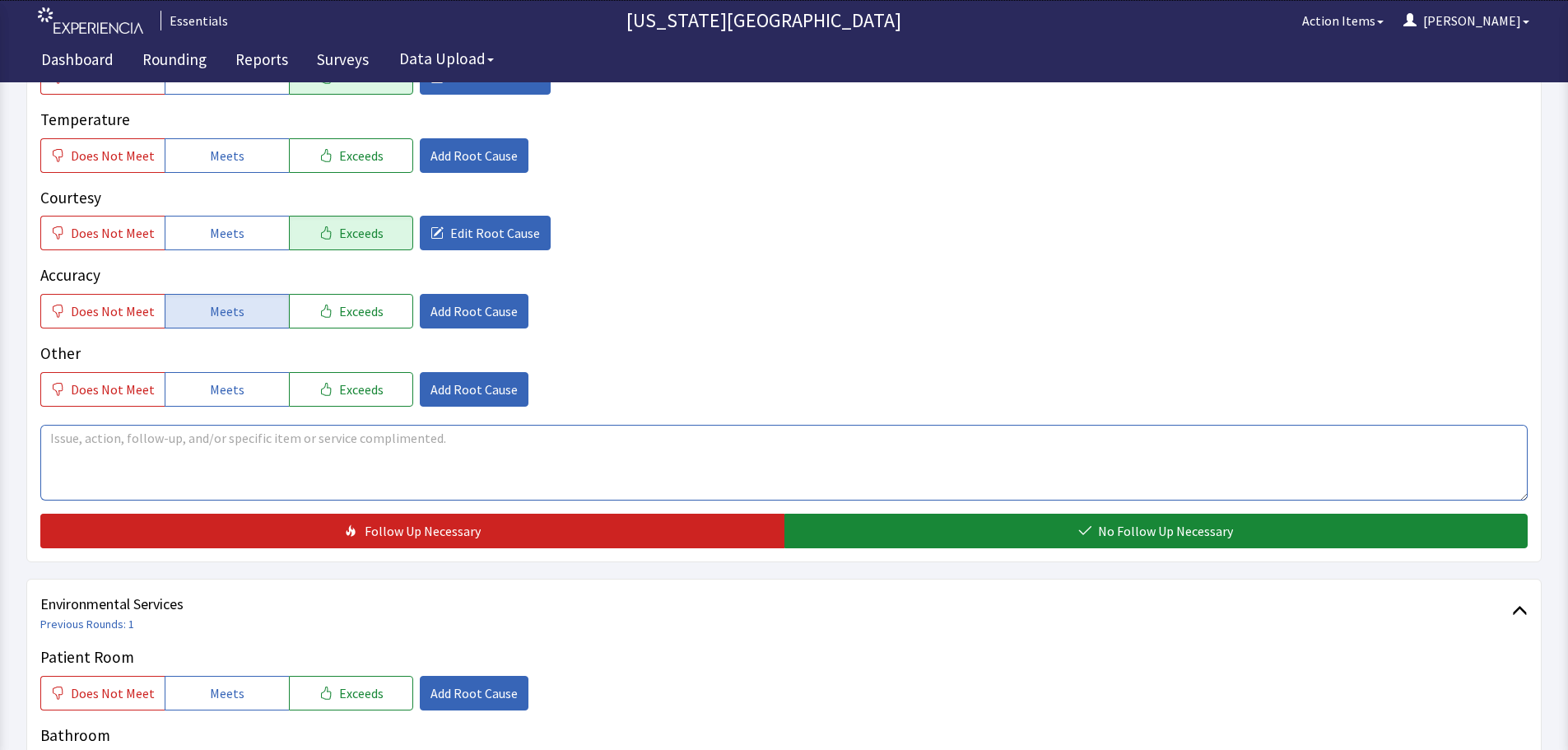
click at [527, 472] on textarea at bounding box center [784, 463] width 1488 height 76
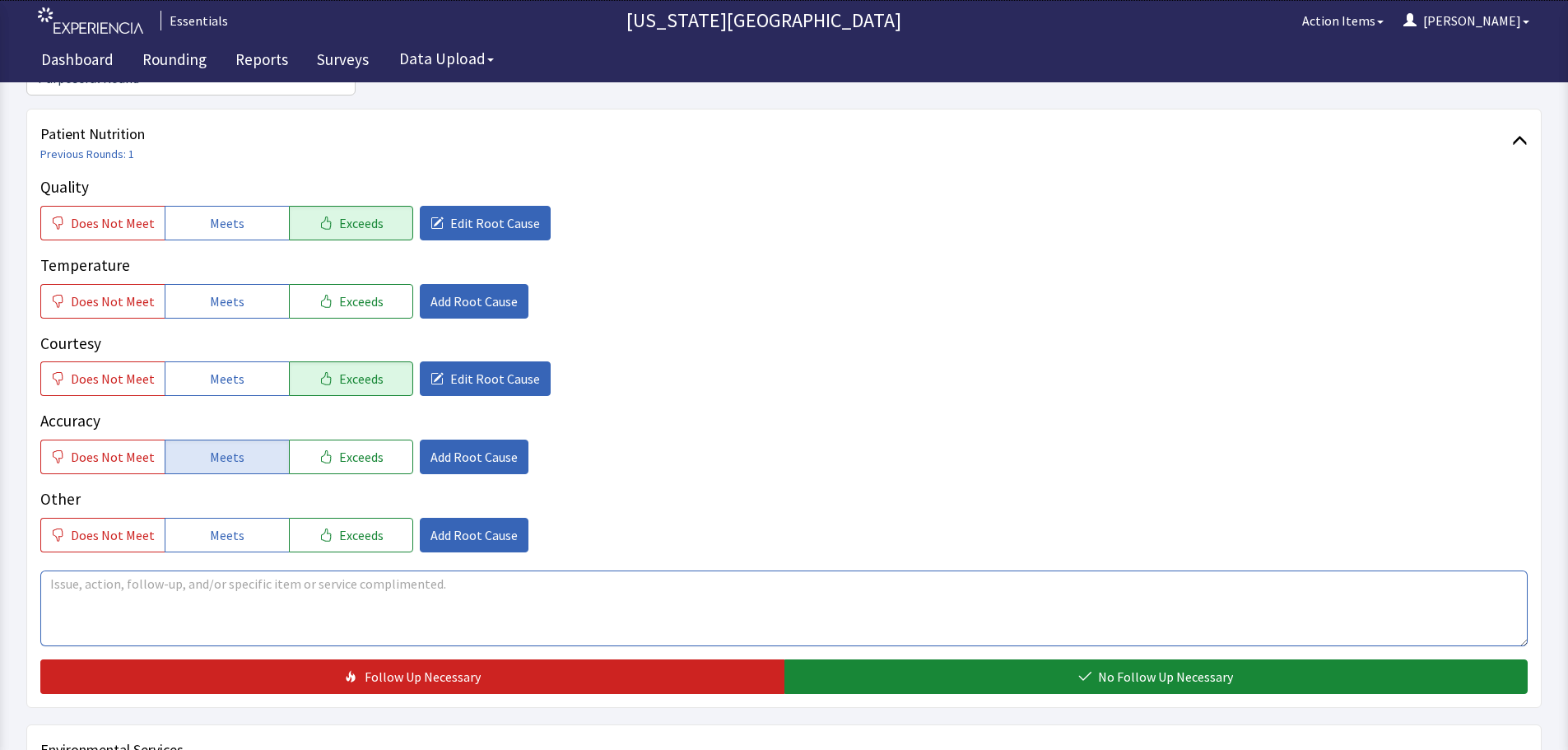
scroll to position [247, 0]
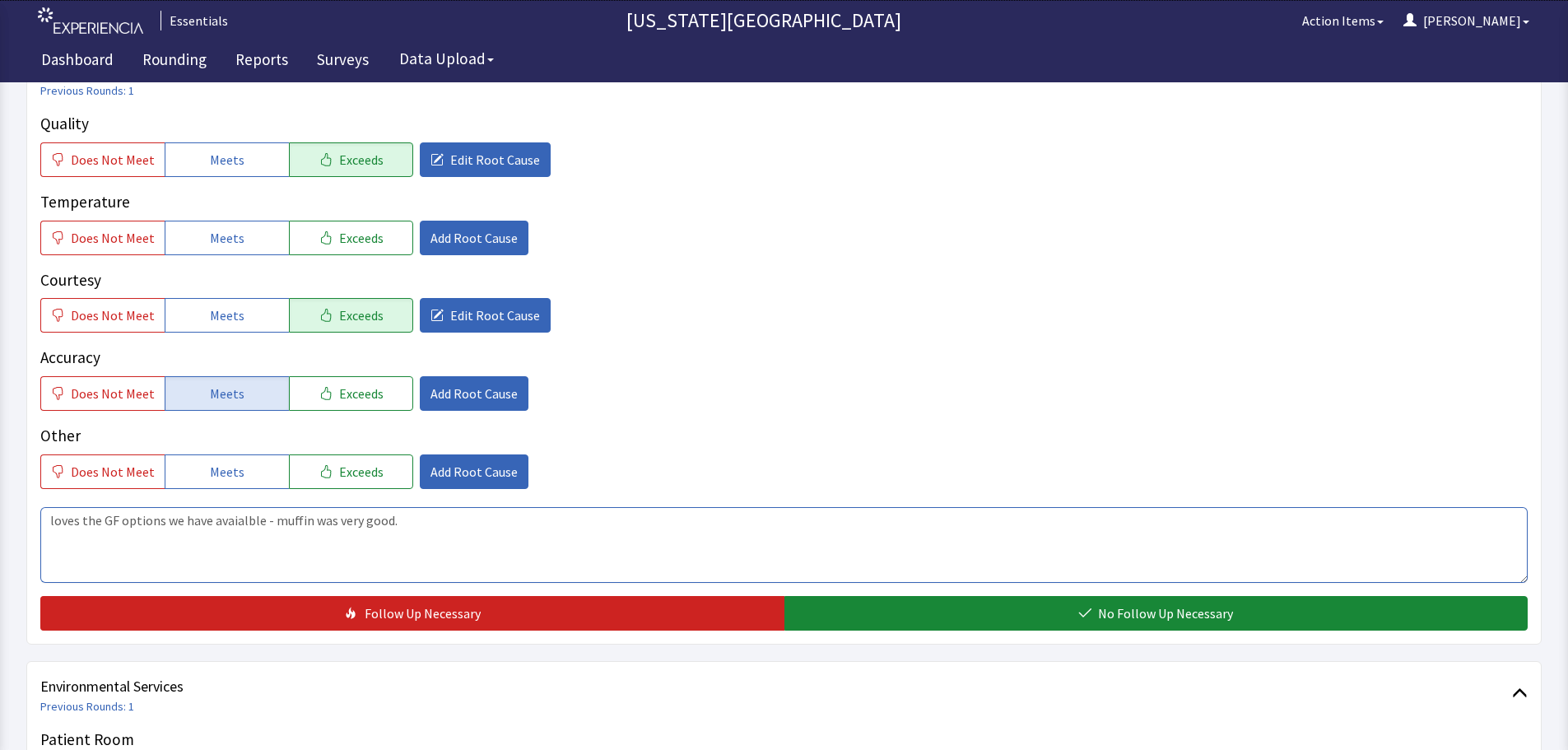
click at [250, 522] on textarea "loves the GF options we have avaialble - muffin was very good." at bounding box center [784, 545] width 1488 height 76
click at [445, 523] on textarea "loves the GF options we have available - muffin was very good." at bounding box center [784, 545] width 1488 height 76
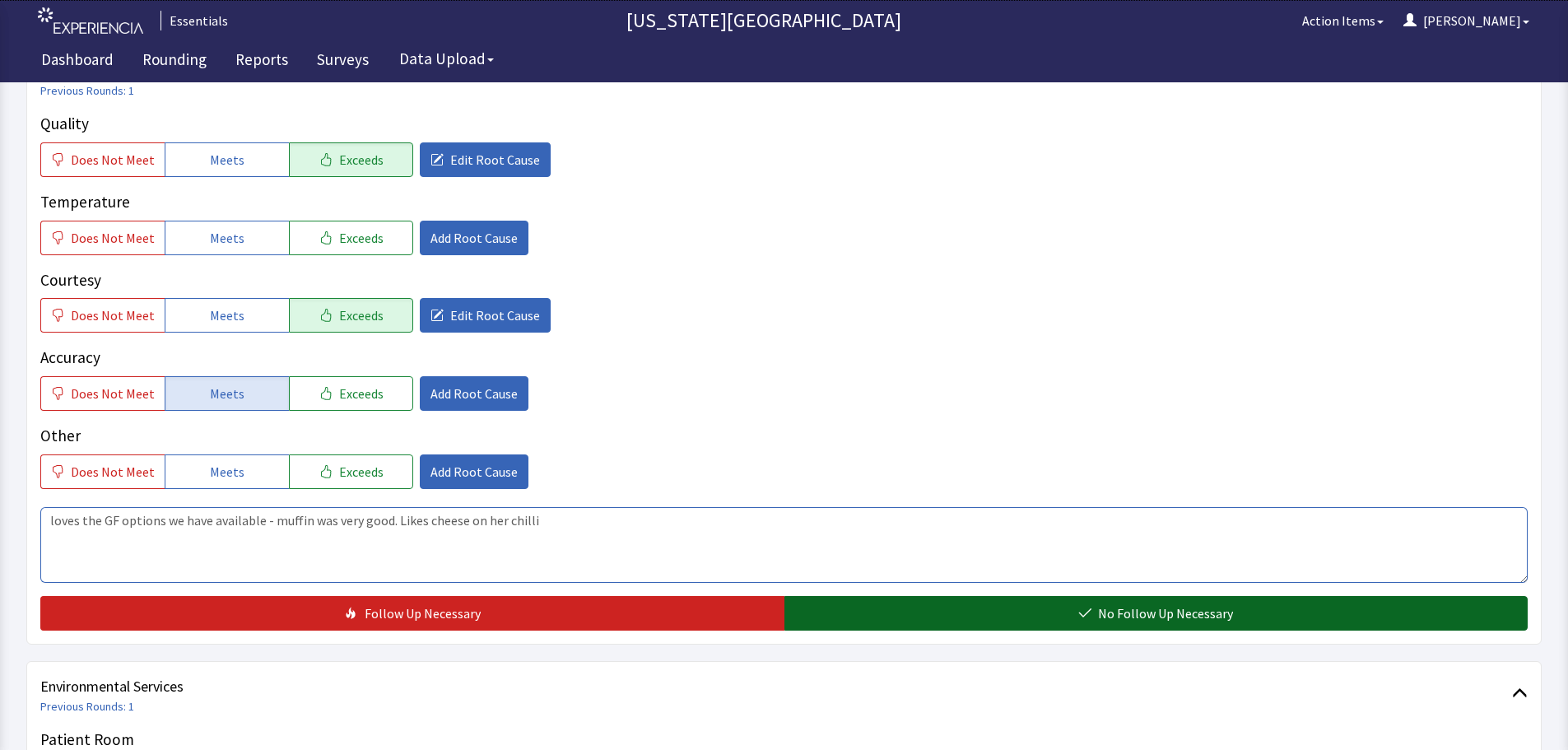
type textarea "loves the GF options we have available - muffin was very good. Likes cheese on …"
click at [945, 605] on button "No Follow Up Necessary" at bounding box center [1156, 614] width 744 height 35
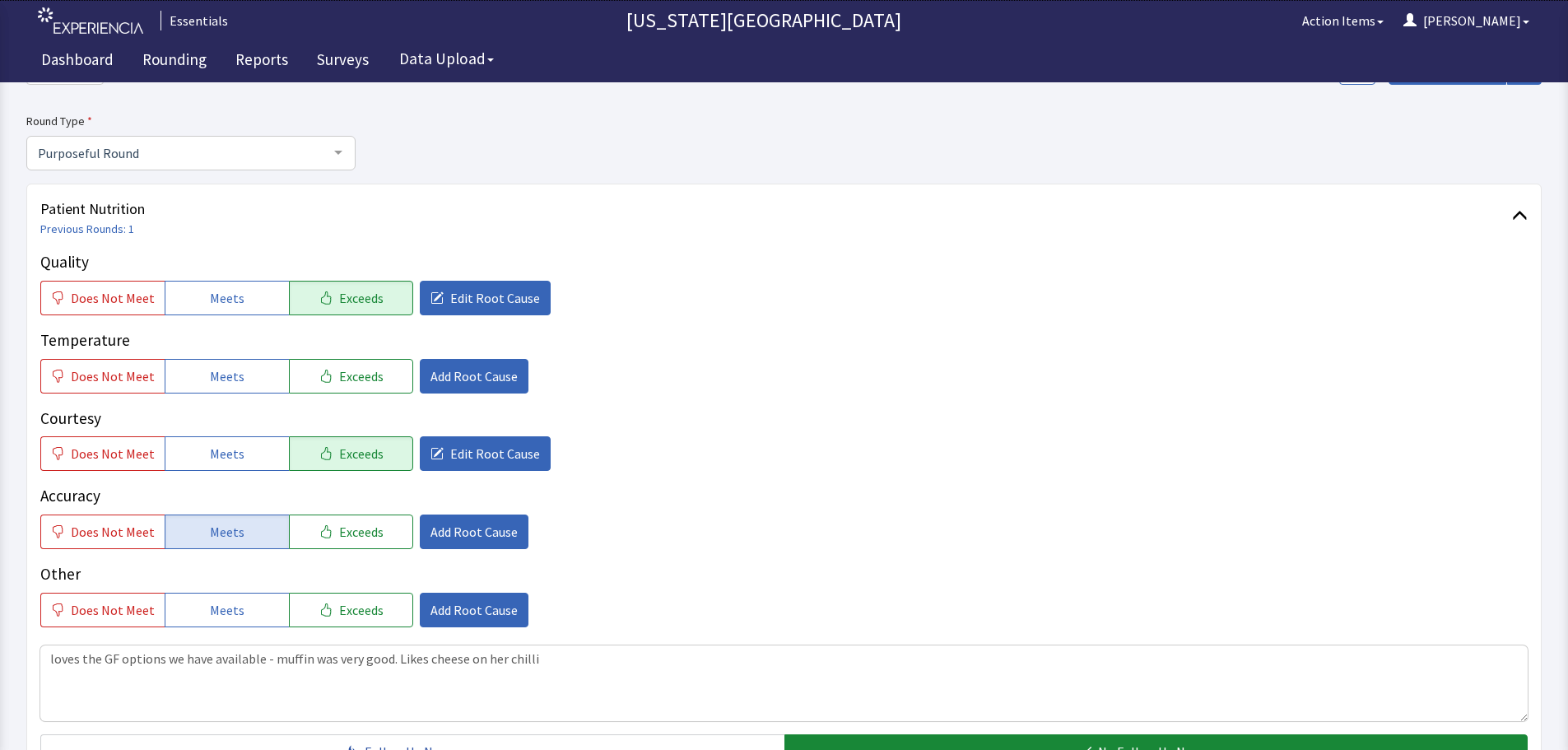
scroll to position [0, 0]
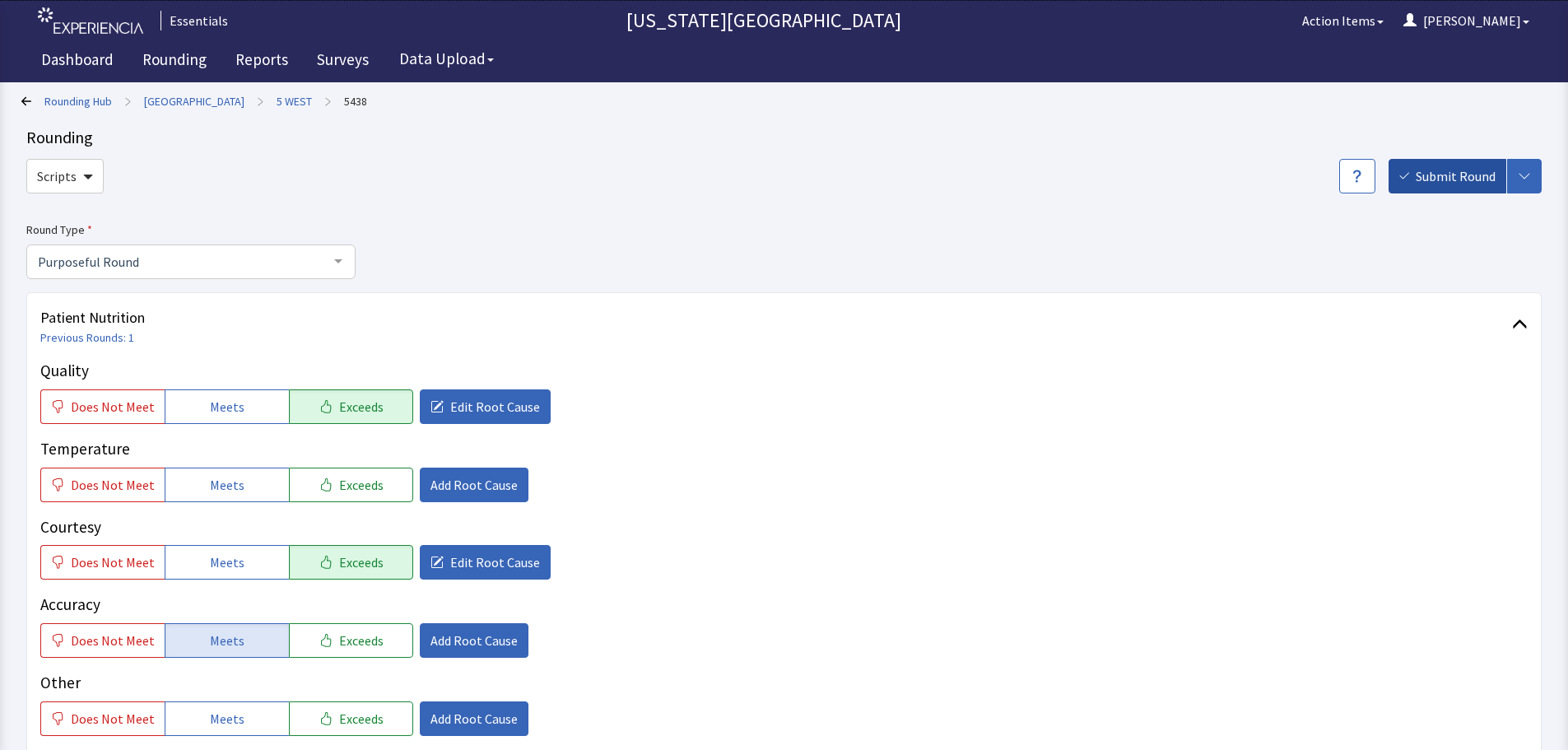
click at [1434, 178] on span "Submit Round" at bounding box center [1457, 177] width 80 height 20
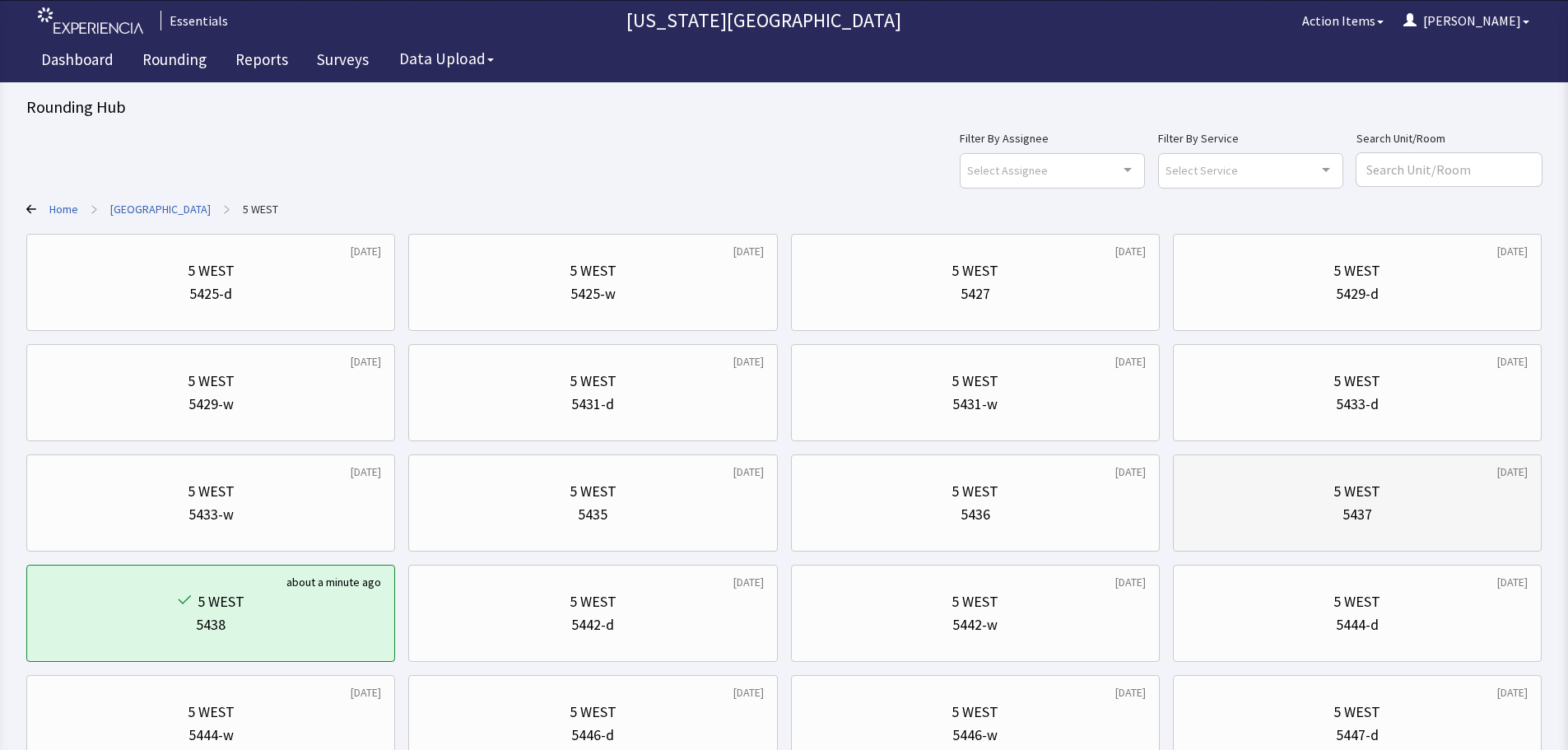
click at [1291, 502] on div "5 WEST" at bounding box center [1358, 491] width 341 height 23
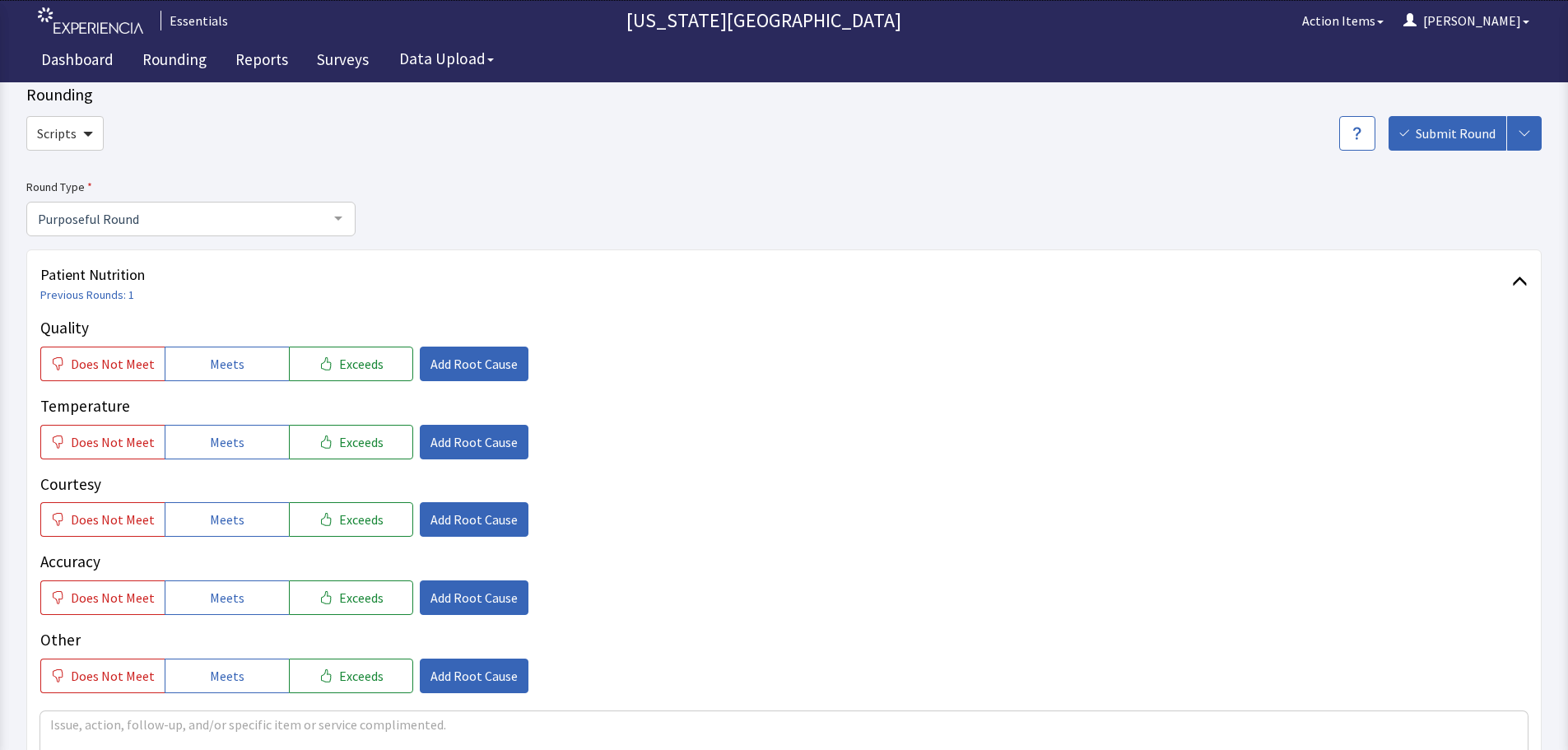
scroll to position [82, 0]
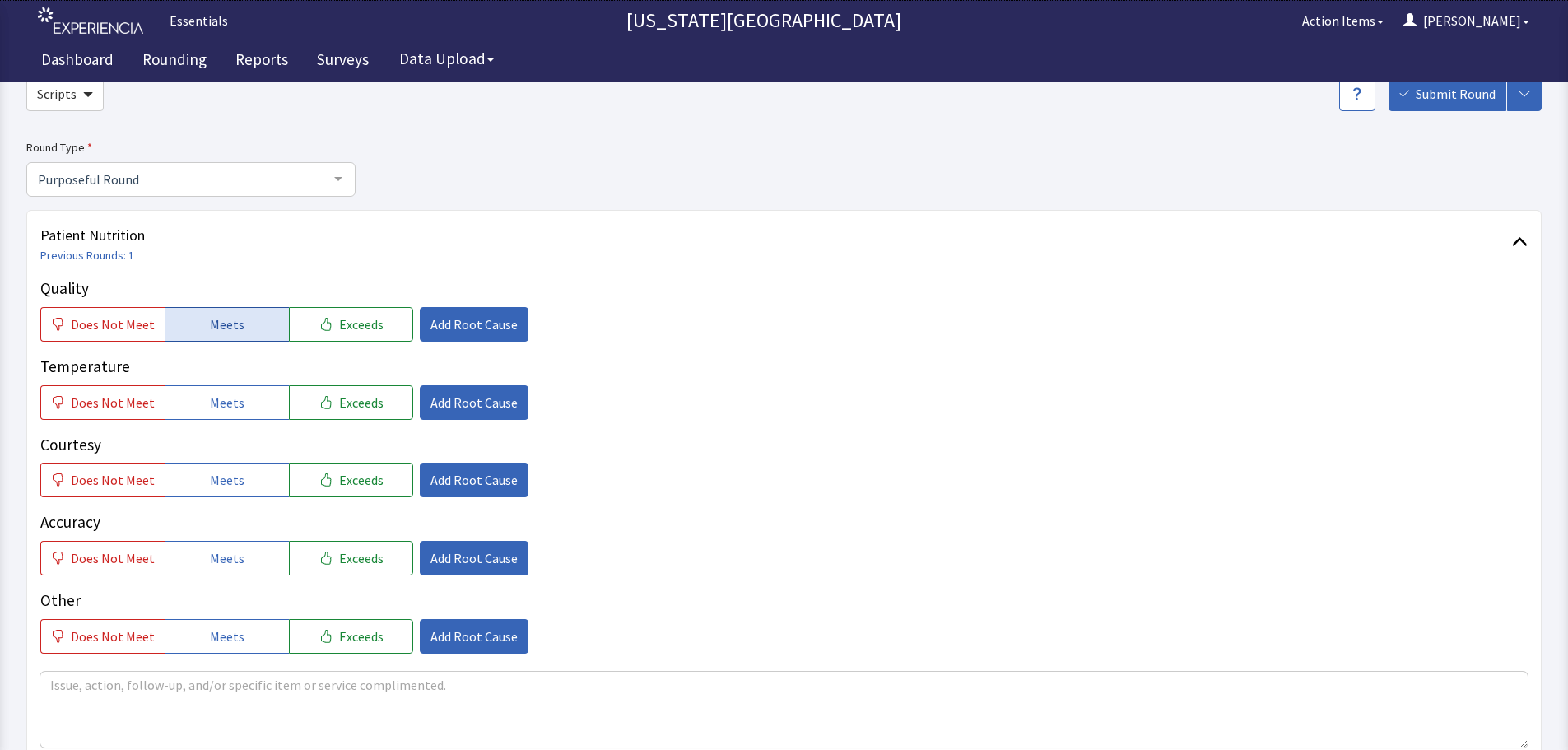
click at [222, 323] on span "Meets" at bounding box center [227, 325] width 35 height 20
click at [193, 406] on button "Meets" at bounding box center [226, 402] width 124 height 35
click at [359, 483] on span "Exceeds" at bounding box center [362, 480] width 45 height 20
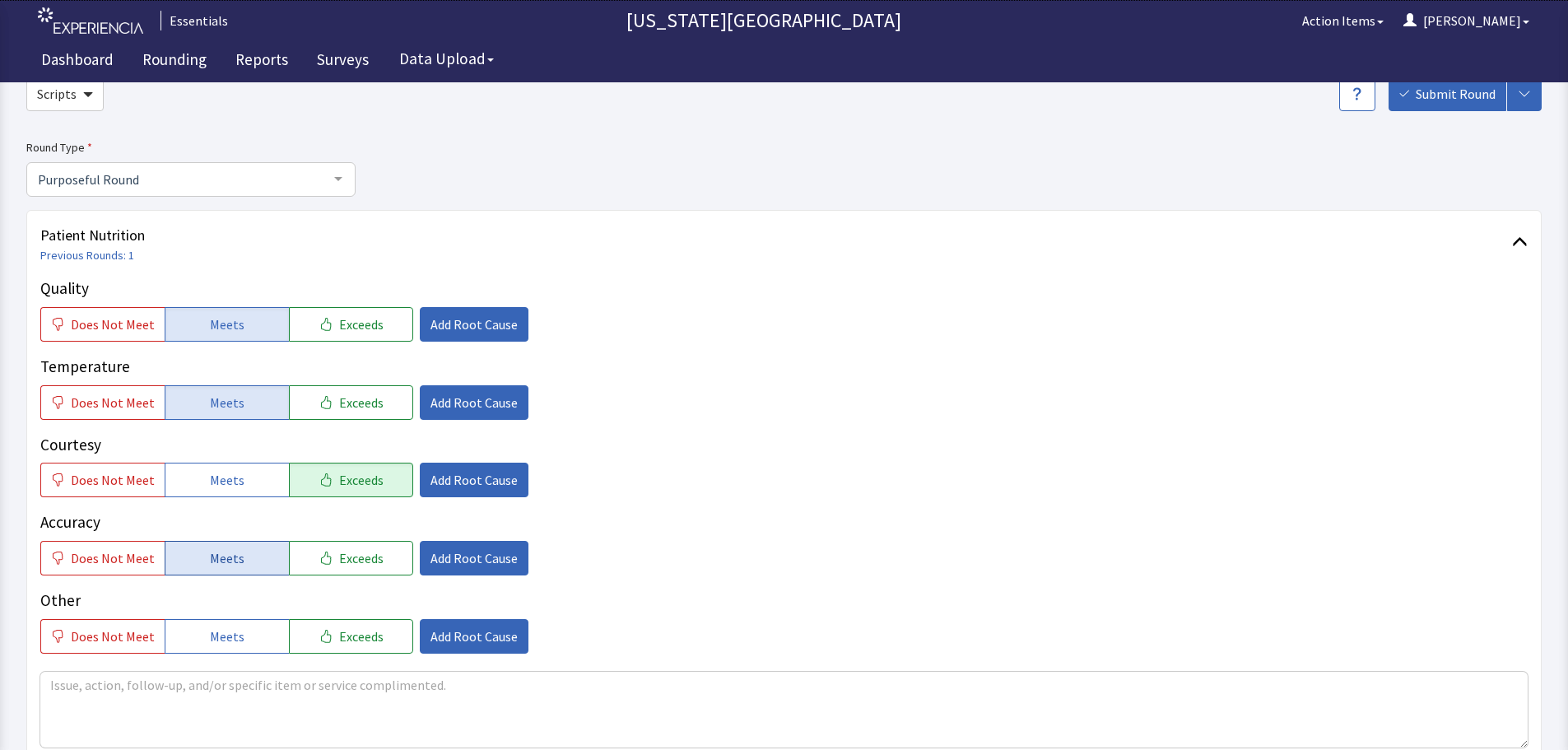
click at [210, 556] on span "Meets" at bounding box center [227, 558] width 35 height 20
click at [465, 473] on span "Add Root Cause" at bounding box center [474, 480] width 87 height 20
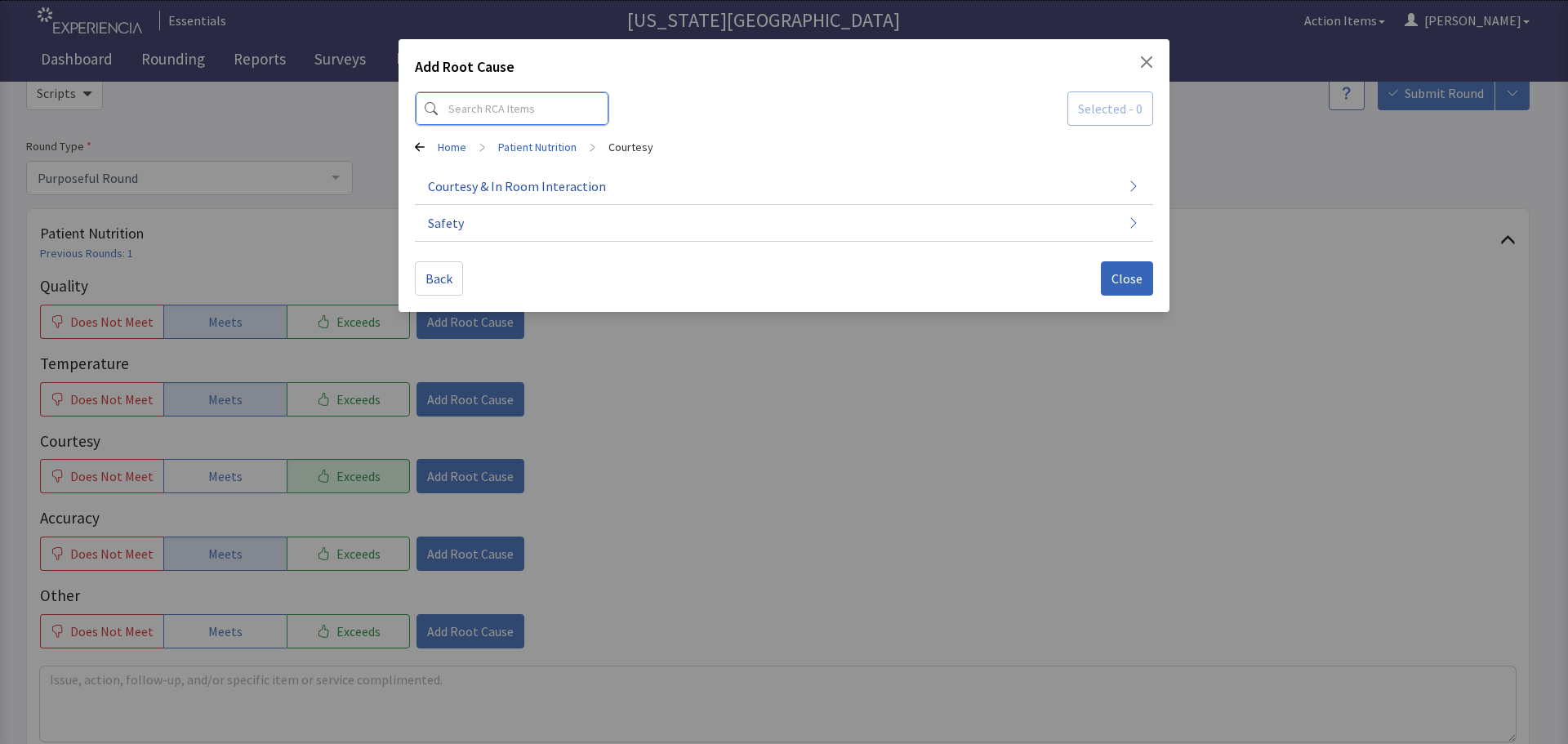
click at [515, 91] on input at bounding box center [512, 108] width 195 height 35
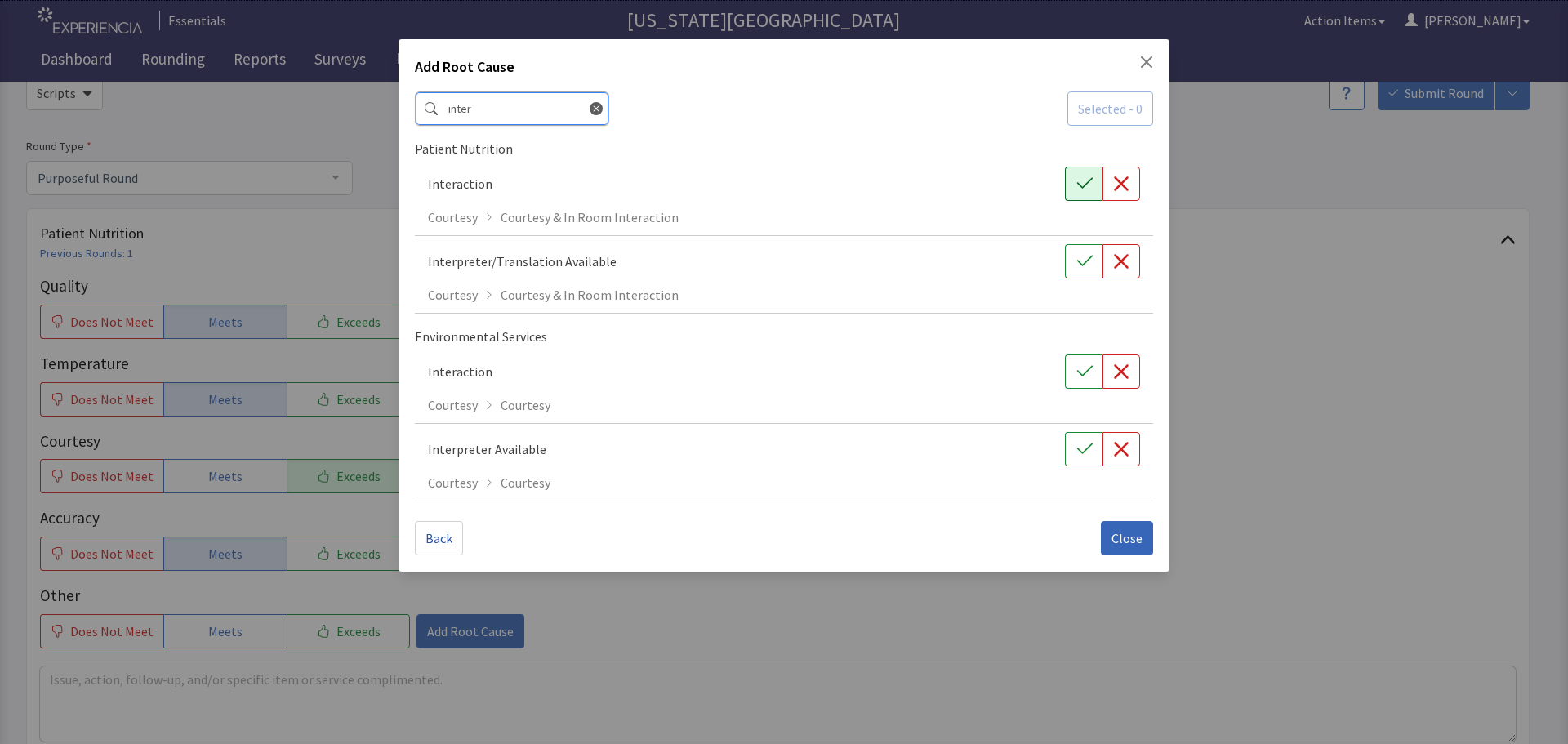
type input "inter"
click at [1067, 196] on button "button" at bounding box center [1083, 183] width 37 height 35
click at [1112, 542] on button "Close" at bounding box center [1127, 538] width 52 height 35
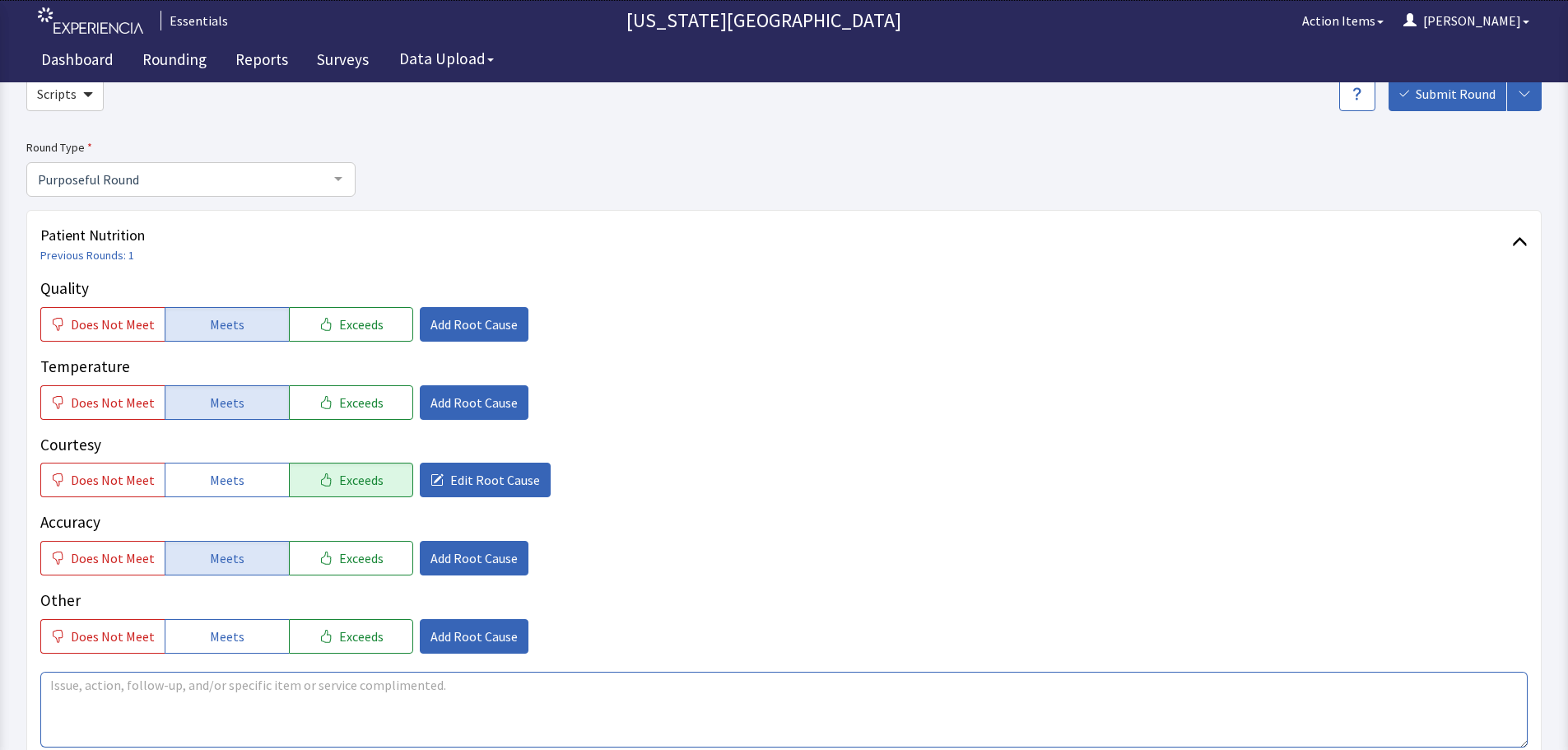
click at [342, 694] on textarea at bounding box center [784, 710] width 1488 height 76
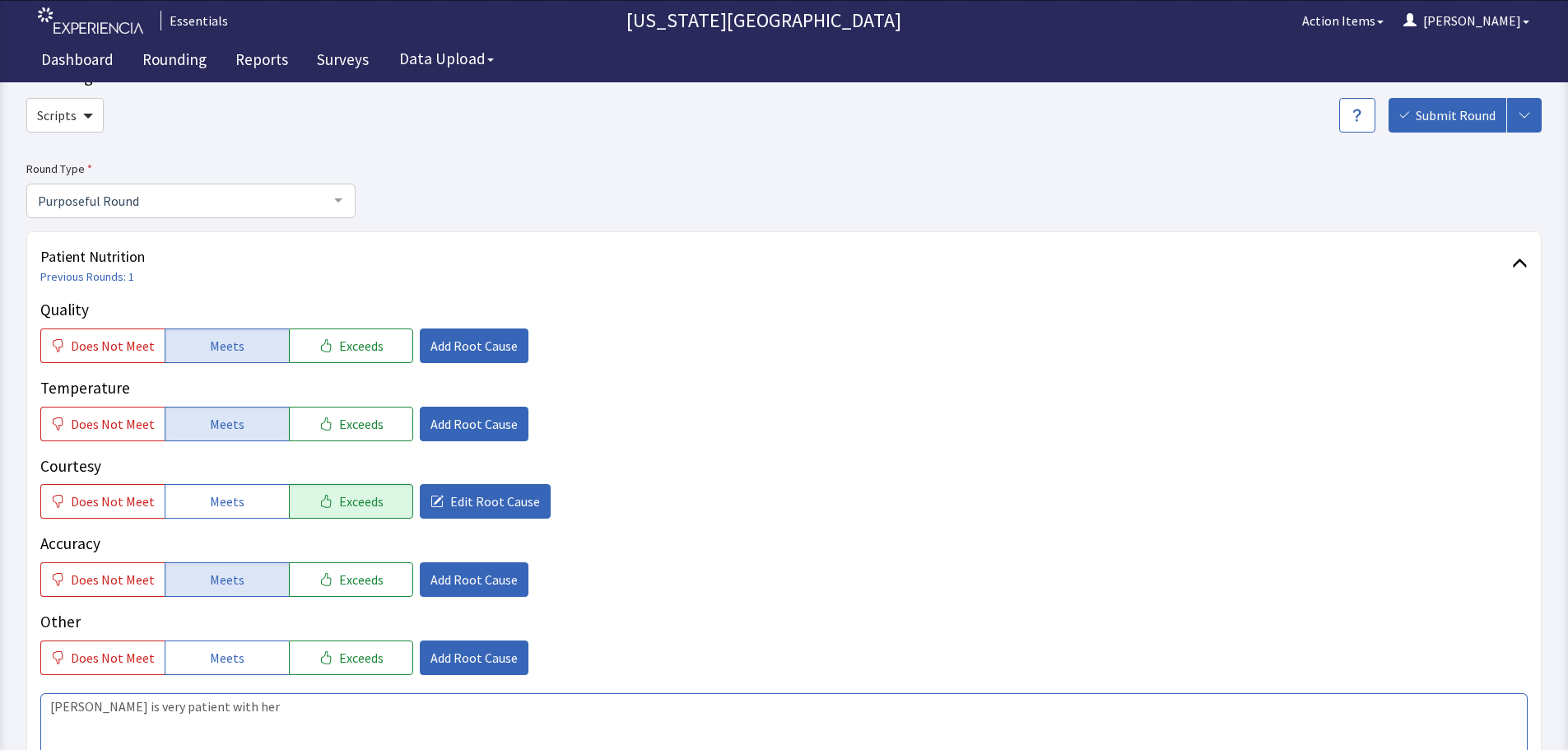
scroll to position [412, 0]
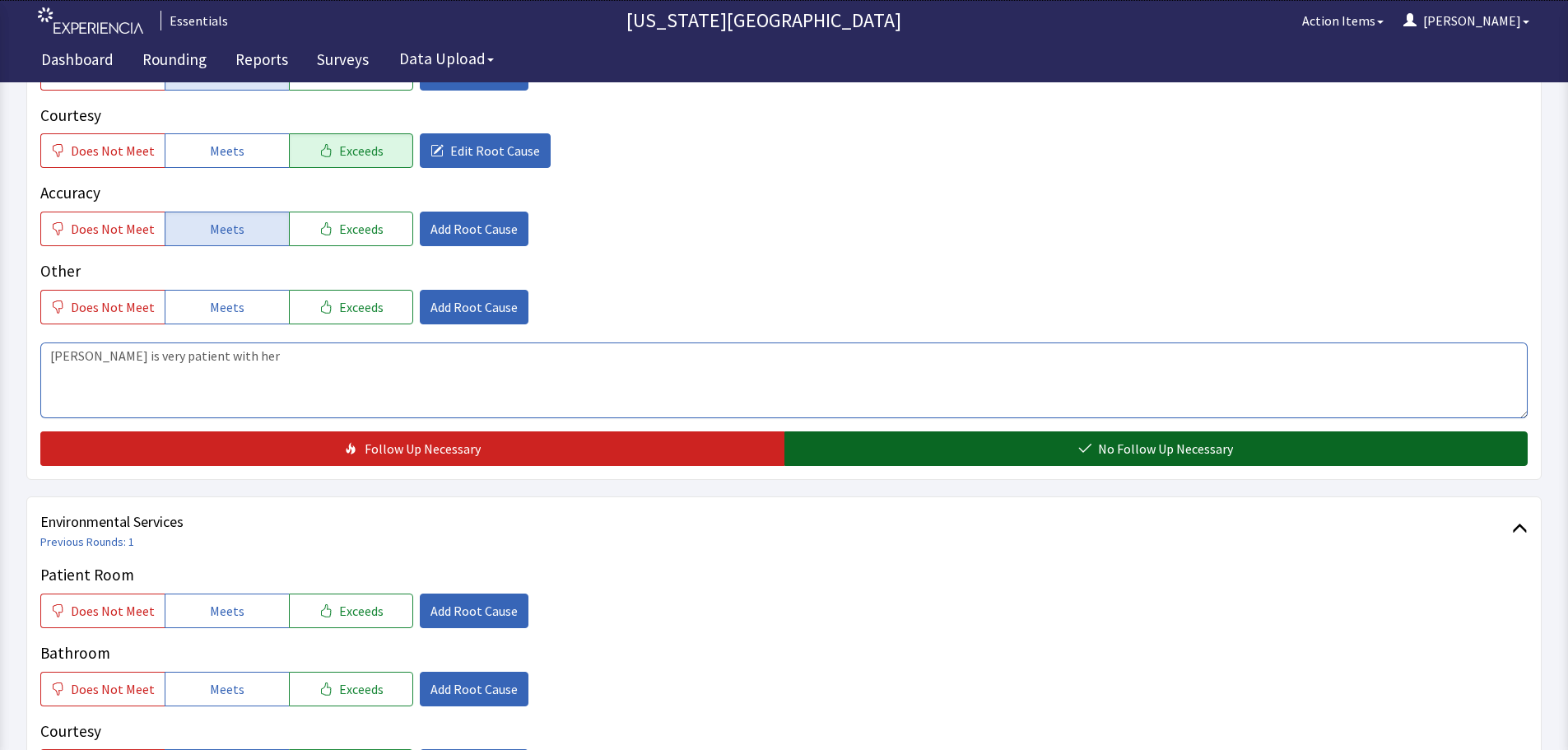
type textarea "Alex is very patient with her"
click at [1117, 444] on span "No Follow Up Necessary" at bounding box center [1165, 449] width 135 height 20
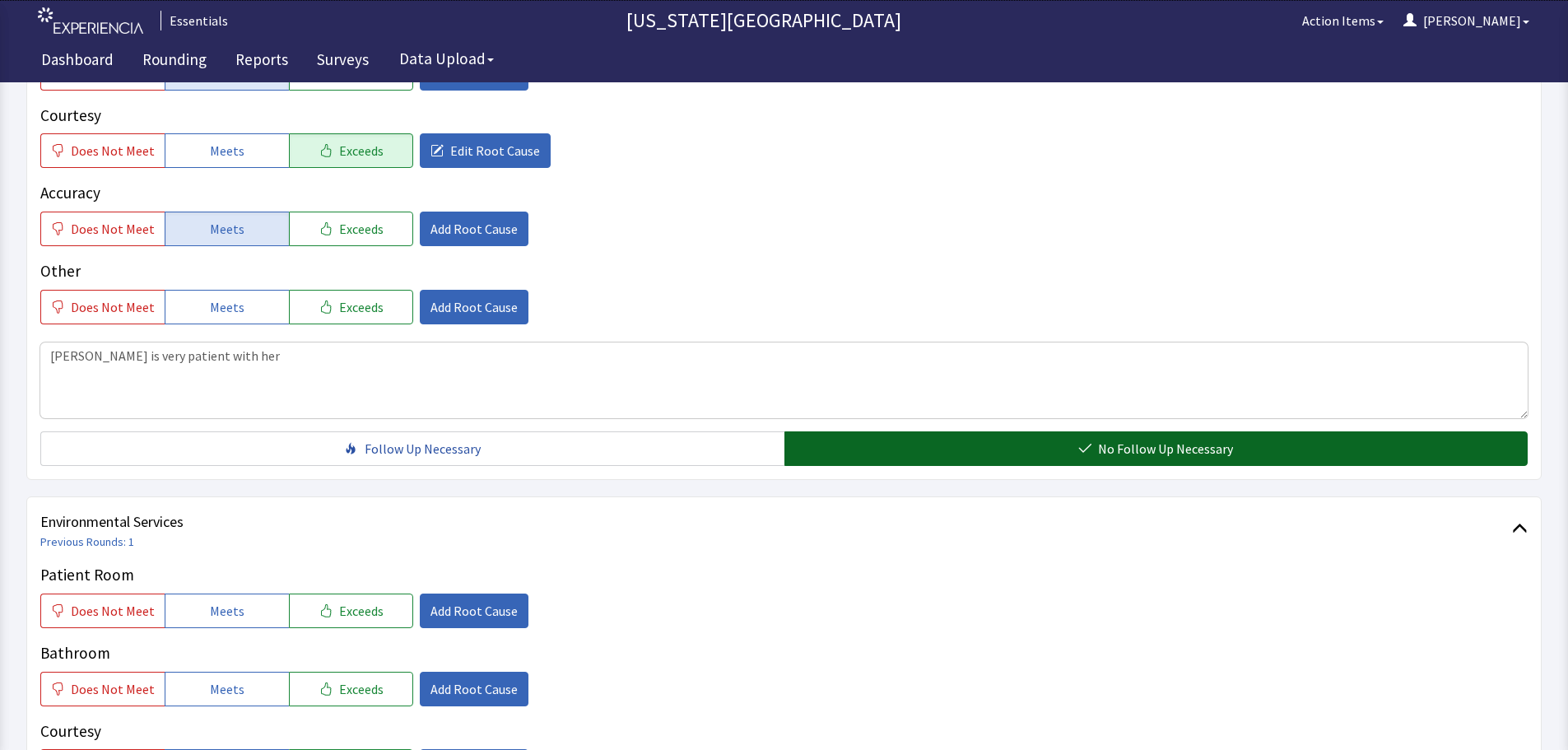
scroll to position [0, 0]
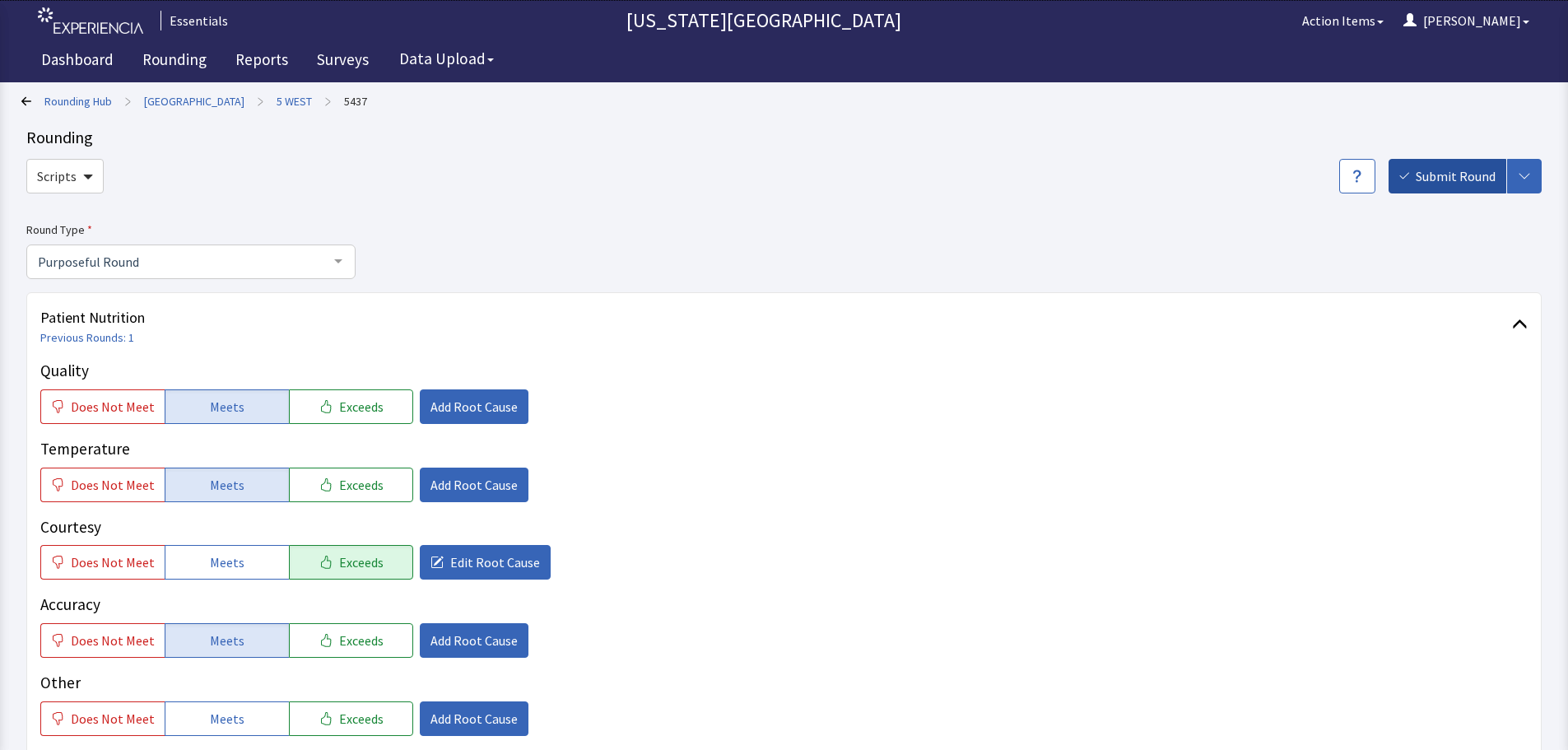
click at [1428, 172] on span "Submit Round" at bounding box center [1457, 177] width 80 height 20
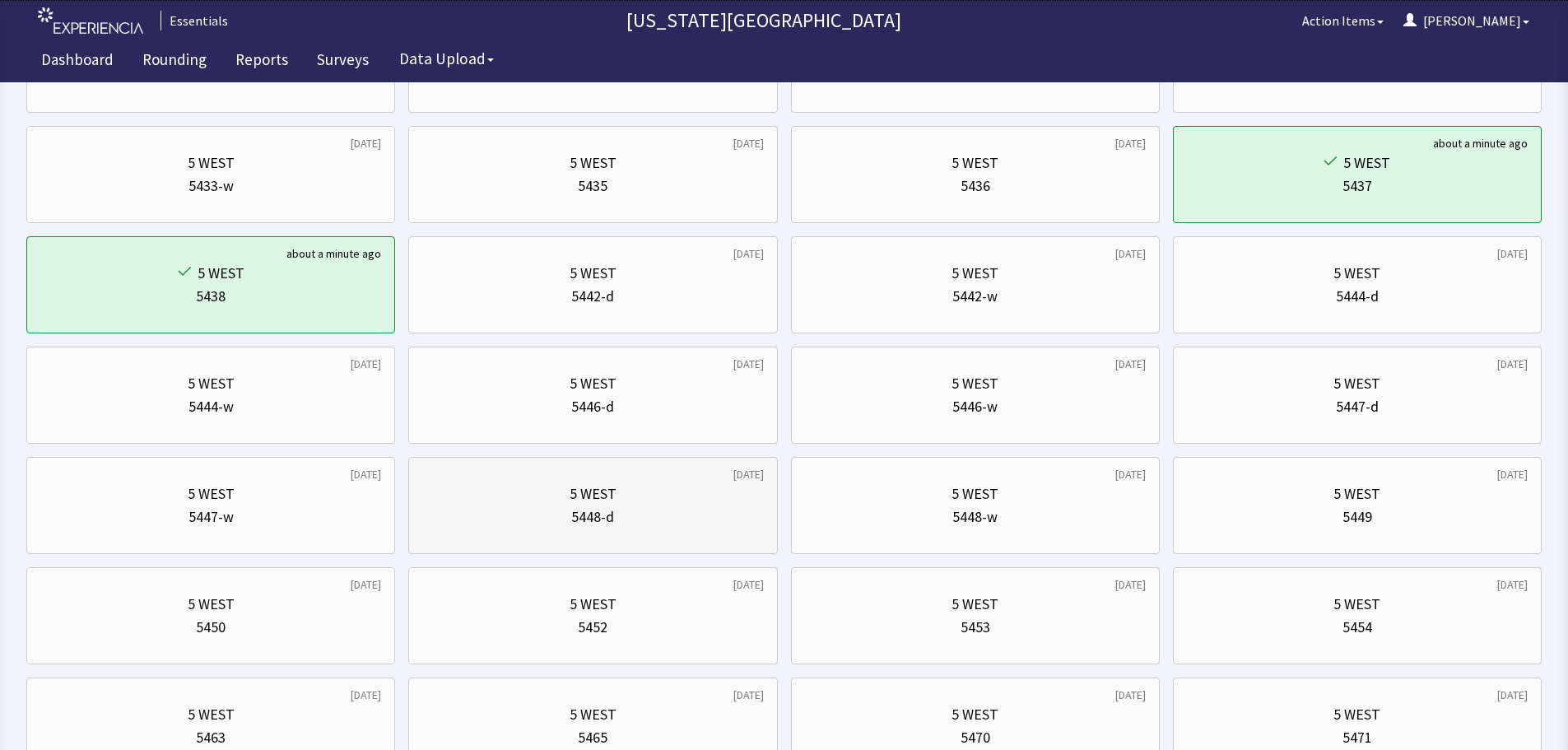
scroll to position [329, 0]
click at [608, 509] on div "5448-d" at bounding box center [593, 516] width 43 height 23
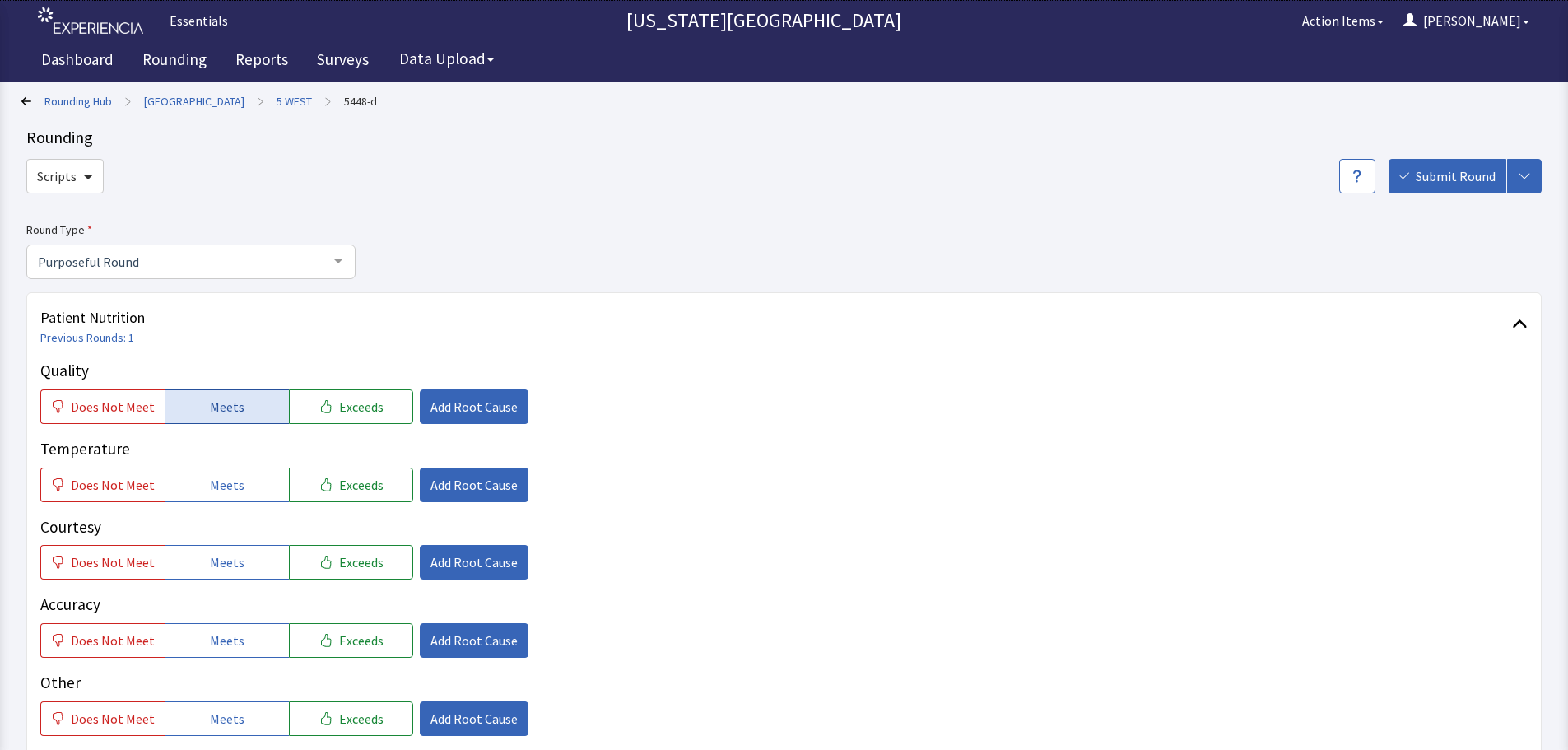
click at [253, 404] on button "Meets" at bounding box center [226, 407] width 124 height 35
click at [230, 490] on span "Meets" at bounding box center [227, 485] width 35 height 20
click at [219, 574] on button "Meets" at bounding box center [226, 562] width 124 height 35
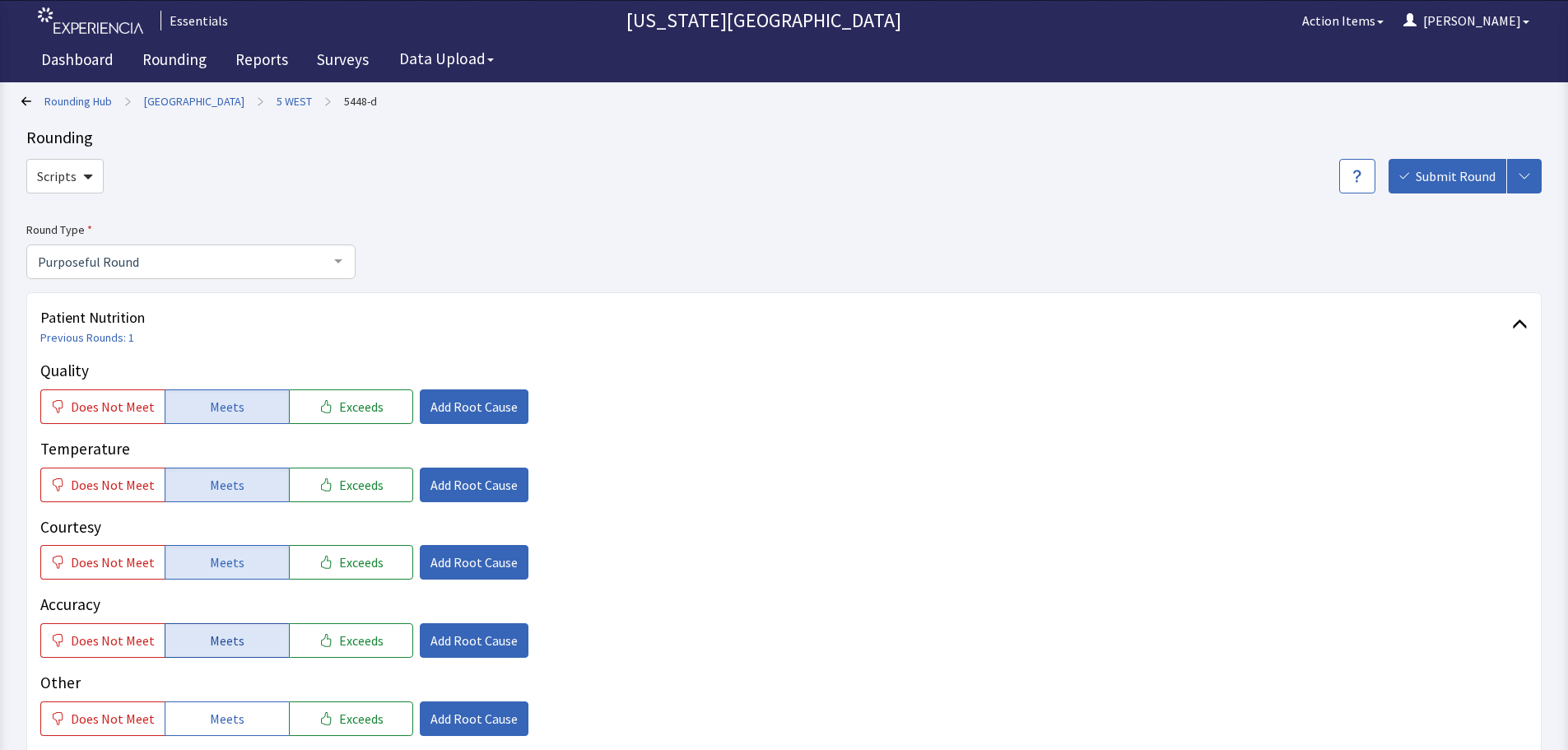
click at [210, 641] on span "Meets" at bounding box center [227, 640] width 35 height 20
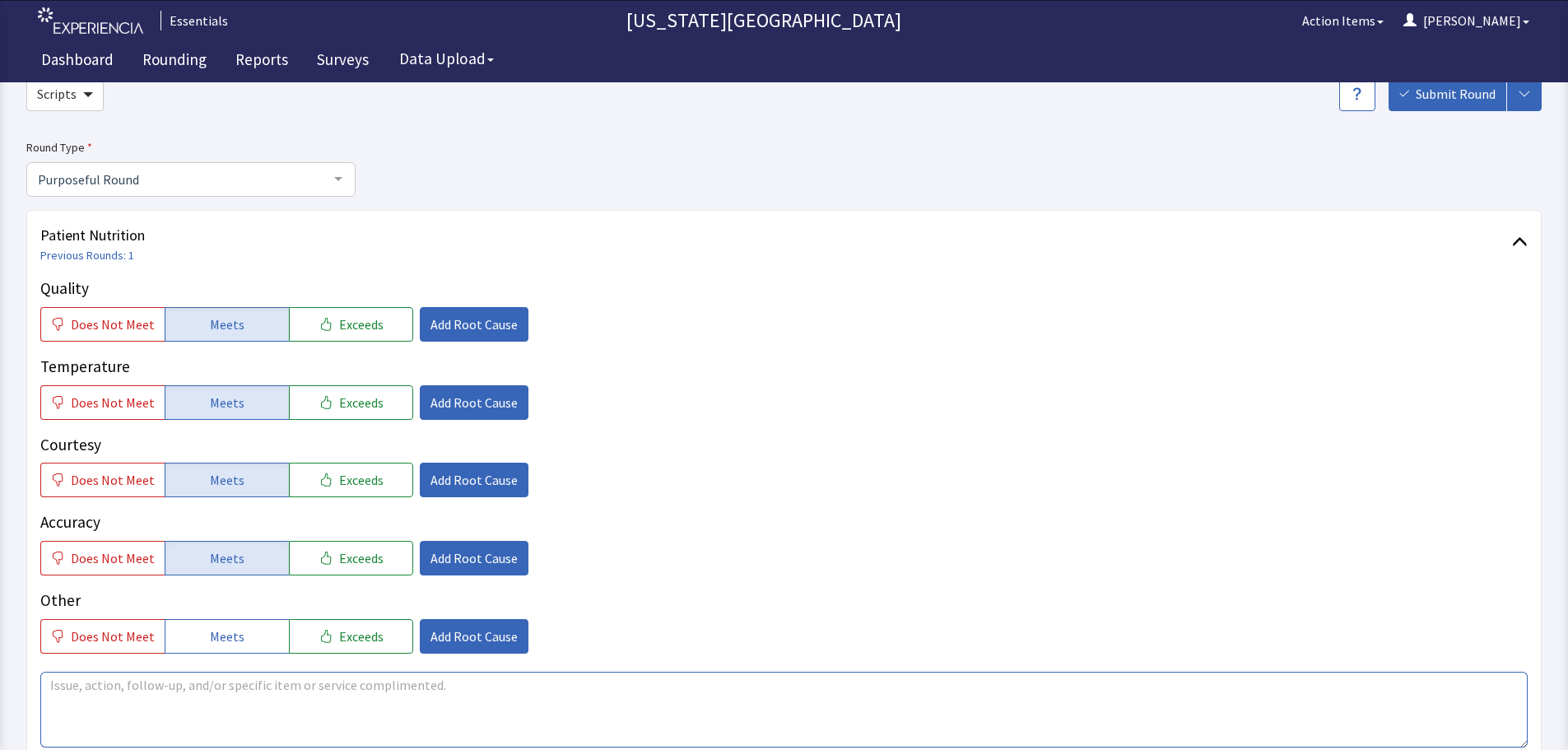
click at [535, 719] on textarea at bounding box center [784, 710] width 1488 height 76
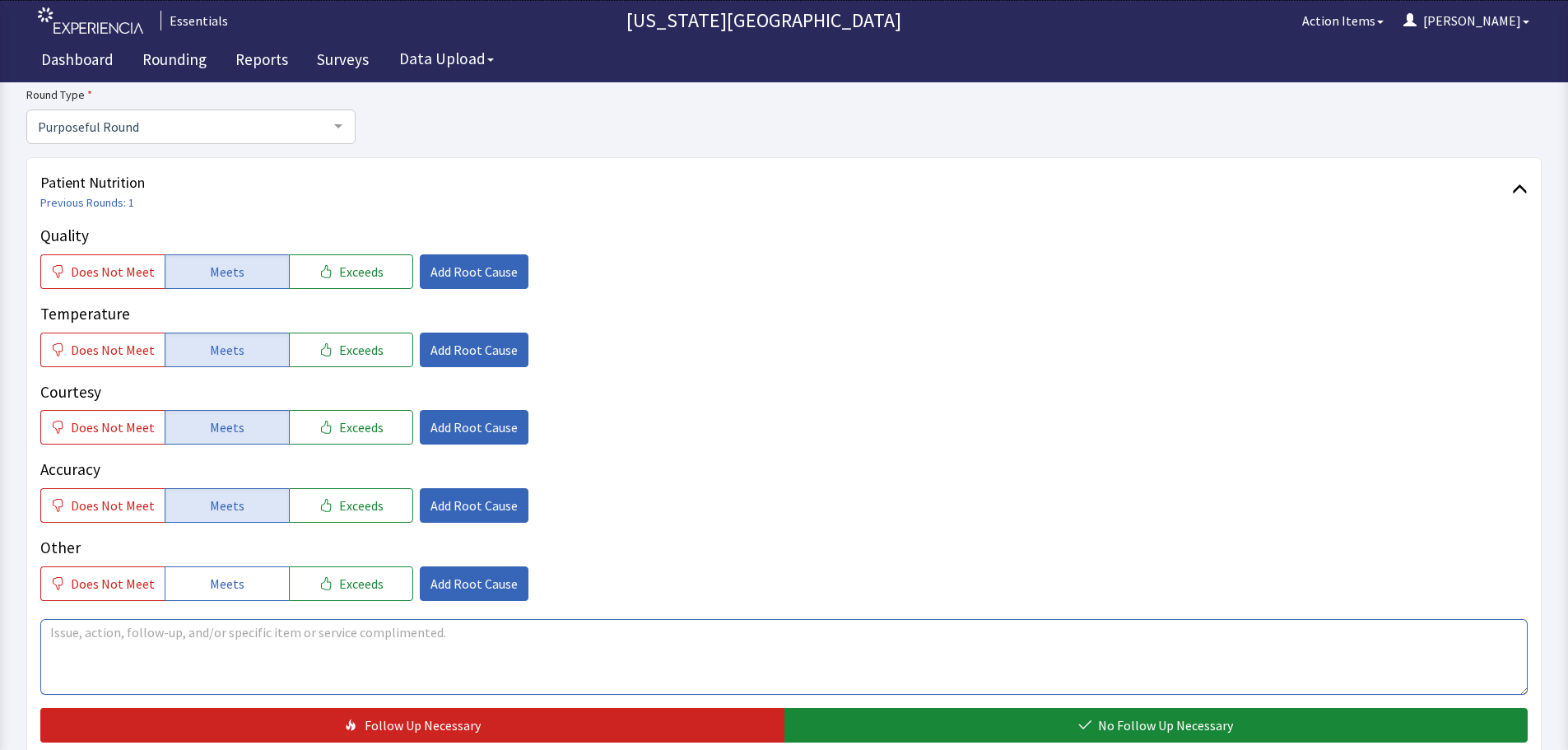
scroll to position [165, 0]
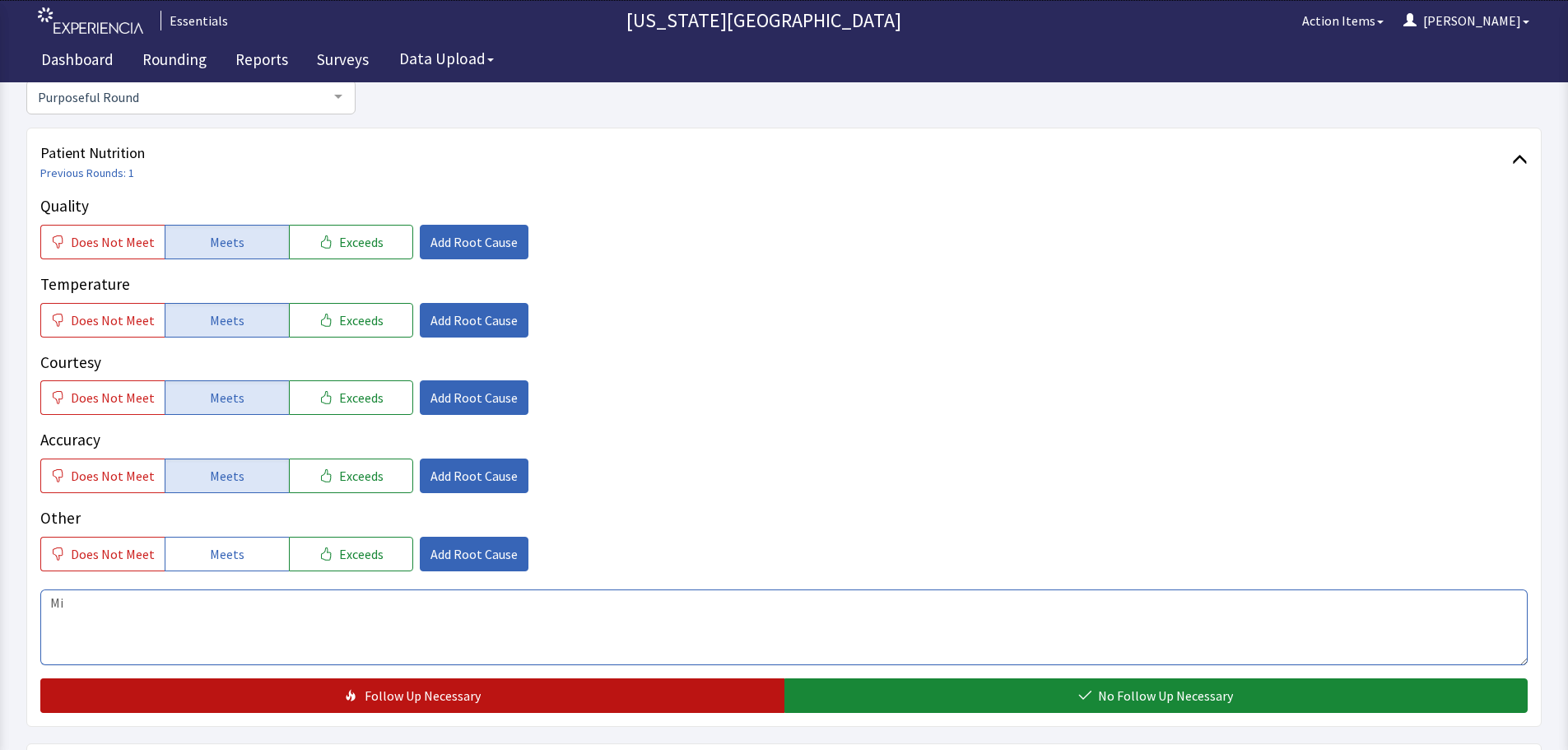
type textarea "M"
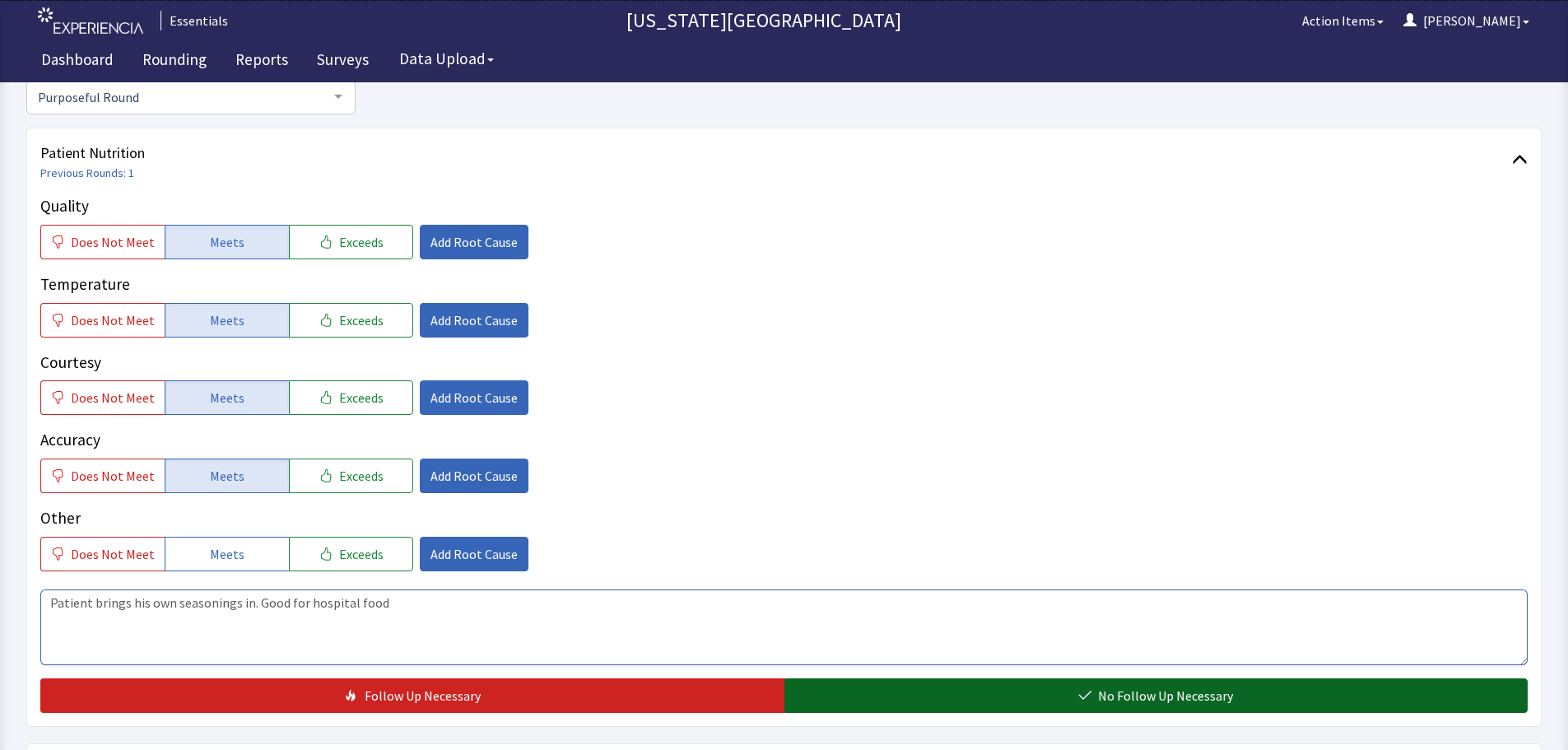
type textarea "Patient brings his own seasonings in. Good for hospital food"
click at [975, 688] on button "No Follow Up Necessary" at bounding box center [1156, 696] width 744 height 35
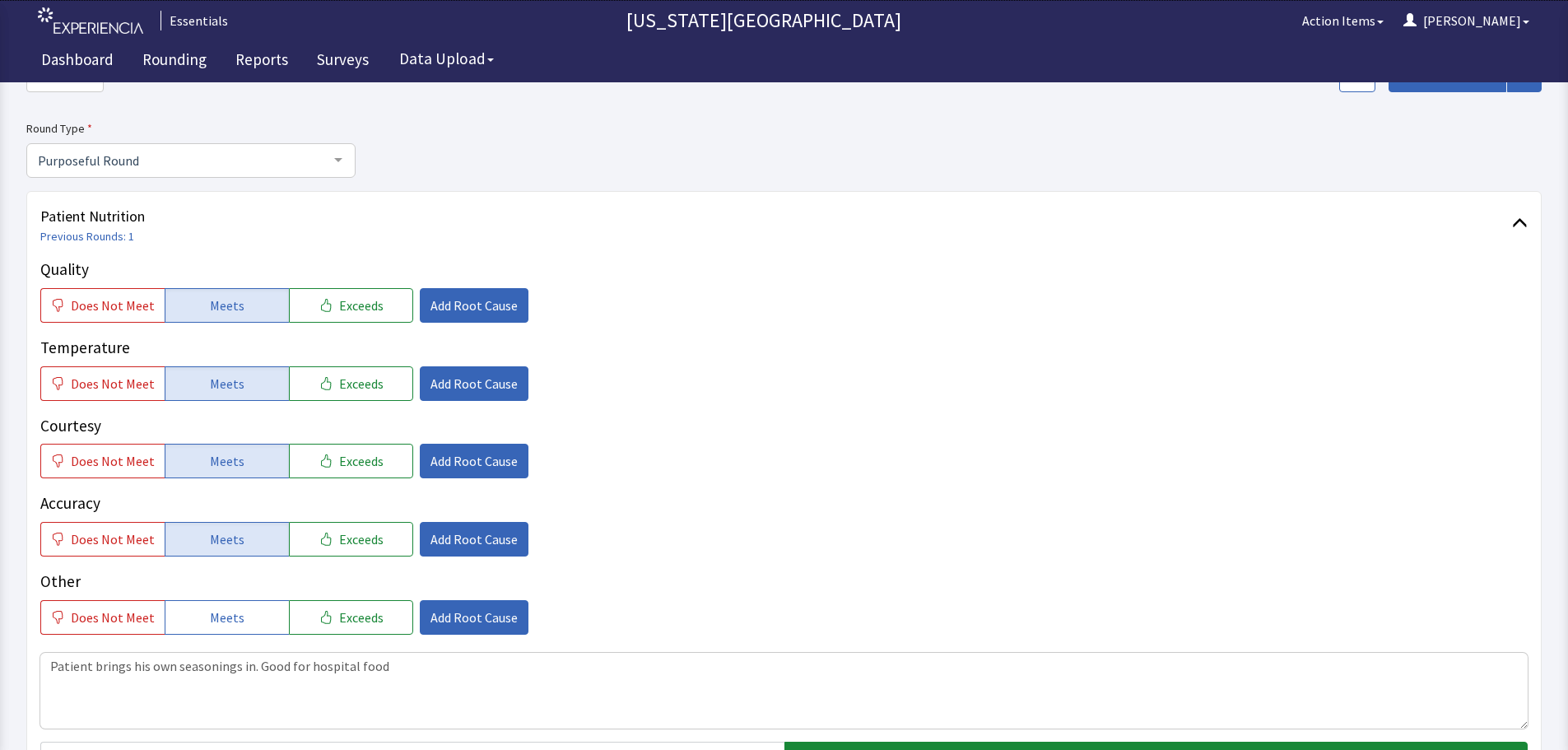
scroll to position [0, 0]
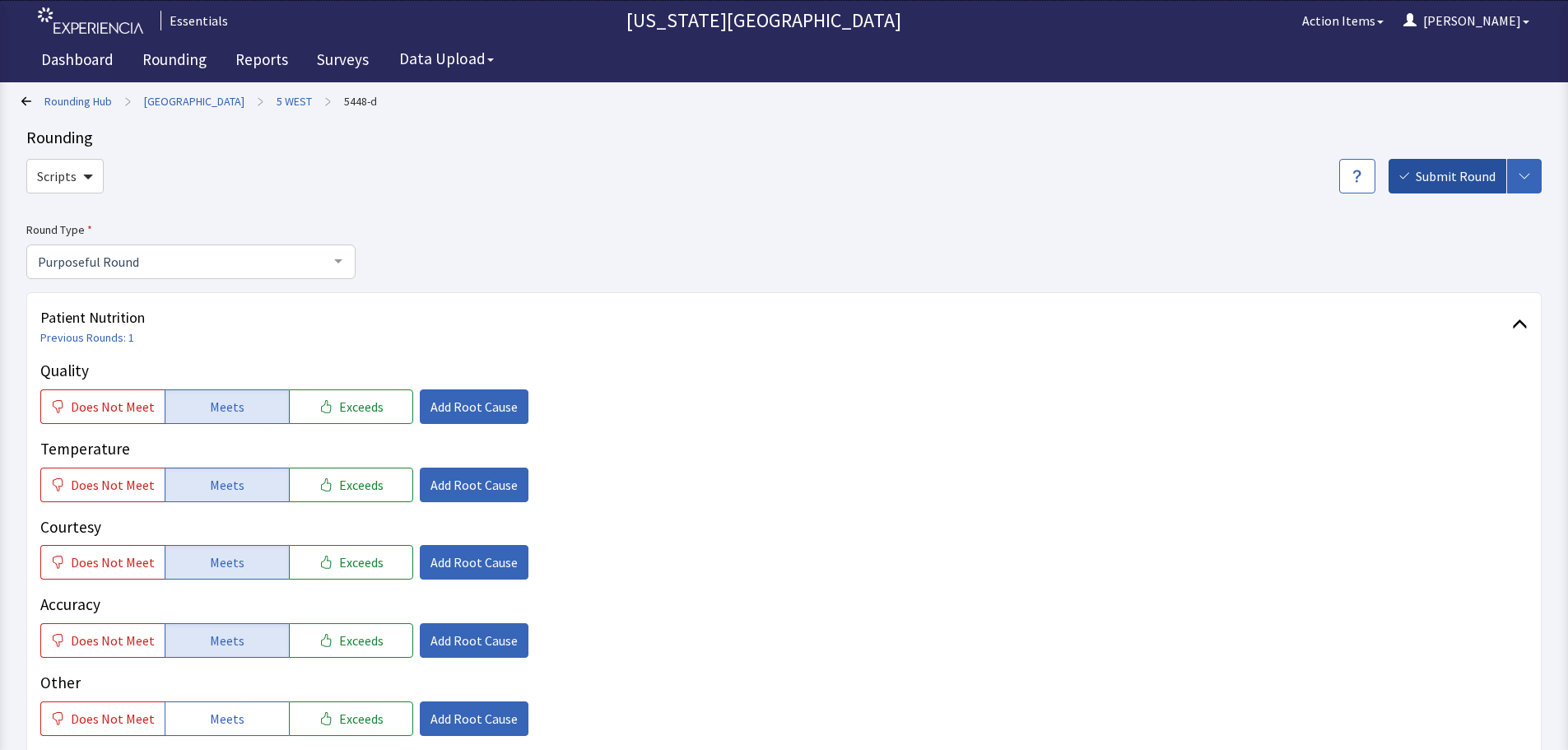
click at [1457, 185] on span "Submit Round" at bounding box center [1457, 177] width 80 height 20
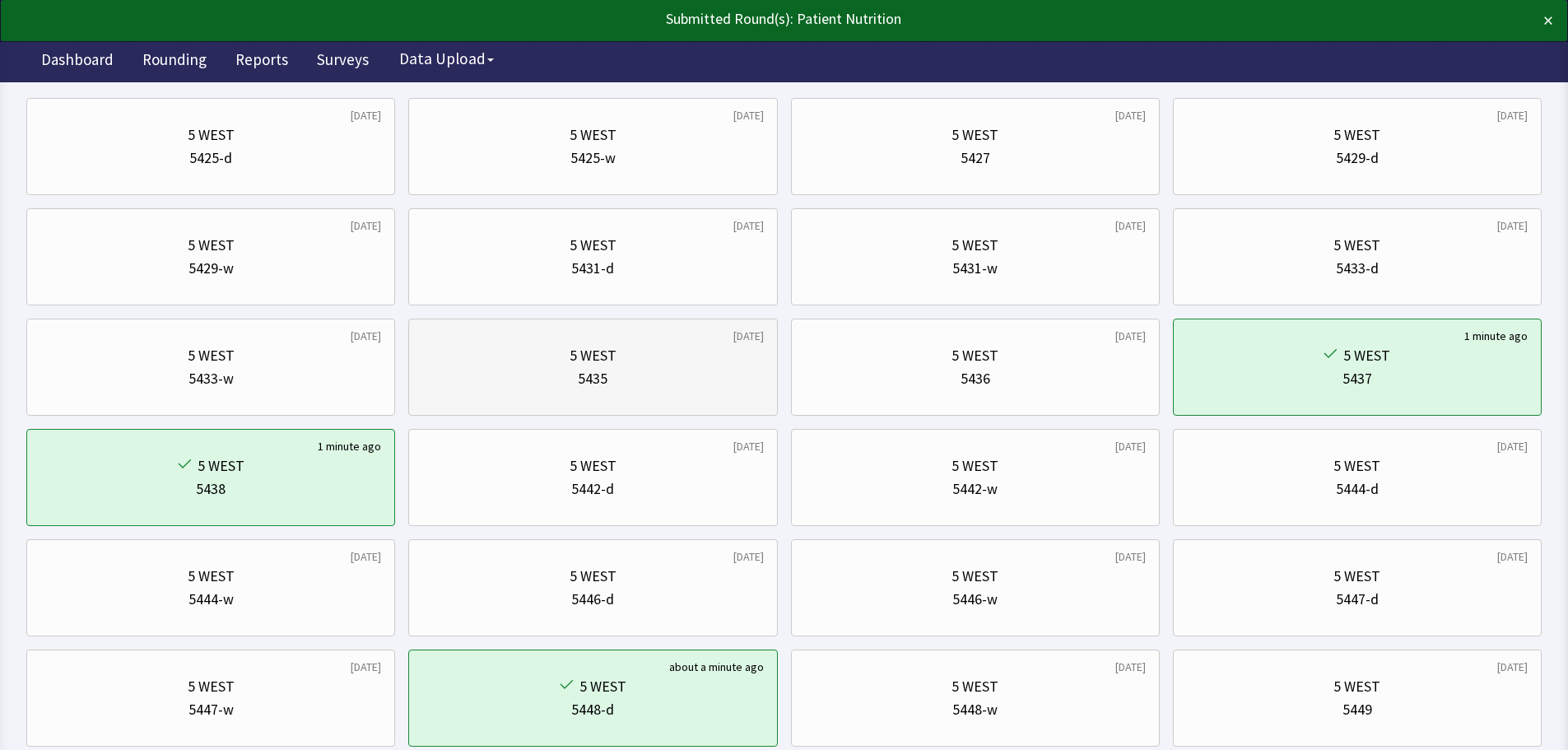
scroll to position [165, 0]
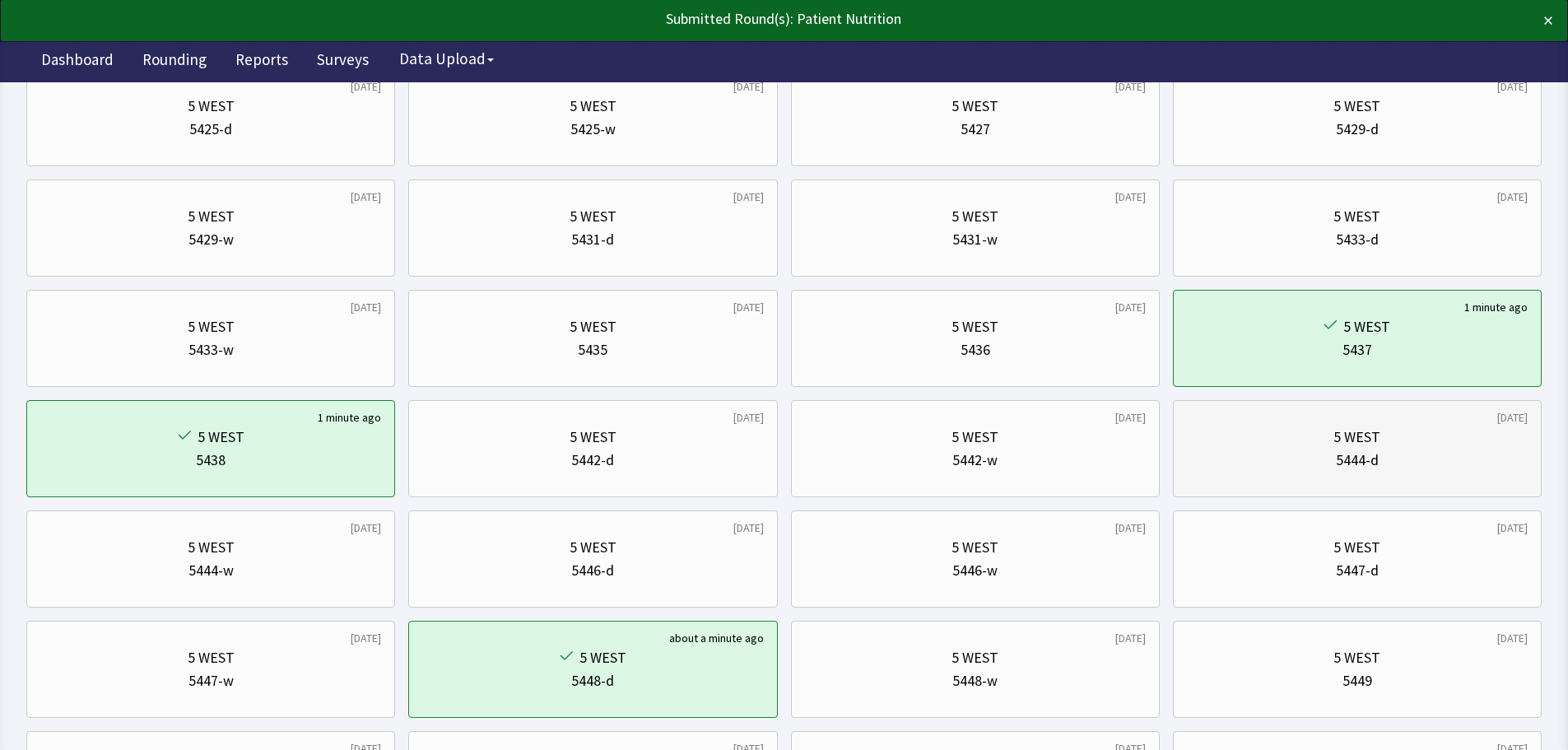
click at [1264, 454] on div "5444-d" at bounding box center [1358, 460] width 341 height 23
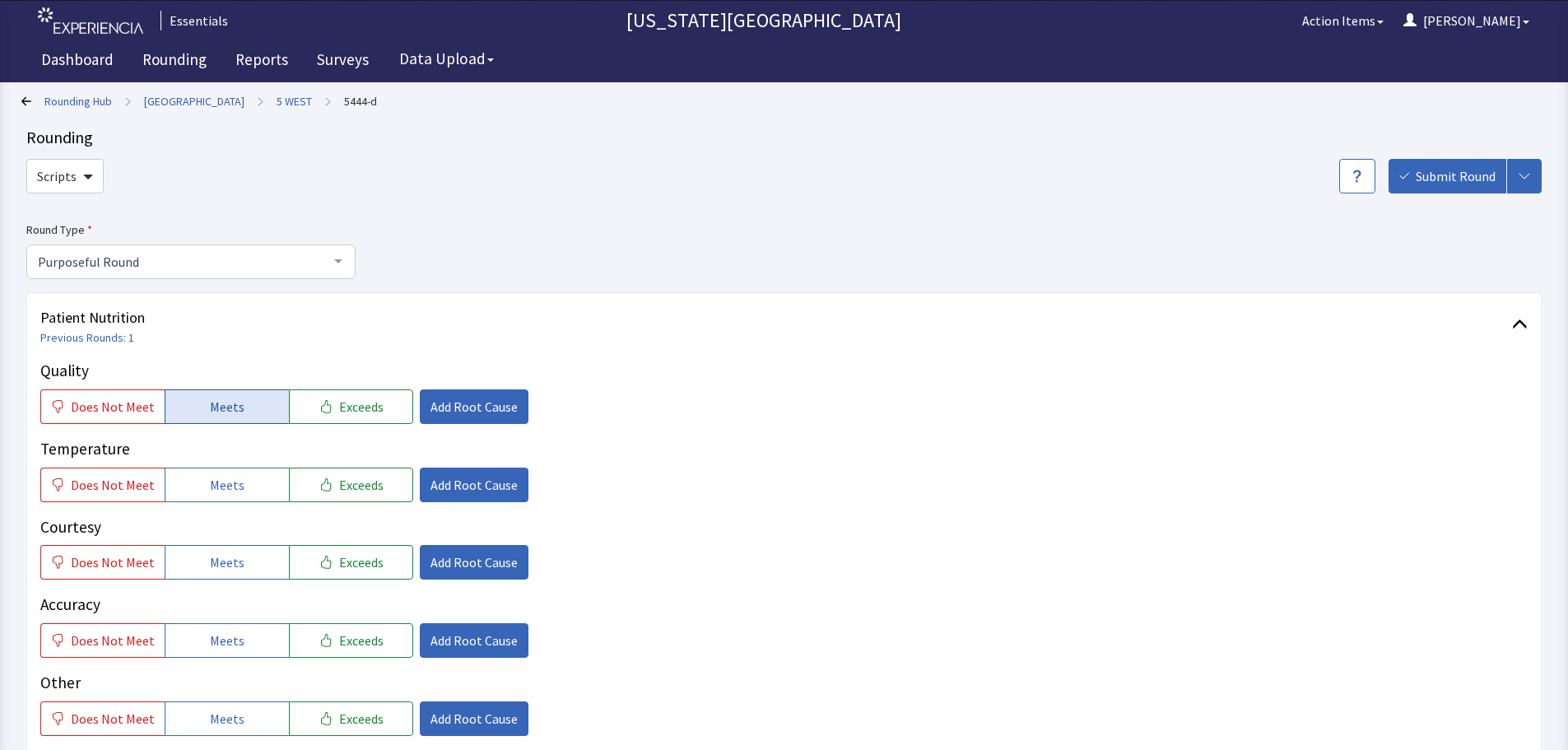
click at [224, 409] on span "Meets" at bounding box center [227, 407] width 35 height 20
click at [233, 474] on button "Meets" at bounding box center [226, 485] width 124 height 35
click at [231, 575] on button "Meets" at bounding box center [226, 562] width 124 height 35
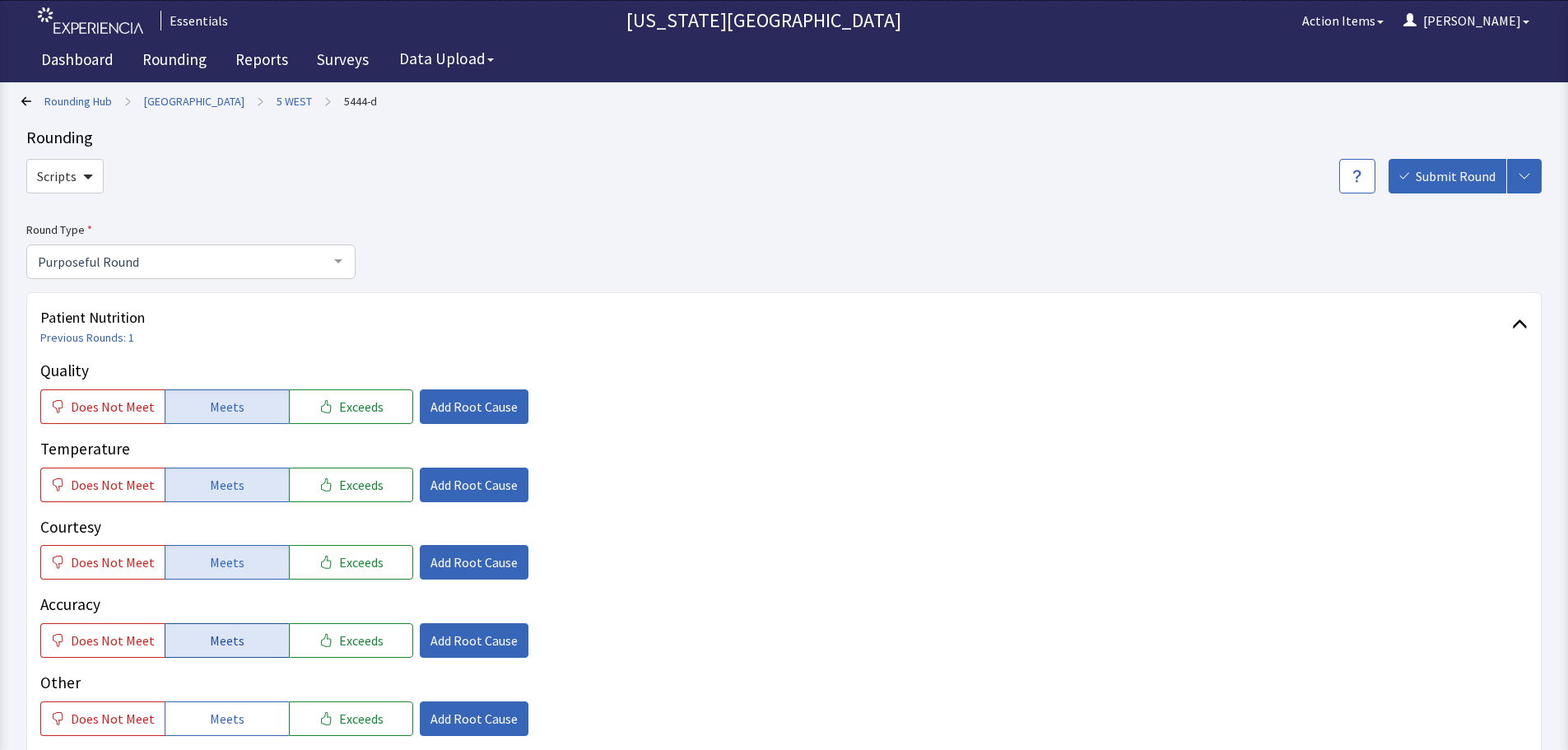
click at [226, 626] on button "Meets" at bounding box center [226, 640] width 124 height 35
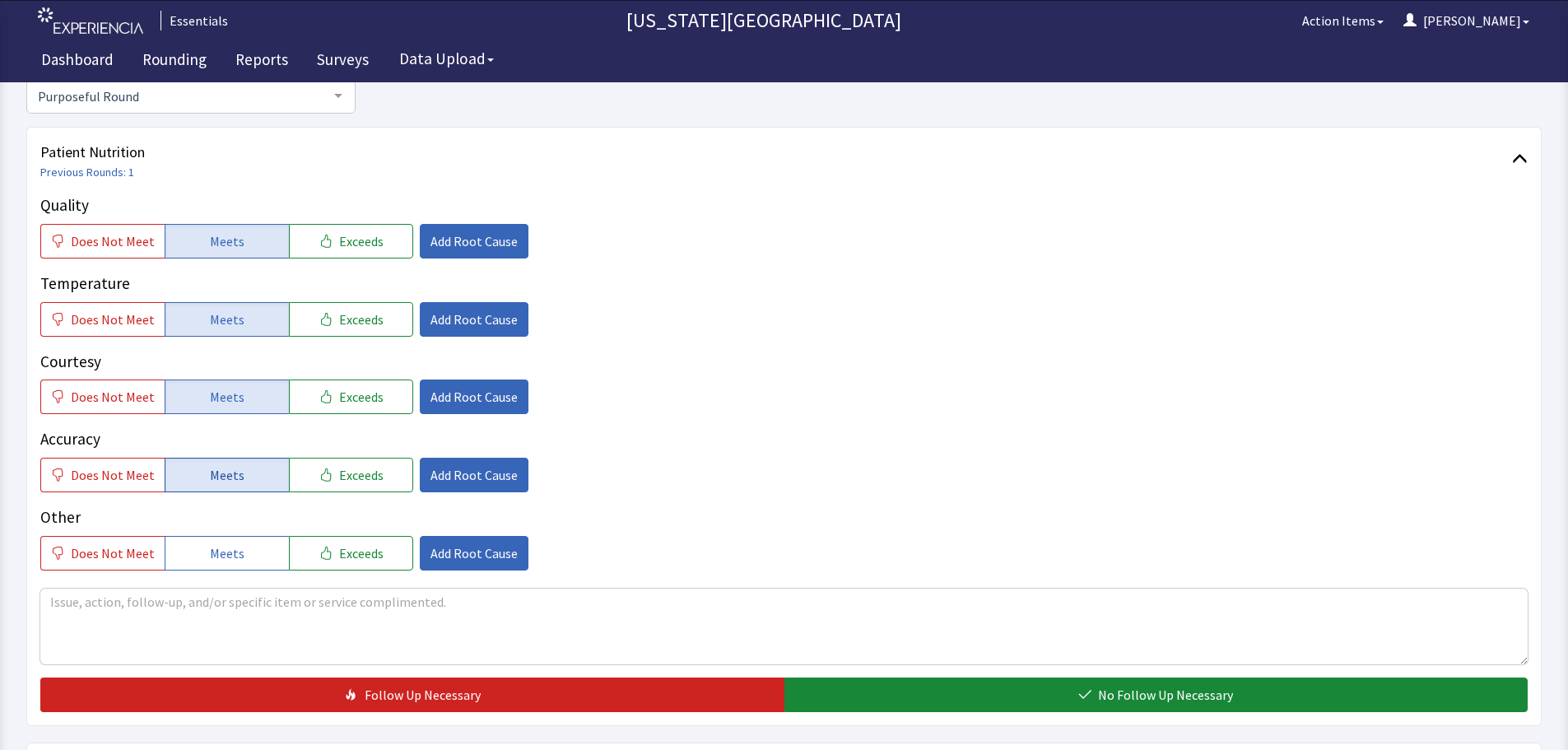
scroll to position [247, 0]
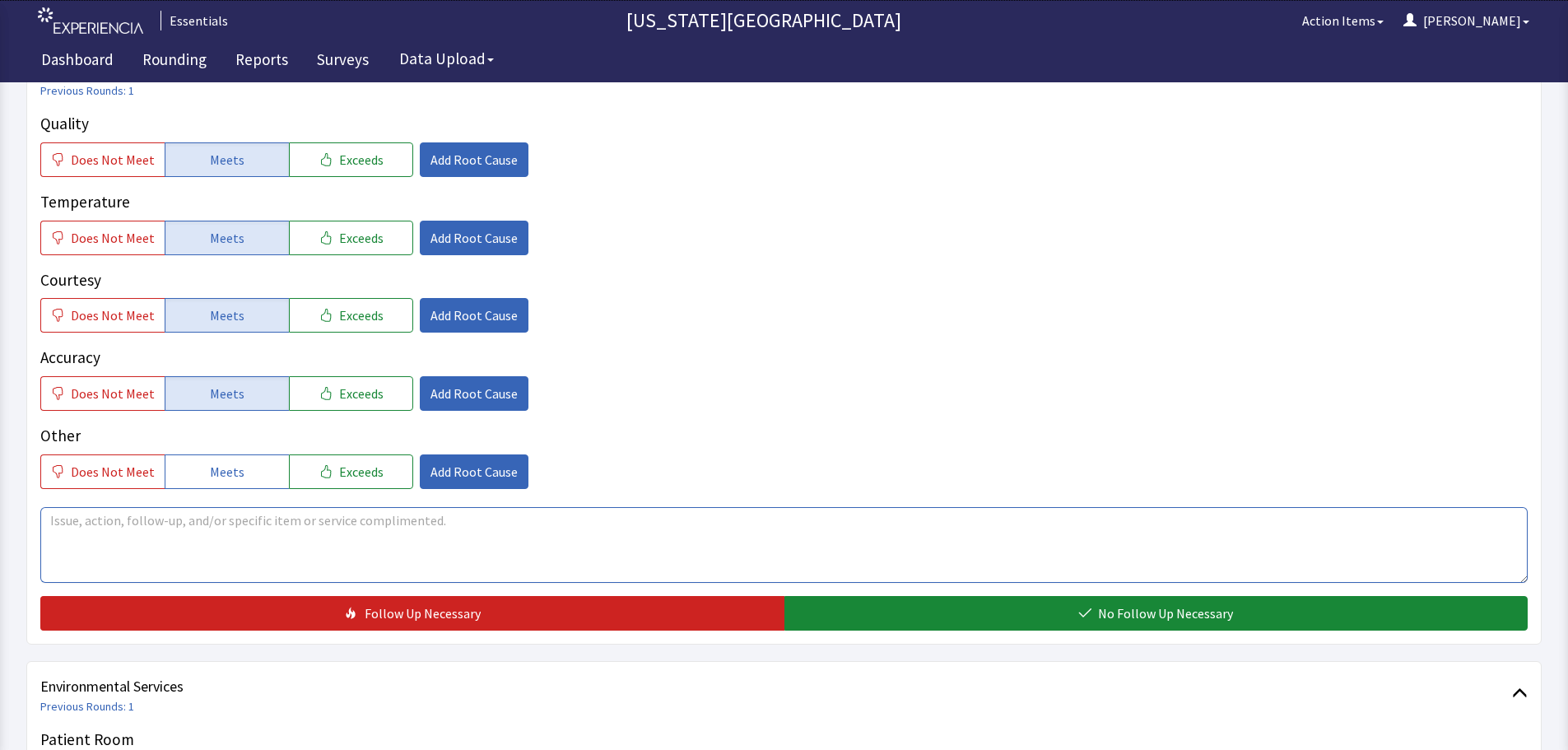
click at [267, 542] on textarea at bounding box center [784, 545] width 1488 height 76
type textarea "w"
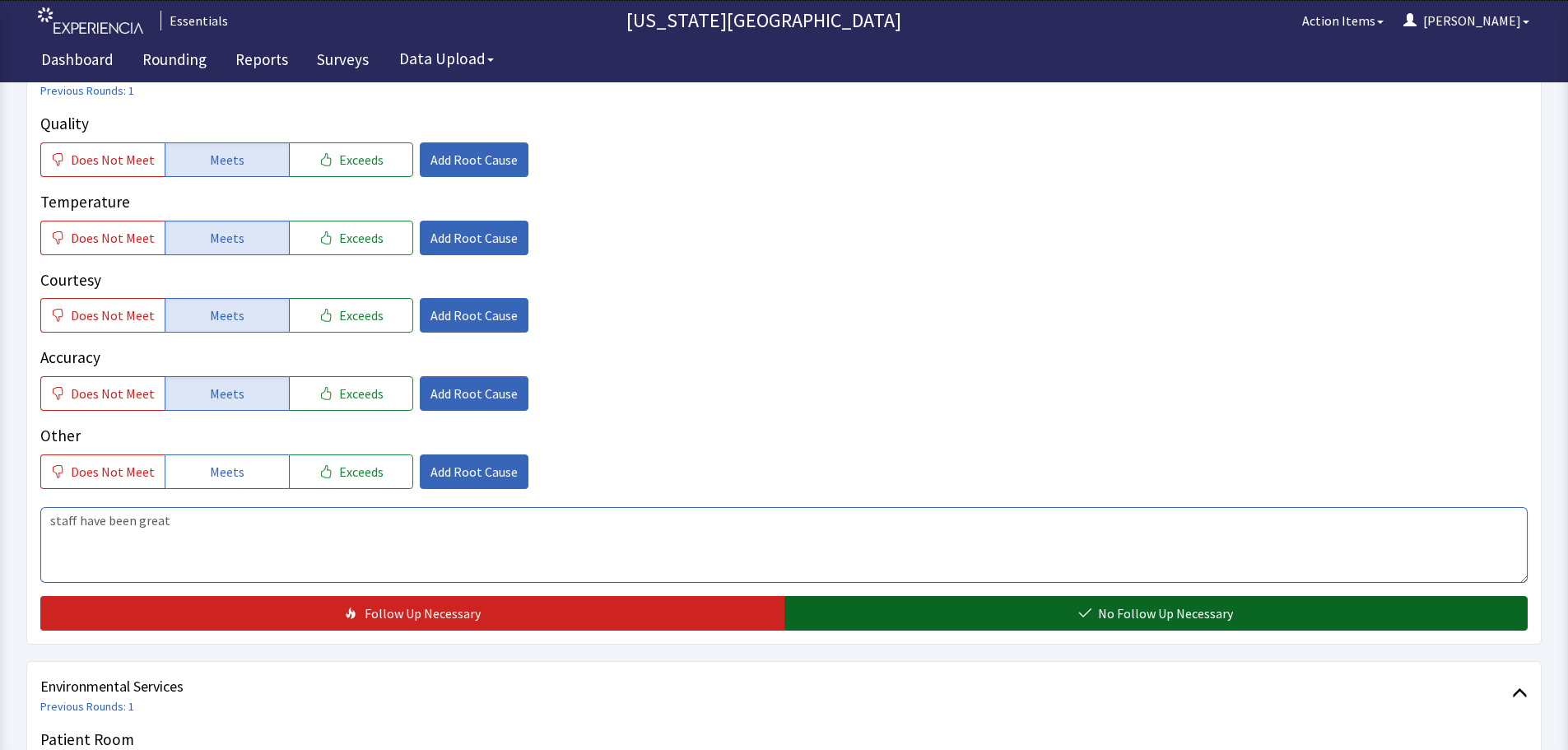
type textarea "staff have been great"
click at [1340, 619] on button "No Follow Up Necessary" at bounding box center [1156, 614] width 744 height 35
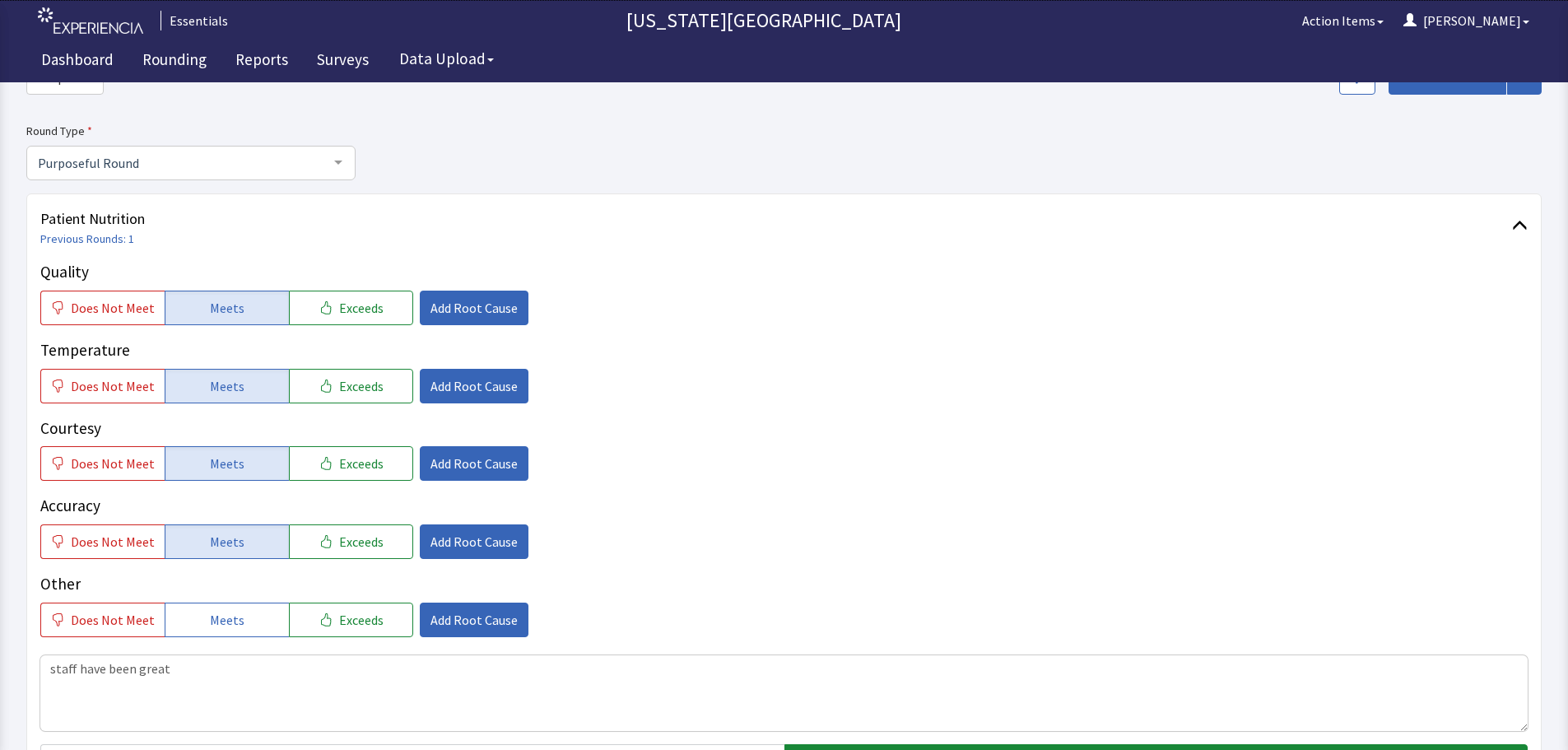
scroll to position [0, 0]
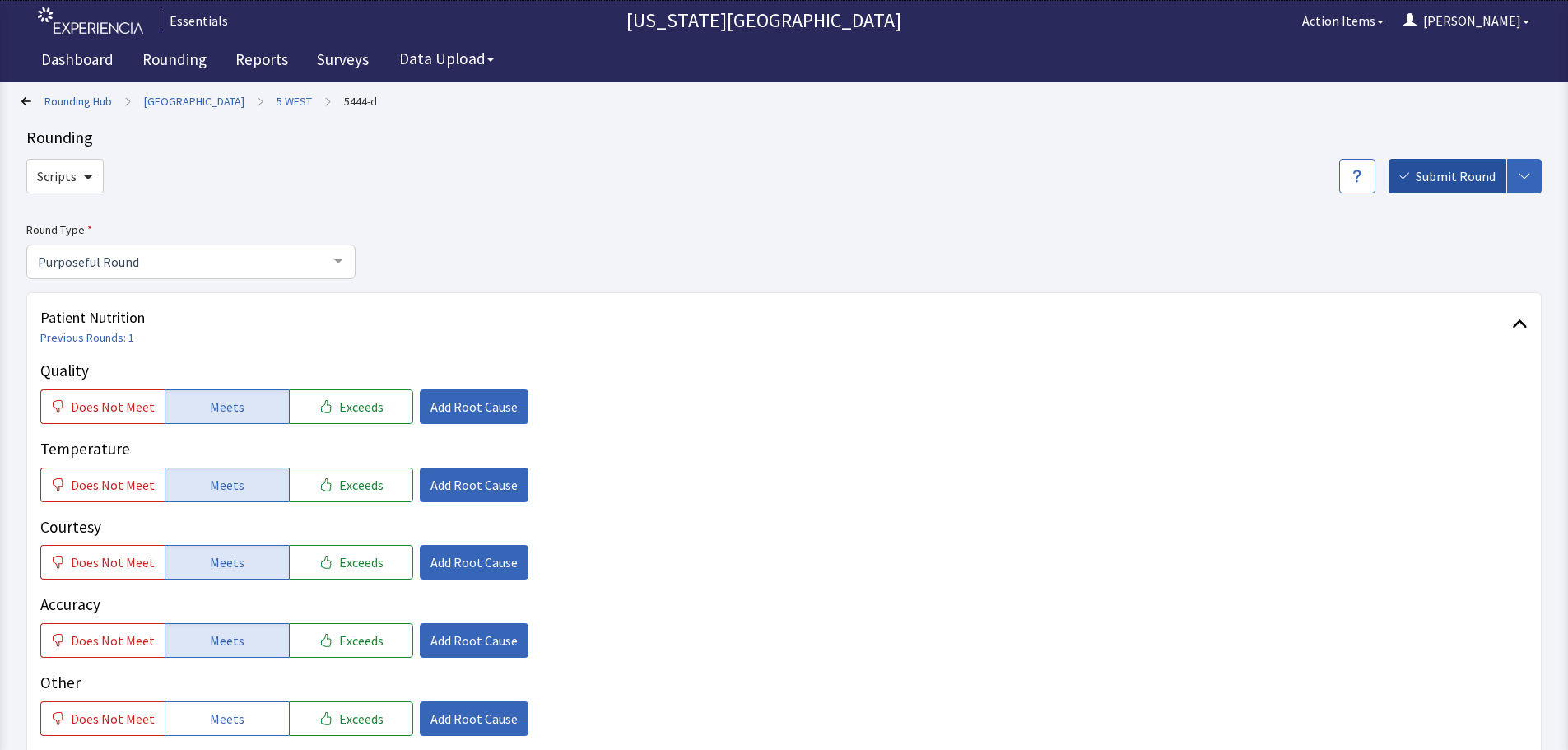
click at [1439, 185] on span "Submit Round" at bounding box center [1457, 177] width 80 height 20
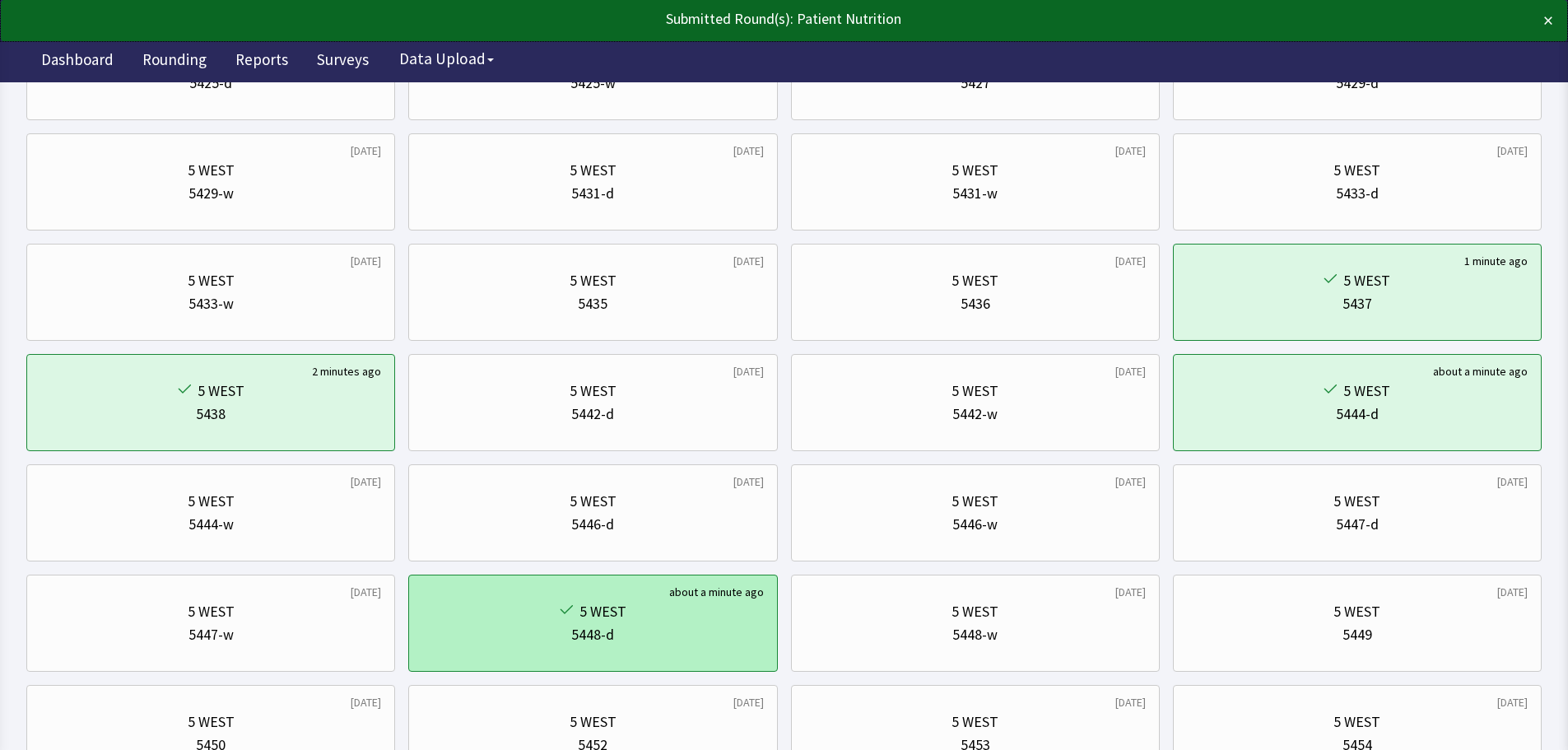
scroll to position [329, 0]
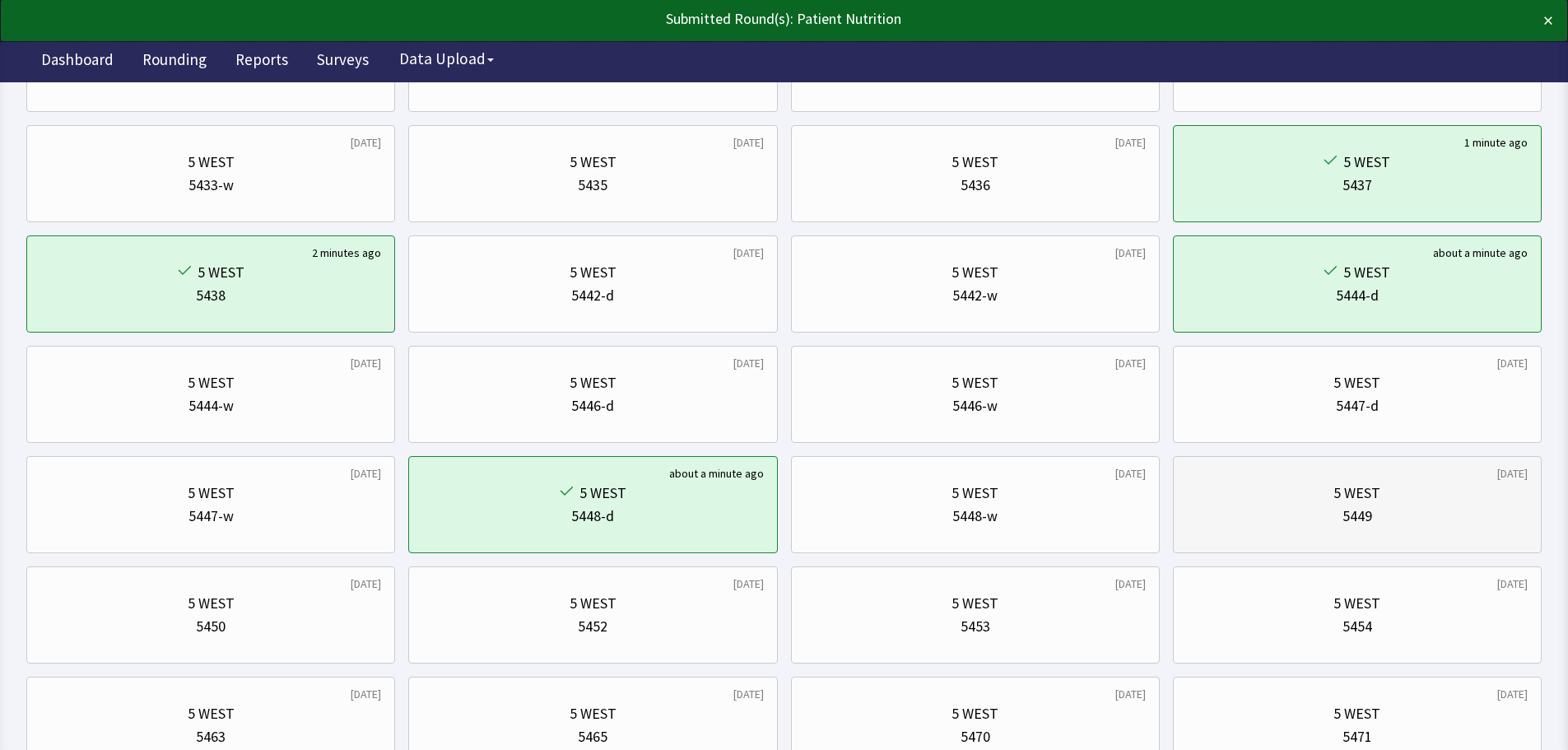
click at [1336, 516] on div "5449" at bounding box center [1358, 516] width 341 height 23
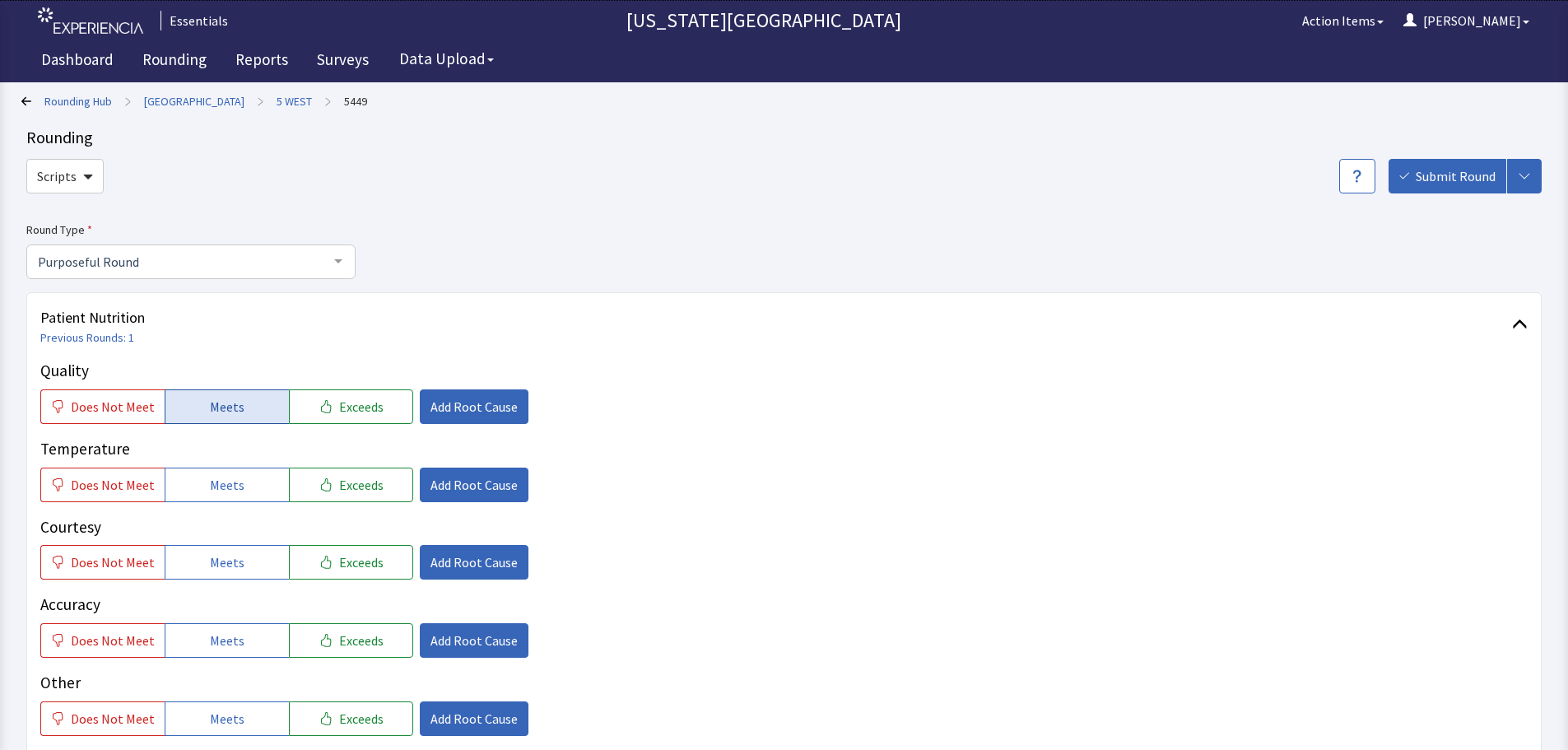
click at [234, 417] on button "Meets" at bounding box center [226, 407] width 124 height 35
click at [214, 485] on span "Meets" at bounding box center [227, 485] width 35 height 20
click at [210, 553] on span "Meets" at bounding box center [227, 563] width 35 height 20
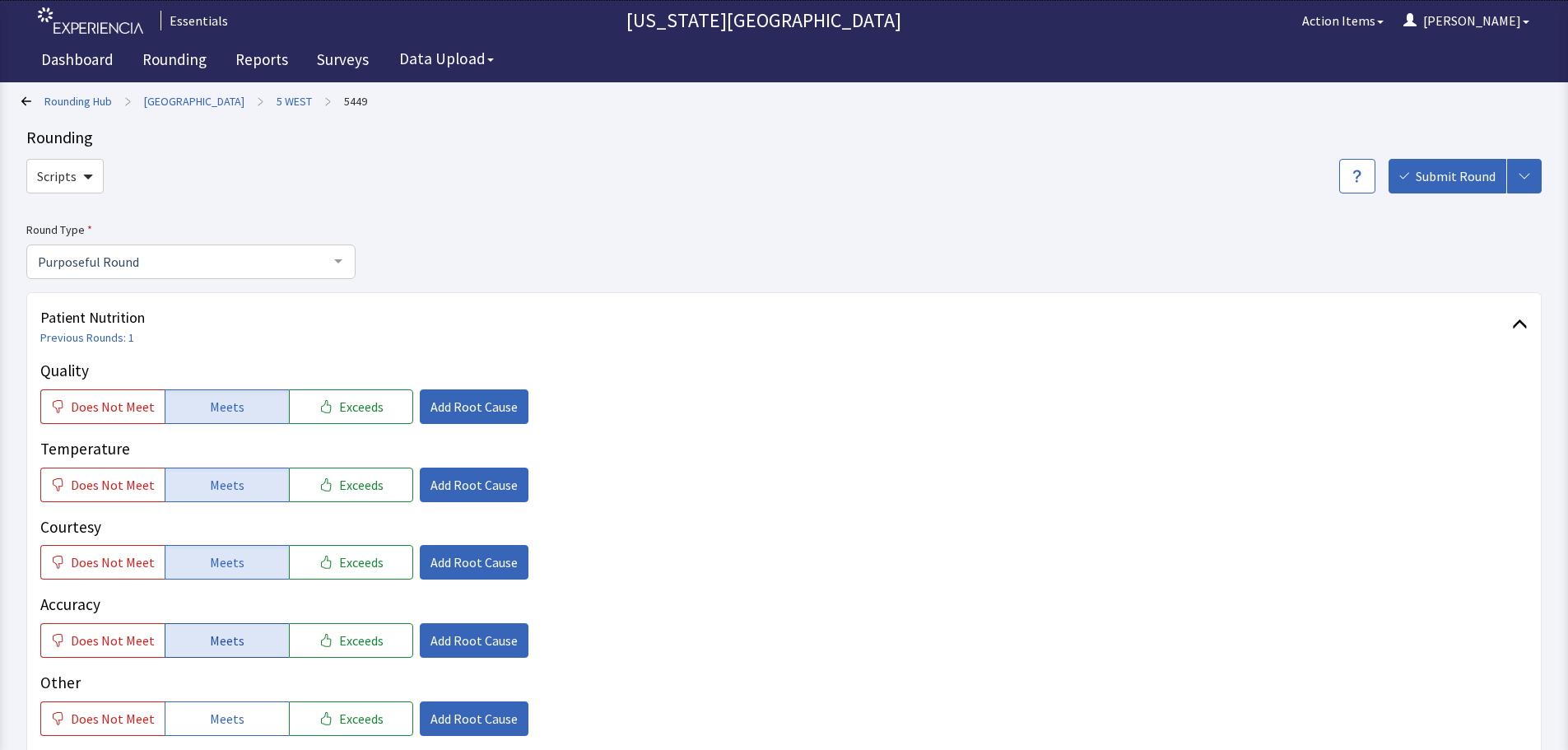
click at [220, 641] on span "Meets" at bounding box center [227, 640] width 35 height 20
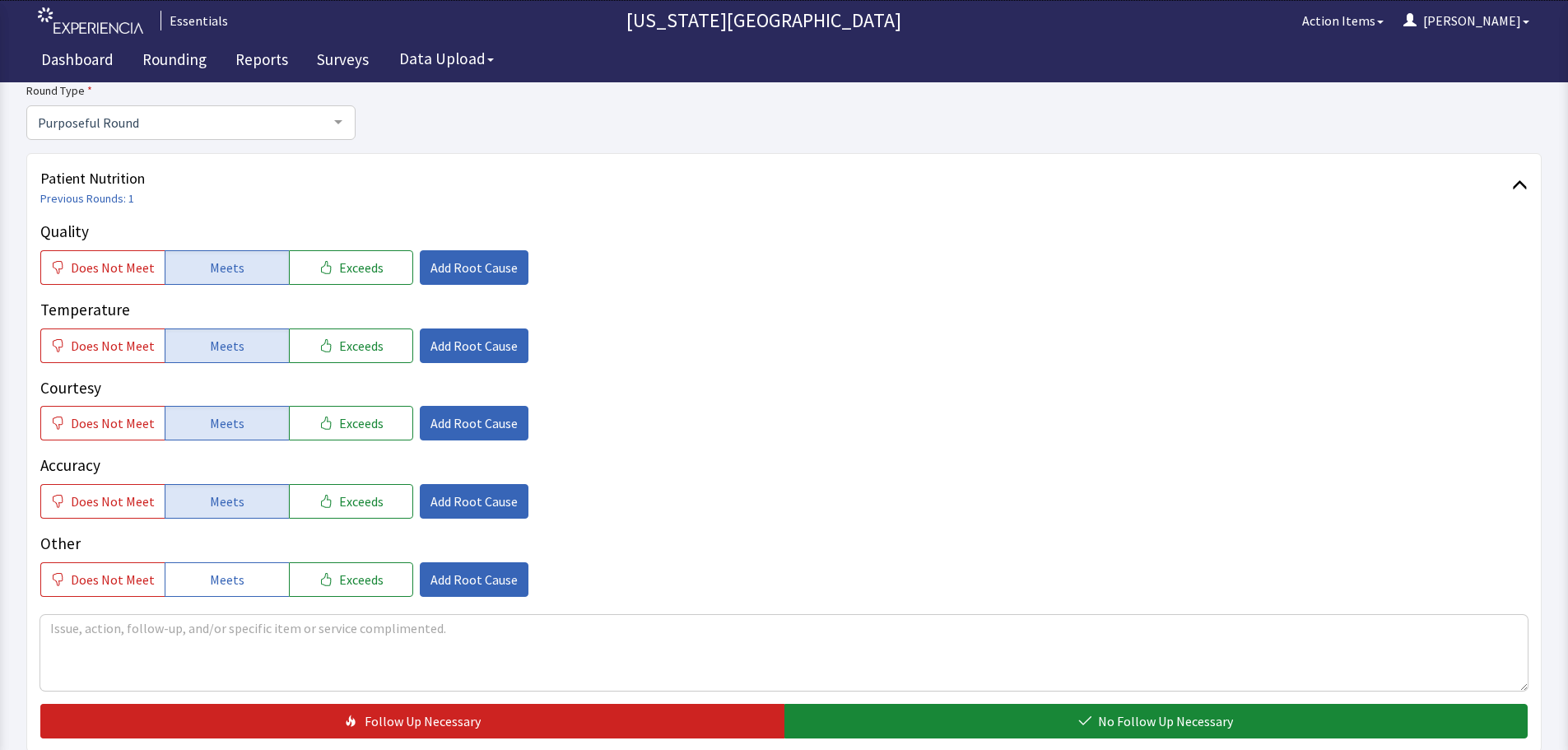
scroll to position [247, 0]
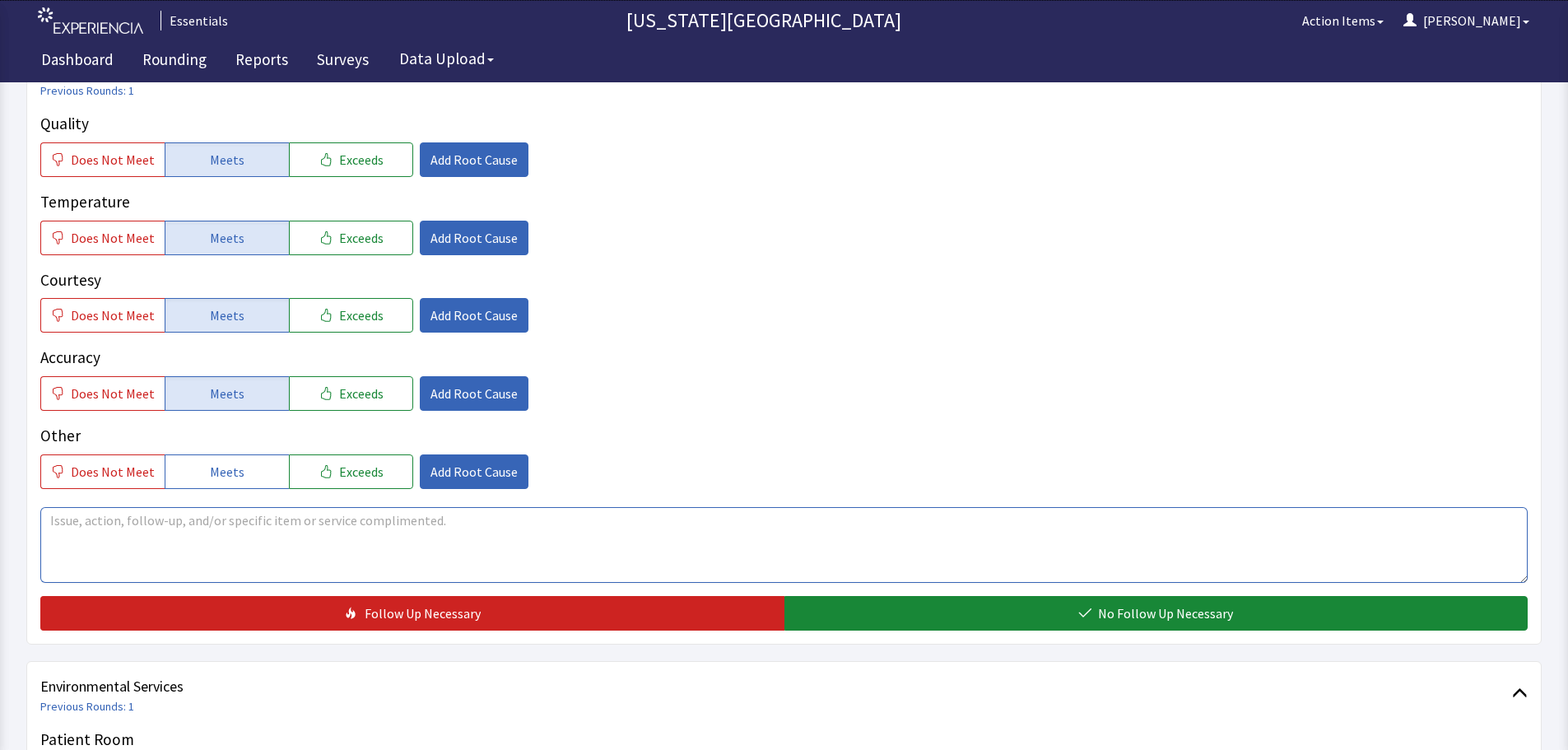
click at [547, 551] on textarea at bounding box center [784, 545] width 1488 height 76
drag, startPoint x: 300, startPoint y: 519, endPoint x: 503, endPoint y: 515, distance: 203.0
click at [512, 519] on textarea "patient does not like strawberry ensure. Note added to HT" at bounding box center [784, 545] width 1488 height 76
click at [420, 532] on textarea "patient does not like strawberry ensure. Note added to HT" at bounding box center [784, 545] width 1488 height 76
drag, startPoint x: 447, startPoint y: 523, endPoint x: 274, endPoint y: 519, distance: 173.0
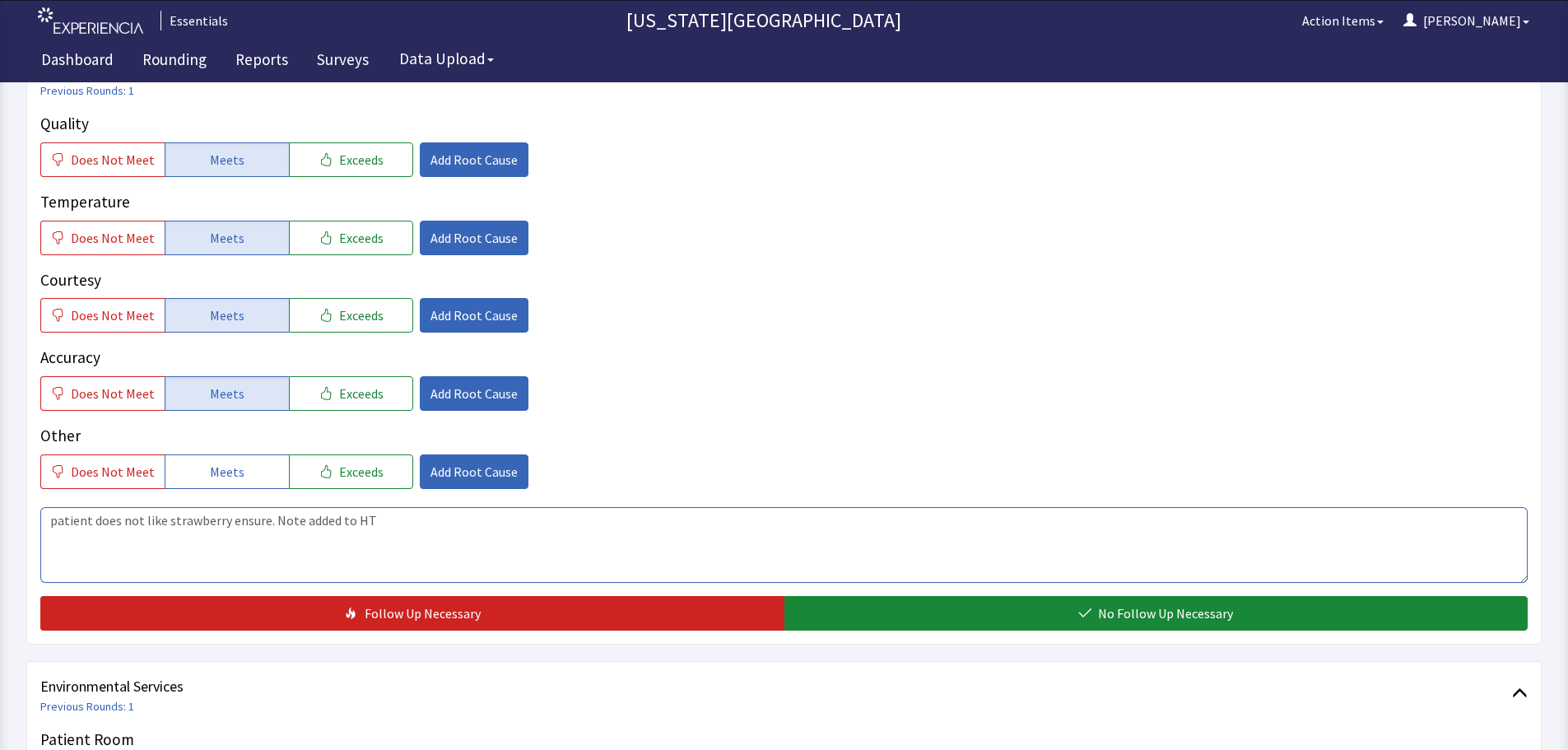
click at [274, 519] on textarea "patient does not like strawberry ensure. Note added to HT" at bounding box center [784, 545] width 1488 height 76
click at [281, 510] on textarea "patient does not like strawberry ensure. Note added to HT" at bounding box center [784, 545] width 1488 height 76
click at [320, 523] on textarea "patient does not like strawberry ensure. Note added to HT" at bounding box center [784, 545] width 1488 height 76
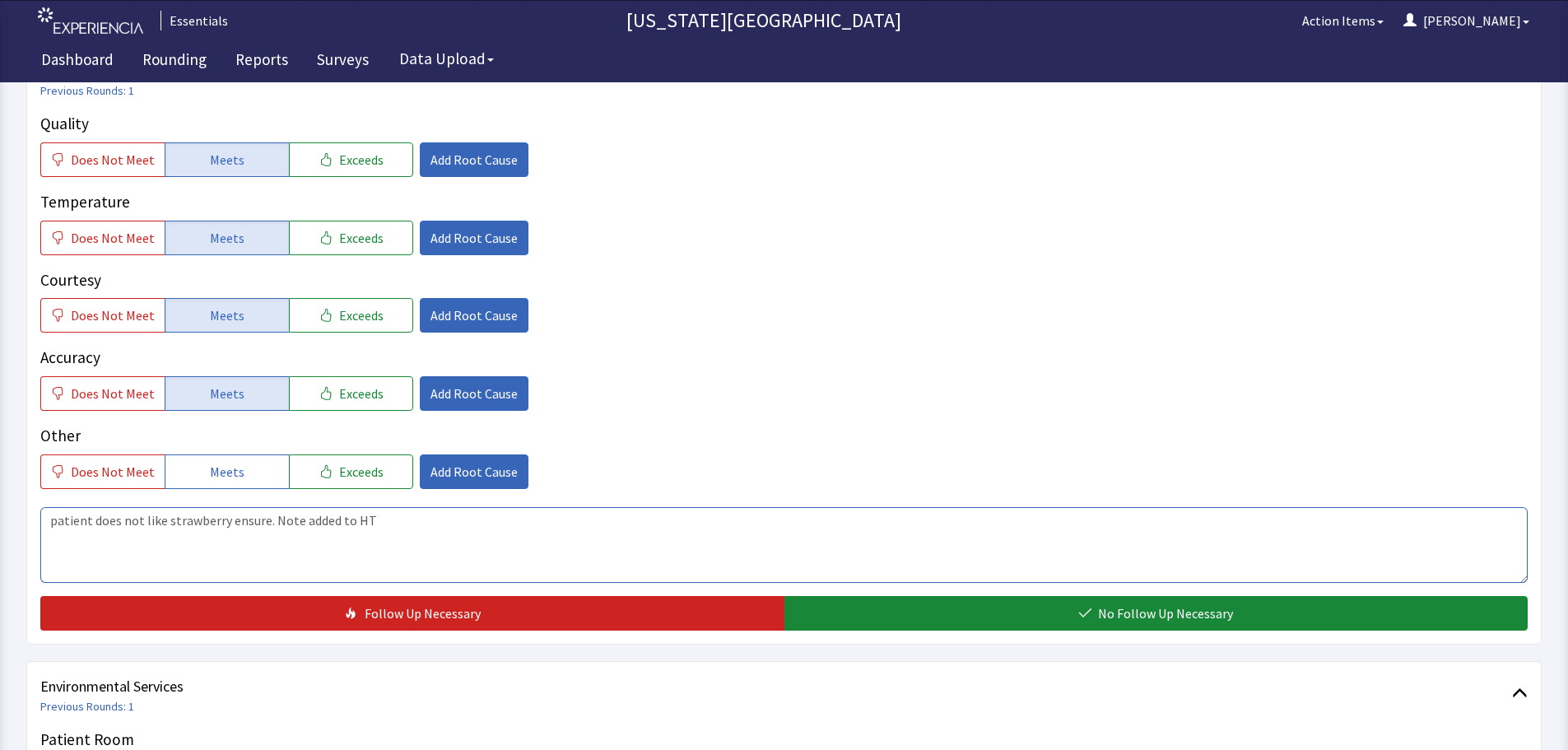
click at [384, 521] on textarea "patient does not like strawberry ensure. Note added to HT" at bounding box center [784, 545] width 1488 height 76
drag, startPoint x: 384, startPoint y: 521, endPoint x: 275, endPoint y: 522, distance: 109.0
click at [275, 522] on textarea "patient does not like strawberry ensure. Note added to HT" at bounding box center [784, 545] width 1488 height 76
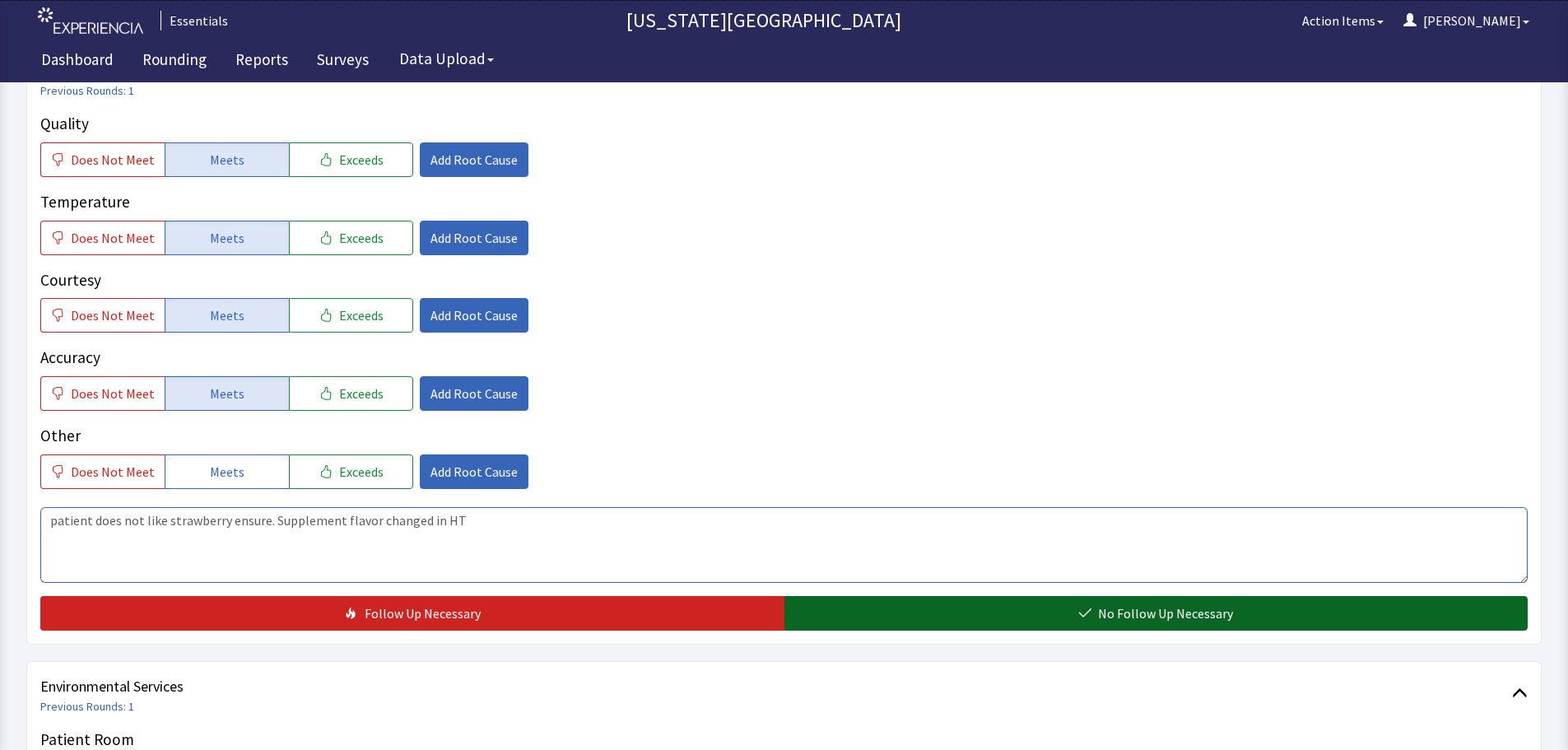
type textarea "patient does not like strawberry ensure. Supplement flavor changed in HT"
click at [1028, 620] on button "No Follow Up Necessary" at bounding box center [1156, 614] width 744 height 35
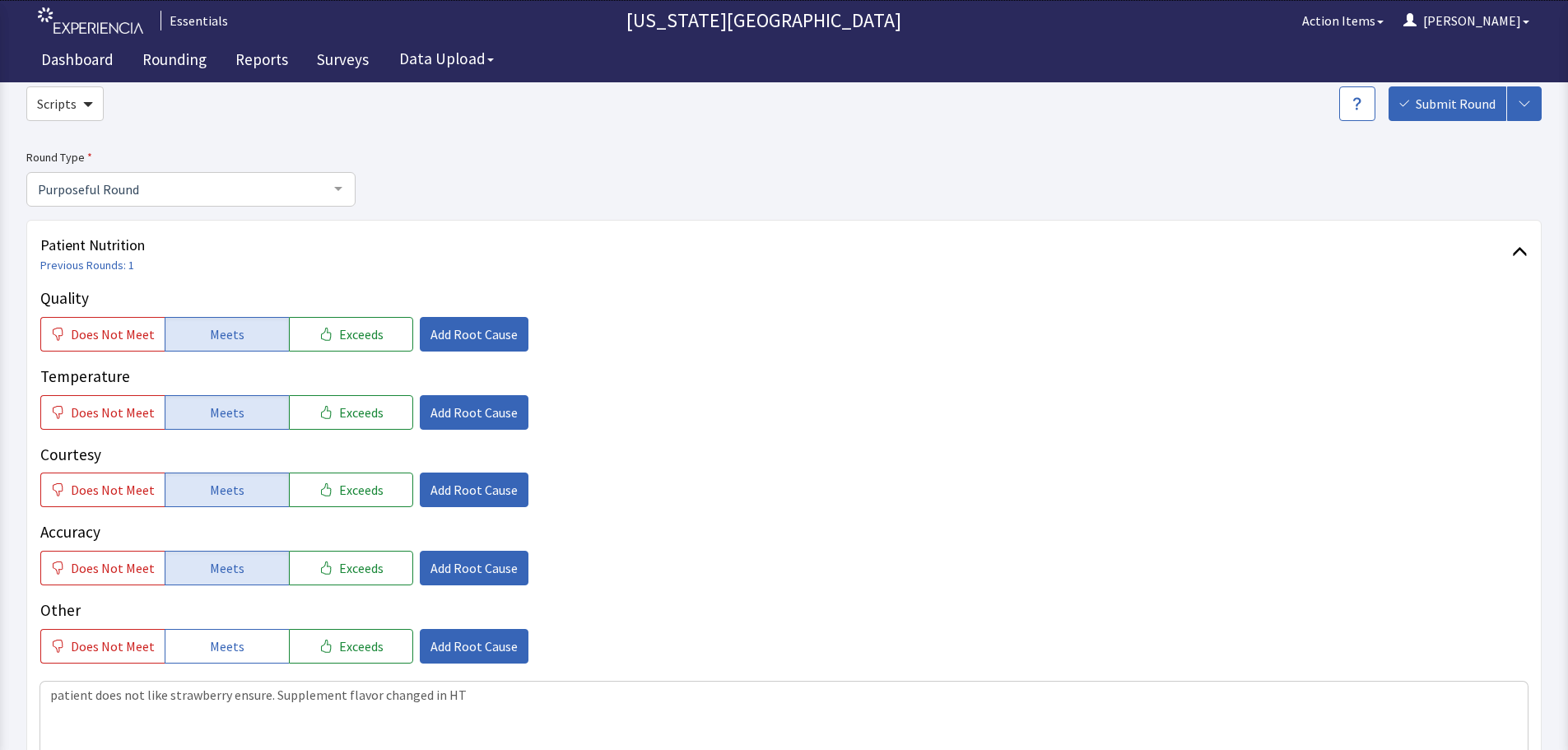
scroll to position [0, 0]
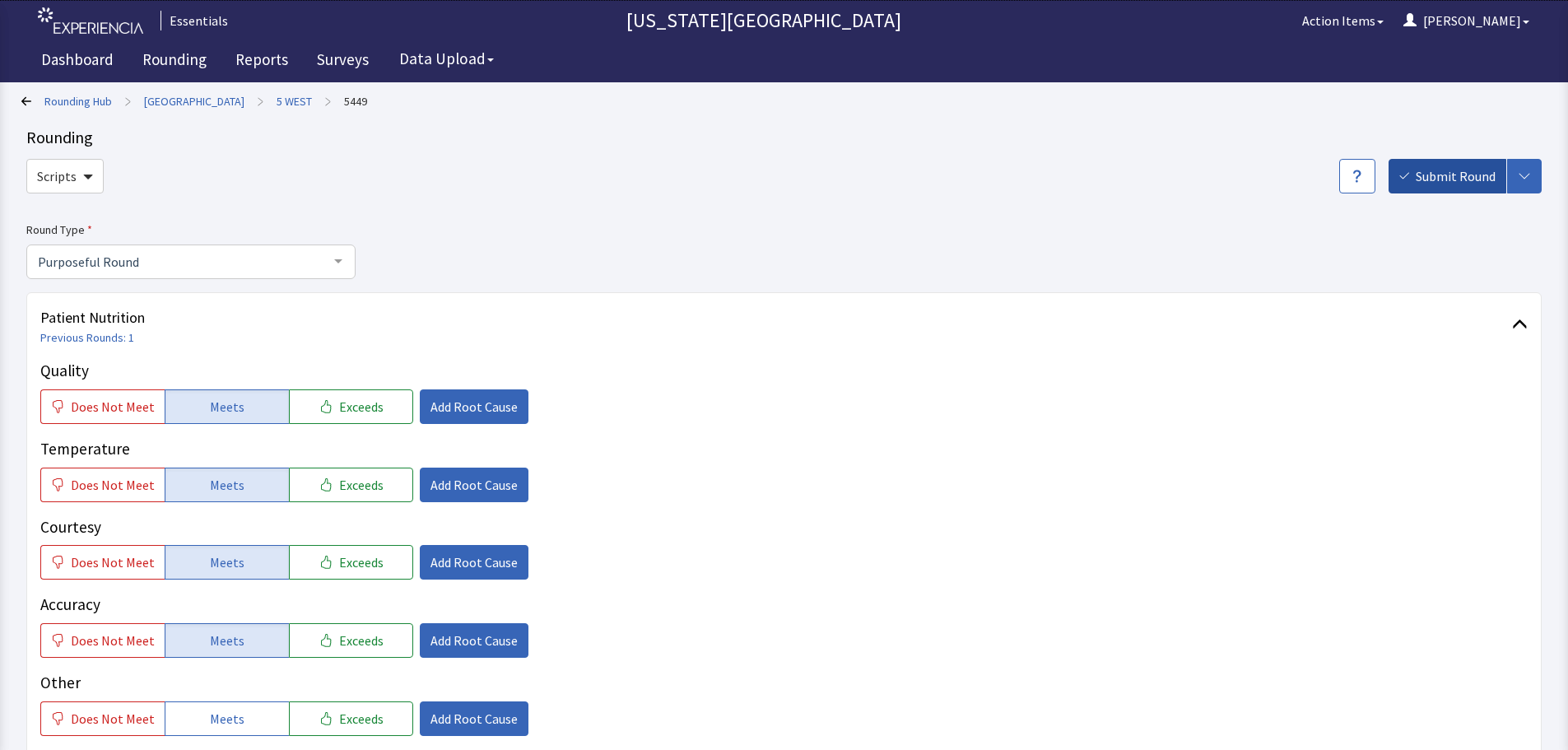
click at [1422, 165] on button "Submit Round" at bounding box center [1448, 176] width 118 height 35
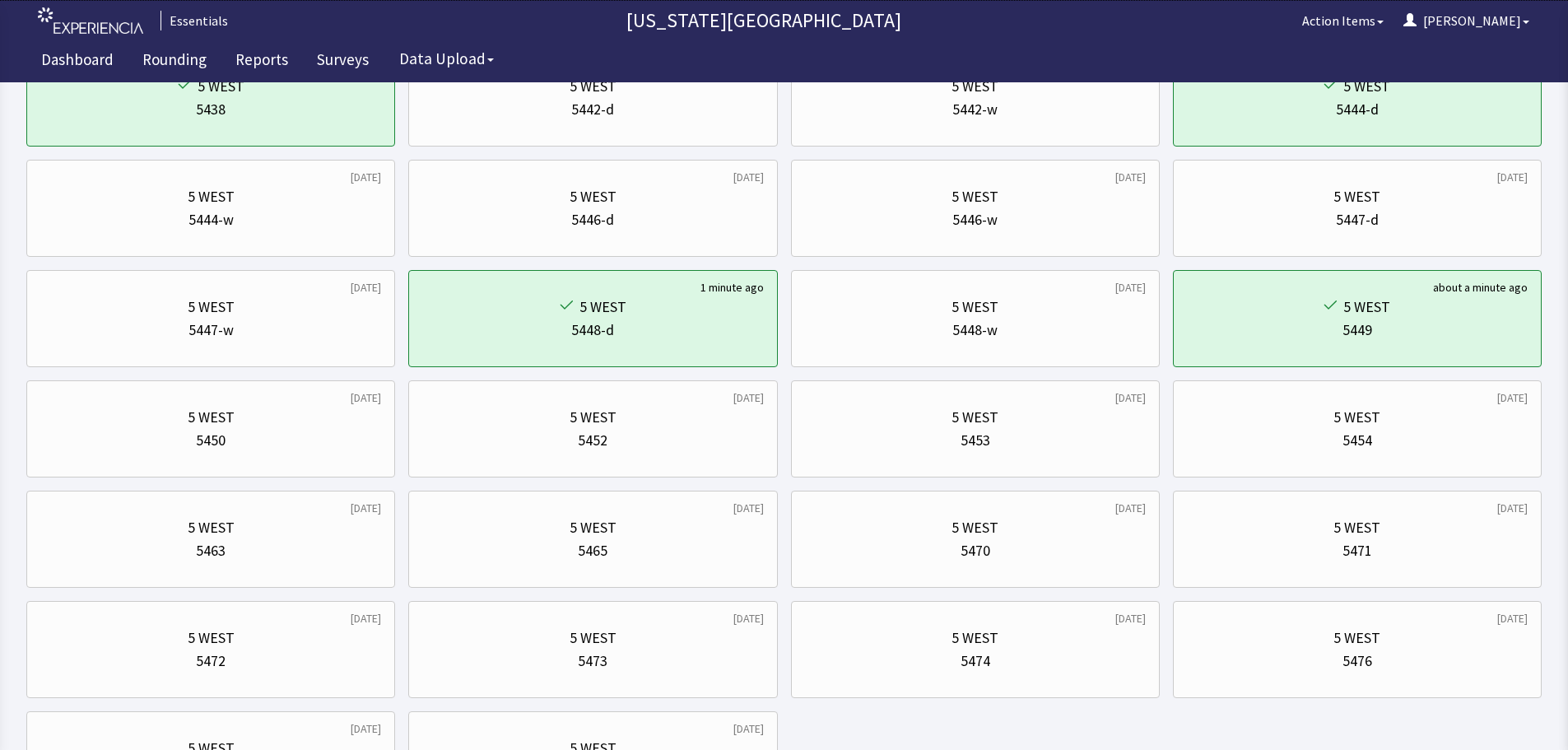
scroll to position [683, 0]
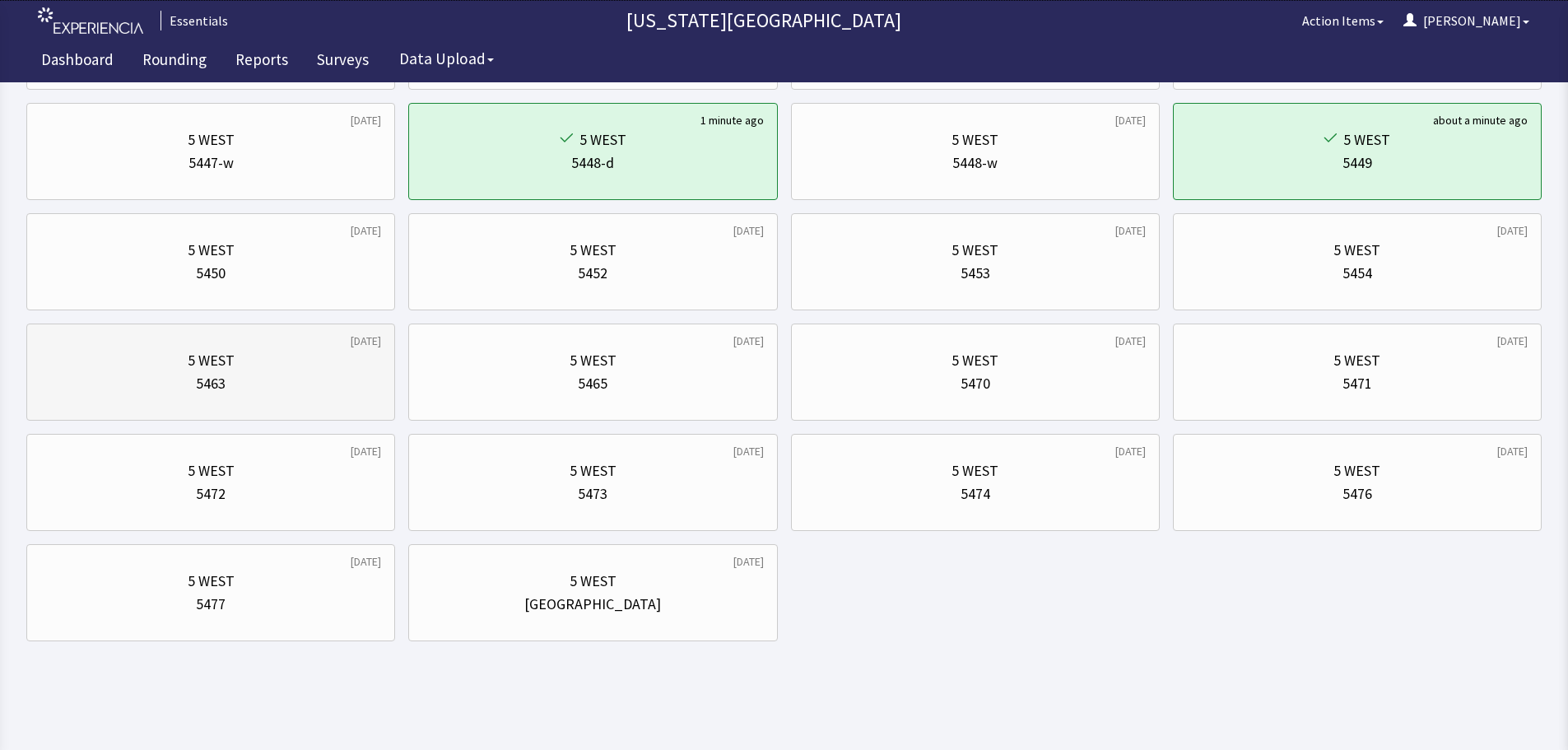
click at [181, 408] on div "5 WEST 5463" at bounding box center [210, 372] width 341 height 79
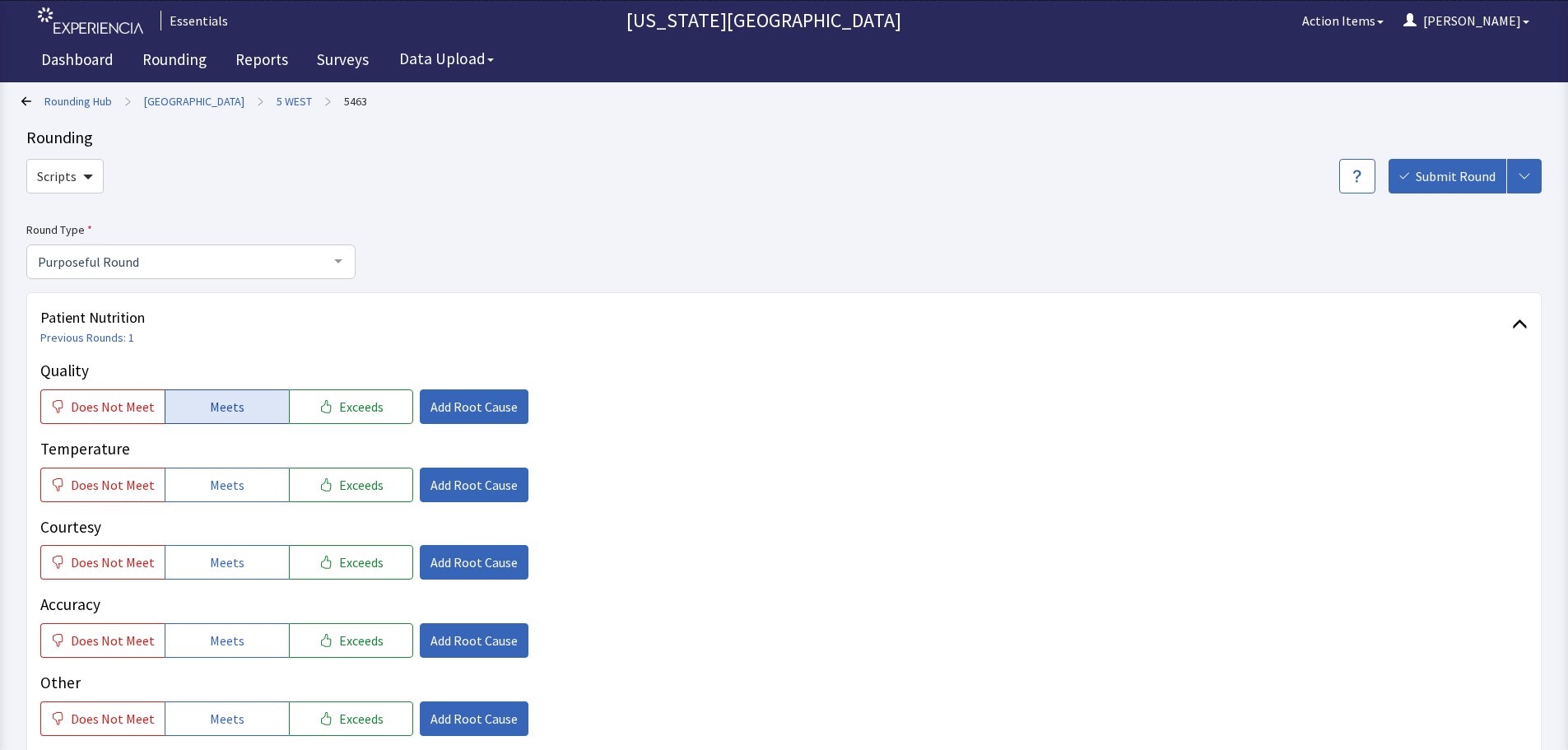
click at [259, 416] on button "Meets" at bounding box center [226, 407] width 124 height 35
click at [219, 474] on button "Meets" at bounding box center [226, 485] width 124 height 35
click at [210, 568] on span "Meets" at bounding box center [227, 563] width 35 height 20
click at [210, 622] on div "Accuracy Does Not Meet Meets Exceeds Add Root Cause" at bounding box center [784, 625] width 1488 height 65
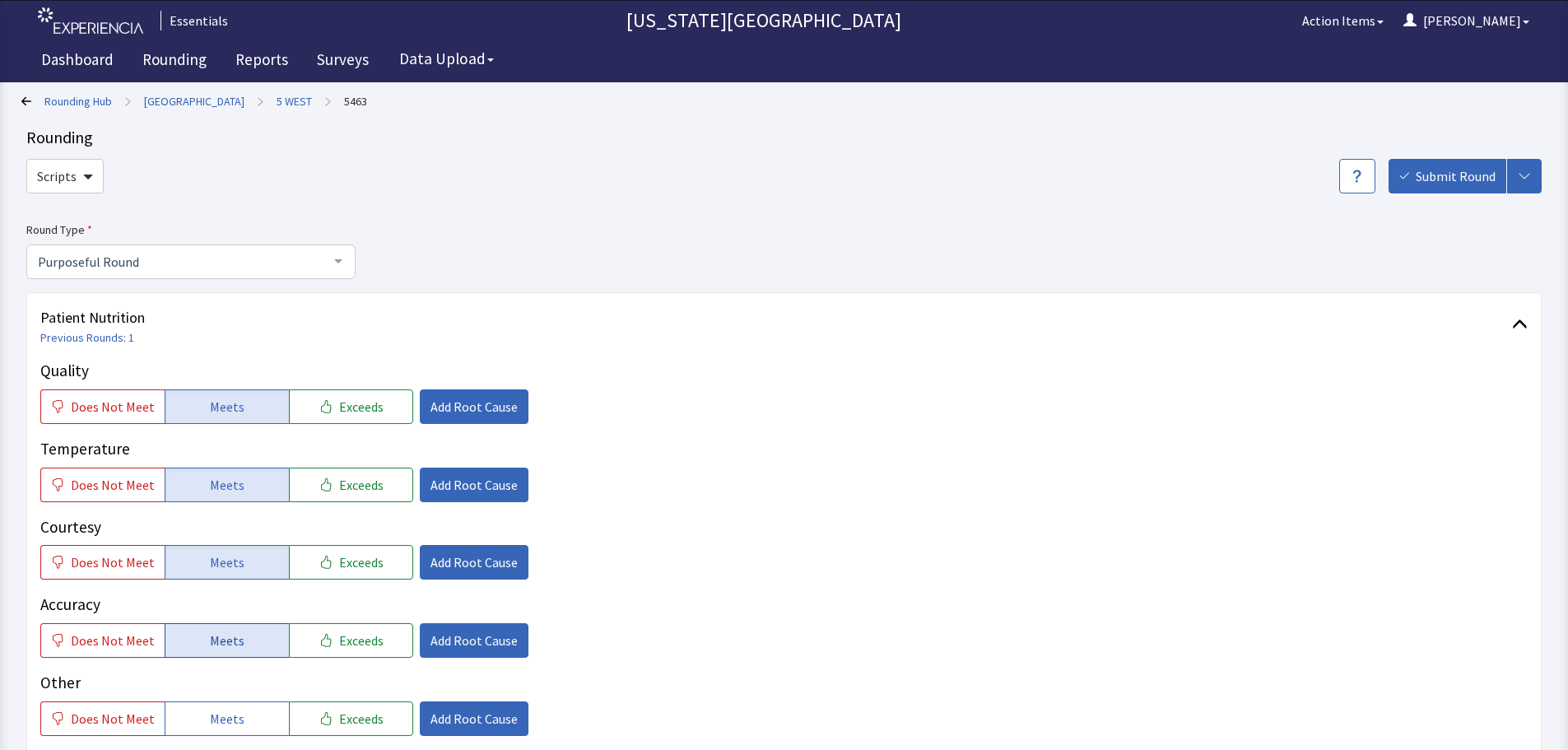
click at [234, 641] on span "Meets" at bounding box center [227, 640] width 35 height 20
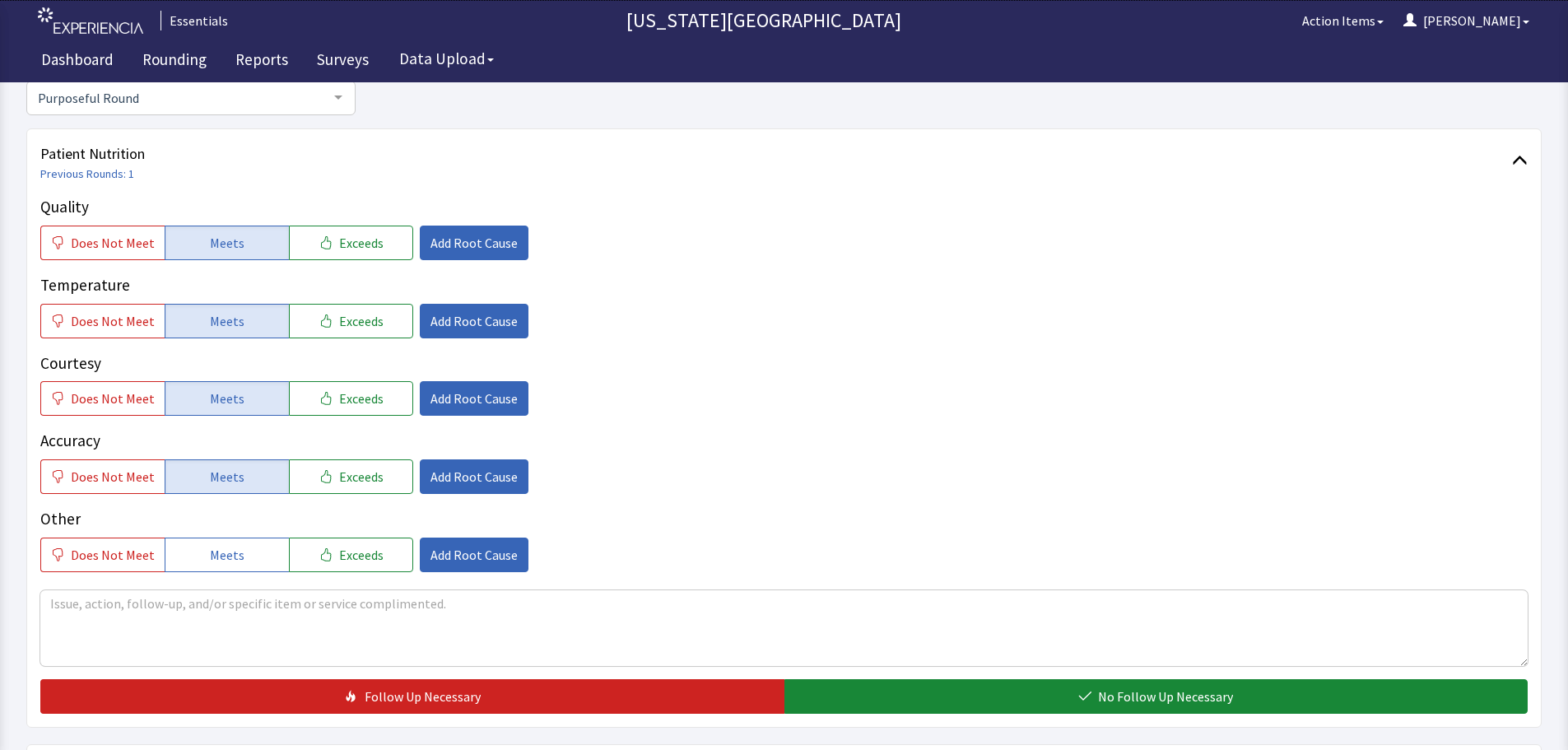
scroll to position [165, 0]
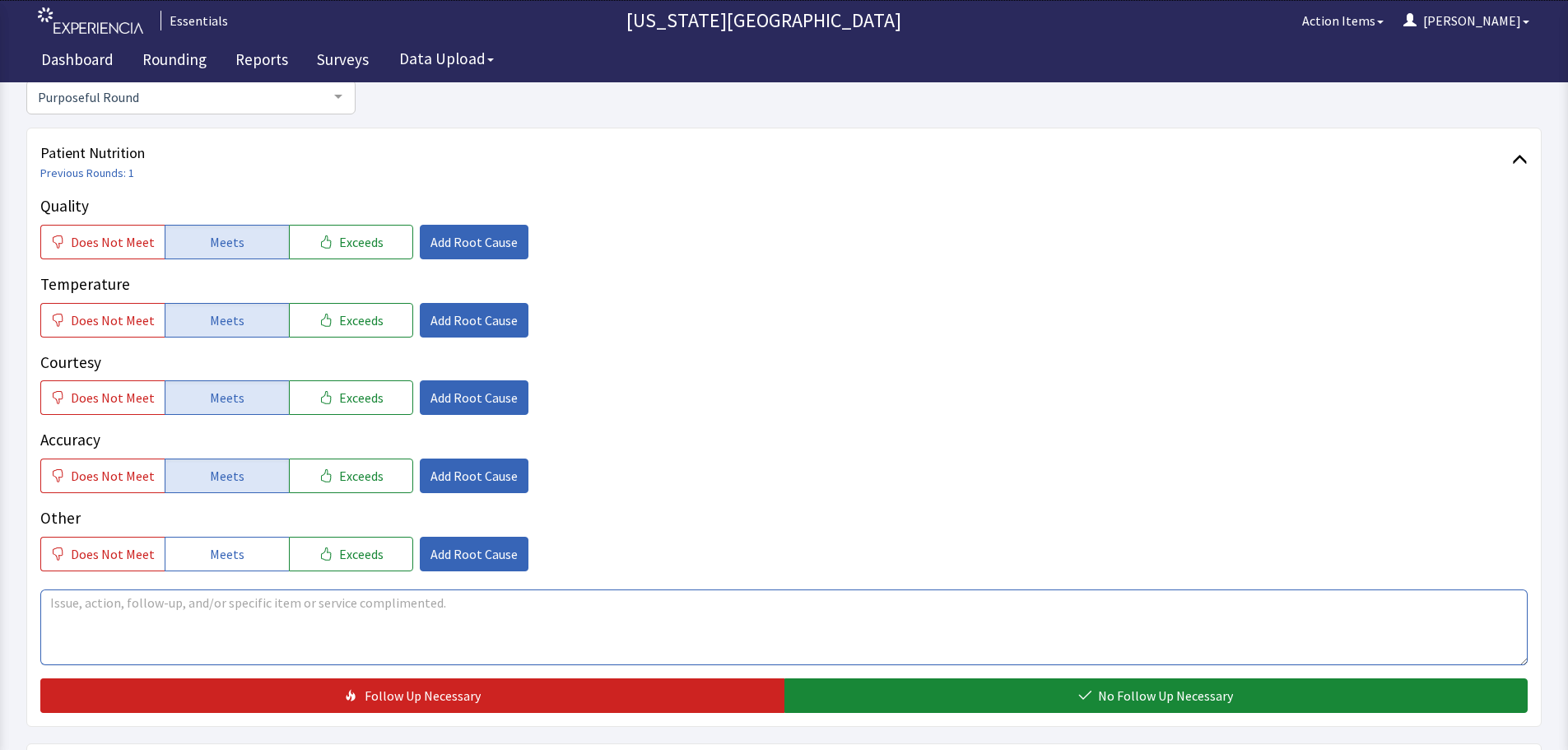
click at [693, 607] on textarea at bounding box center [784, 627] width 1488 height 76
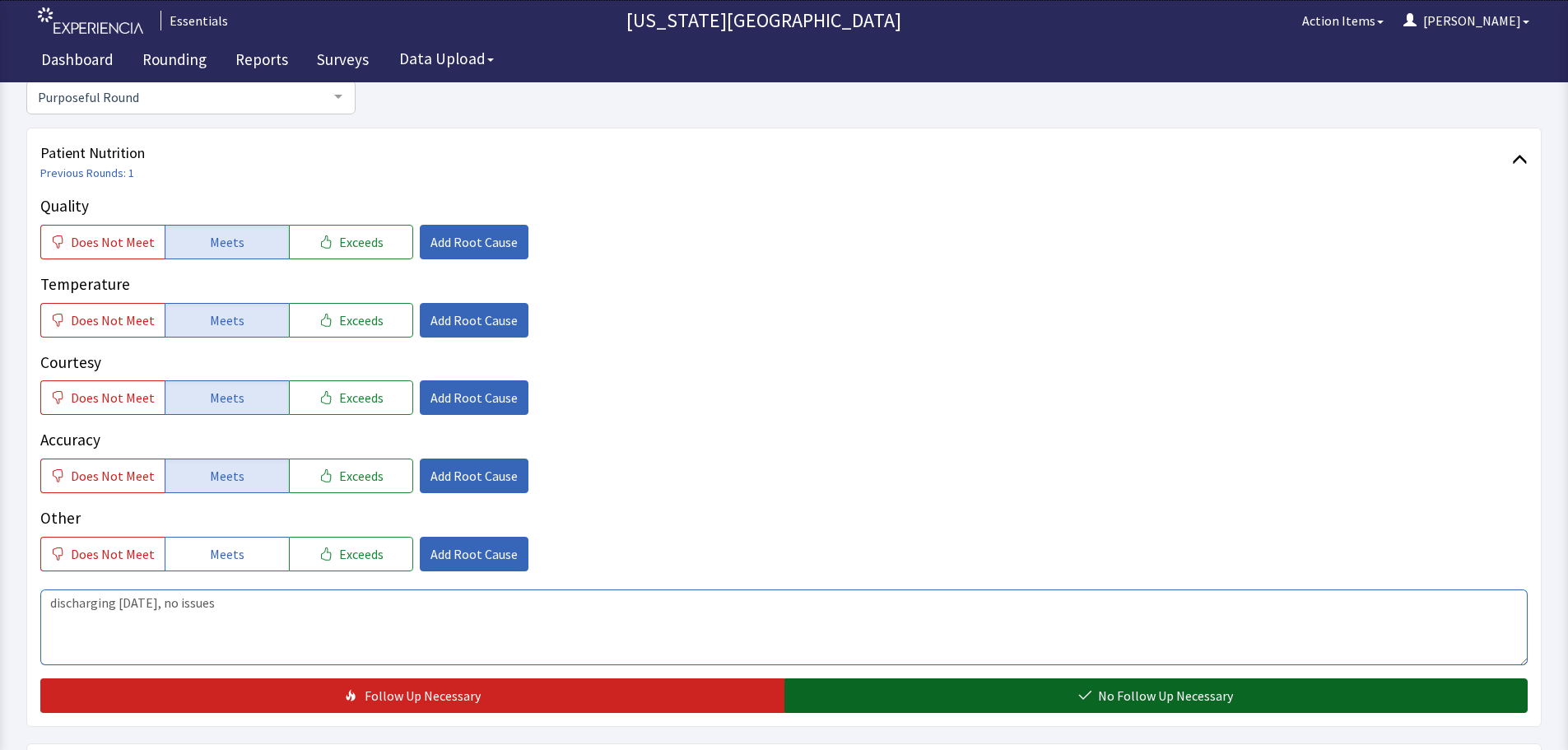
type textarea "discharging [DATE], no issues"
click at [942, 685] on button "No Follow Up Necessary" at bounding box center [1156, 696] width 744 height 35
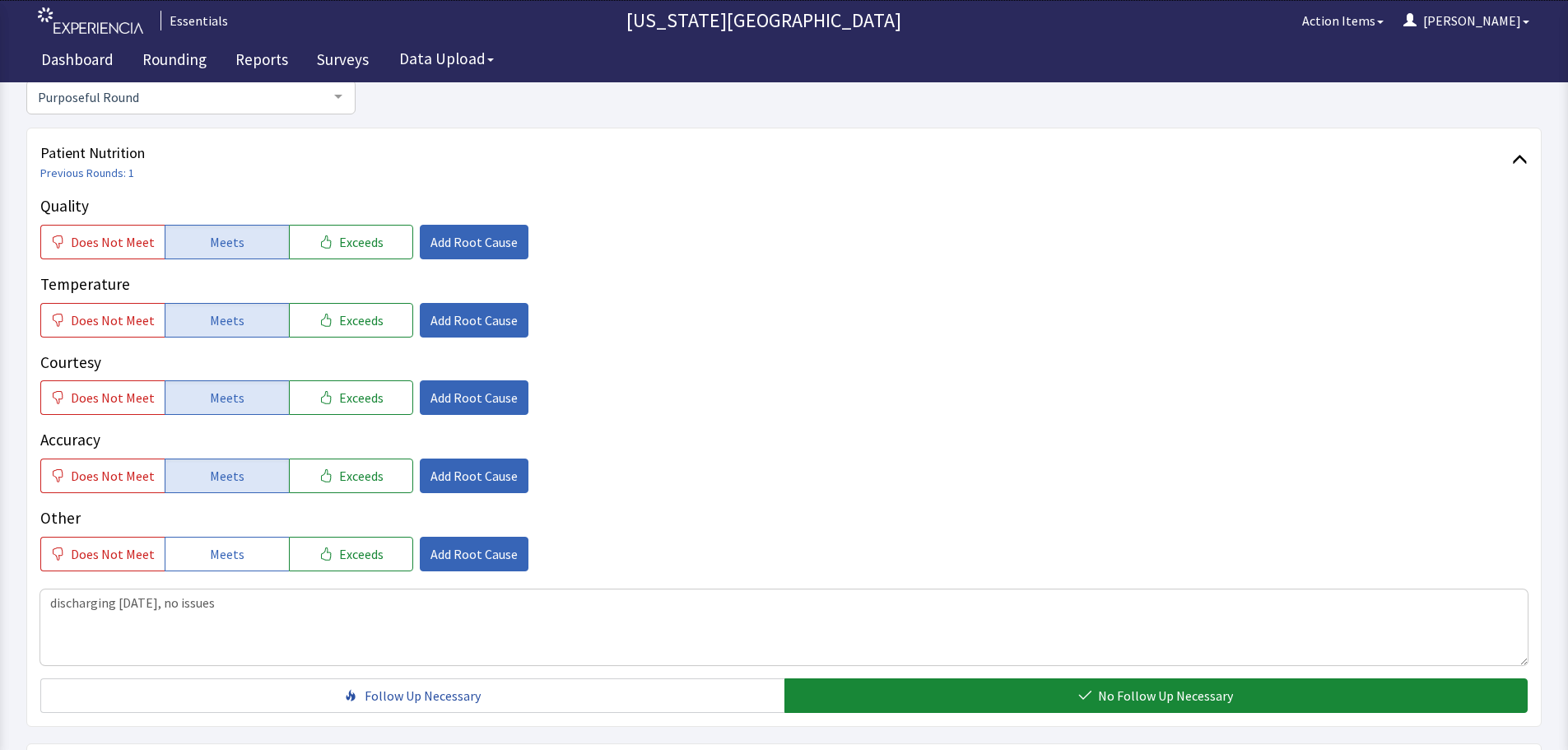
scroll to position [0, 0]
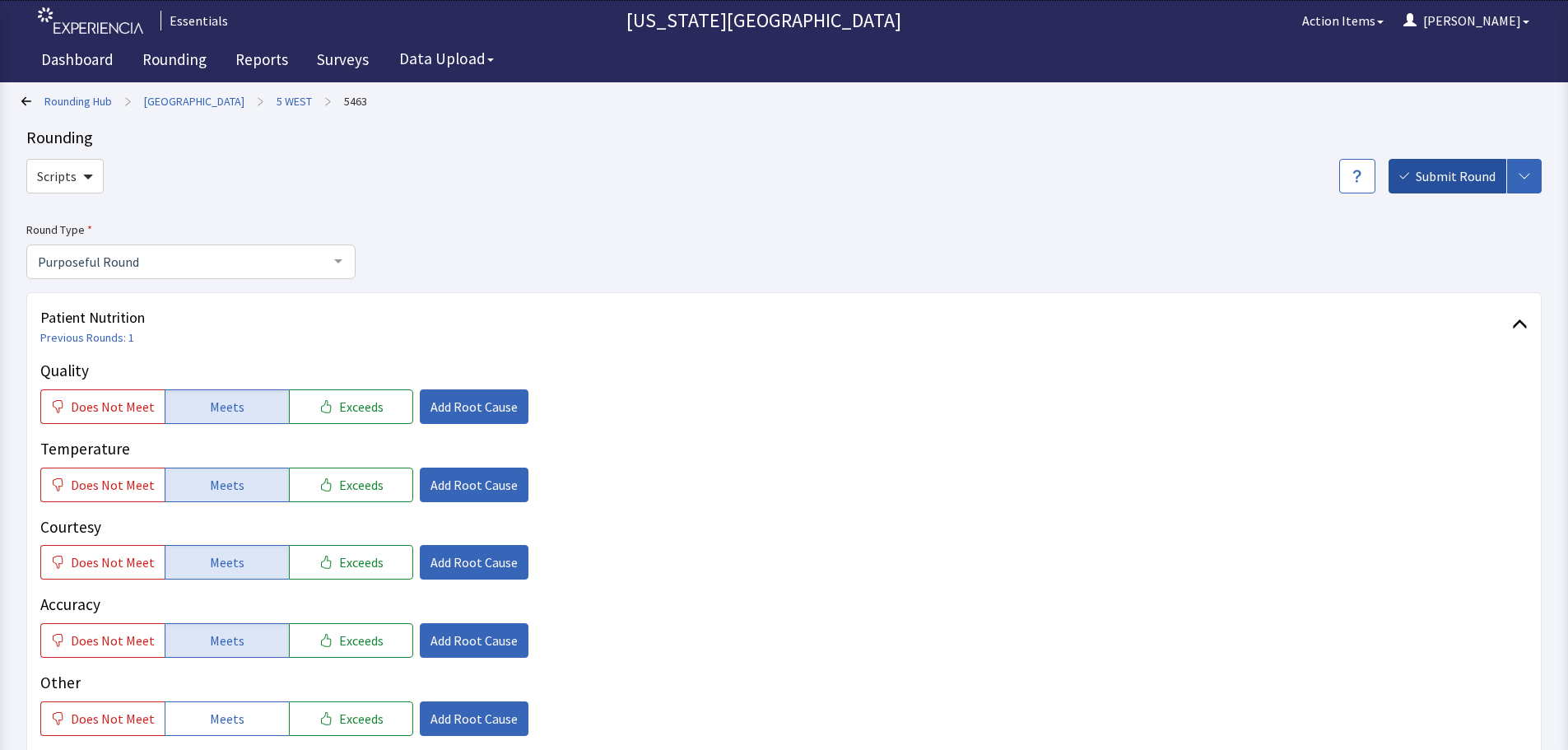
click at [1453, 186] on button "Submit Round" at bounding box center [1448, 176] width 118 height 35
